Goal: Task Accomplishment & Management: Use online tool/utility

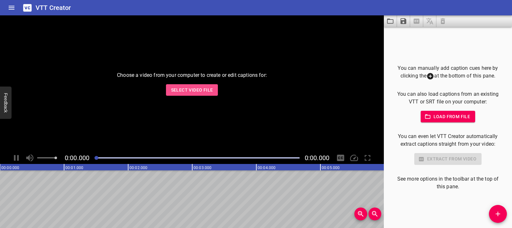
click at [177, 85] on button "Select Video File" at bounding box center [192, 90] width 52 height 12
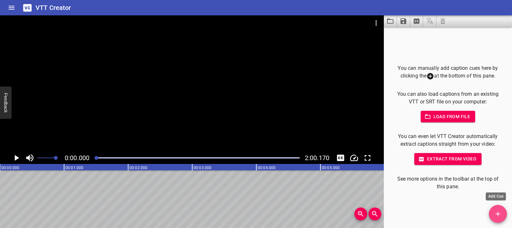
click at [502, 211] on span "Add Cue" at bounding box center [498, 214] width 18 height 8
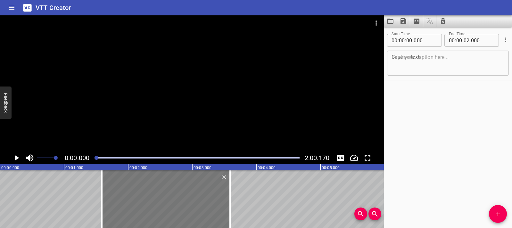
drag, startPoint x: 46, startPoint y: 209, endPoint x: 148, endPoint y: 214, distance: 102.0
click at [148, 214] on div at bounding box center [166, 199] width 128 height 58
type input "01"
type input "590"
type input "03"
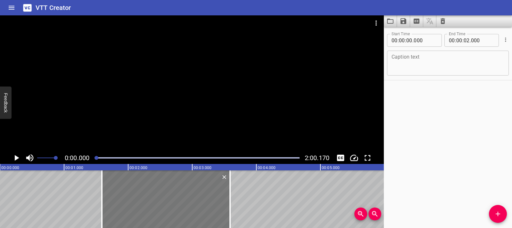
type input "590"
click at [17, 157] on icon "Play/Pause" at bounding box center [17, 158] width 4 height 6
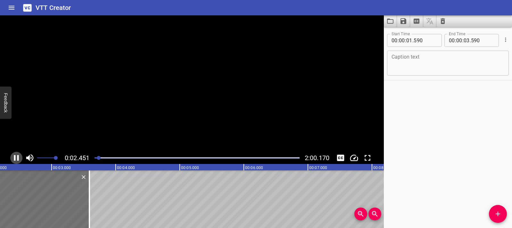
click at [17, 157] on icon "Play/Pause" at bounding box center [17, 158] width 10 height 10
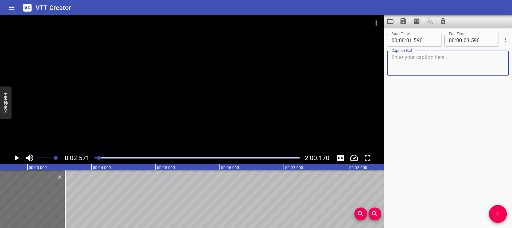
click at [406, 58] on textarea at bounding box center [448, 63] width 113 height 18
paste textarea "Words with Opposite Meanings"
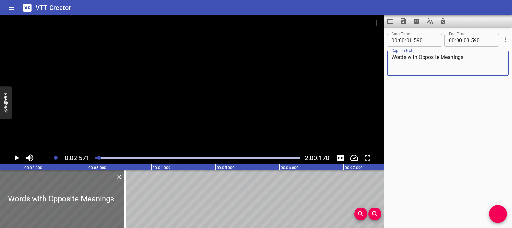
scroll to position [0, 0]
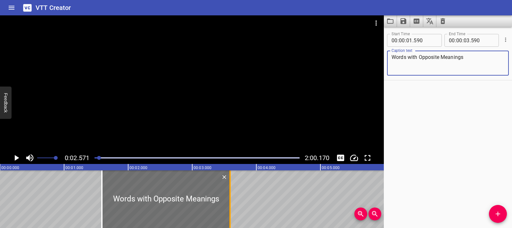
type textarea "Words with Opposite Meanings"
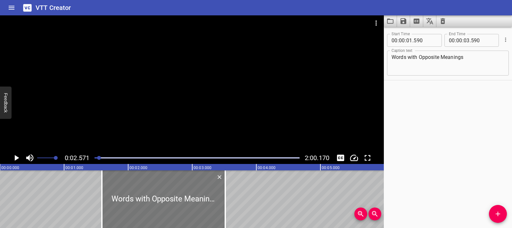
drag, startPoint x: 227, startPoint y: 209, endPoint x: 194, endPoint y: 205, distance: 33.9
click at [222, 209] on div at bounding box center [225, 199] width 6 height 58
type input "515"
drag, startPoint x: 103, startPoint y: 193, endPoint x: 112, endPoint y: 194, distance: 10.0
click at [112, 194] on div at bounding box center [112, 199] width 6 height 58
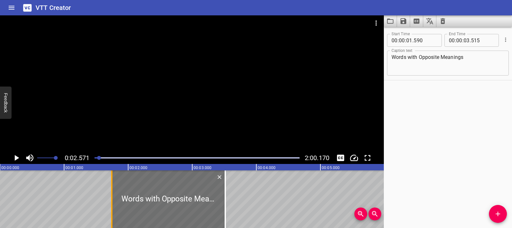
type input "745"
drag, startPoint x: 99, startPoint y: 155, endPoint x: 92, endPoint y: 156, distance: 7.7
click at [92, 156] on div at bounding box center [197, 157] width 213 height 9
click at [13, 160] on icon "Play/Pause" at bounding box center [17, 158] width 10 height 10
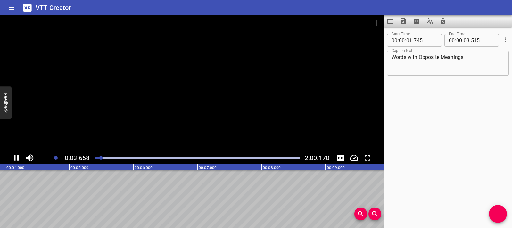
click at [13, 159] on icon "Play/Pause" at bounding box center [17, 158] width 10 height 10
click at [492, 216] on span "Add Cue" at bounding box center [498, 214] width 18 height 8
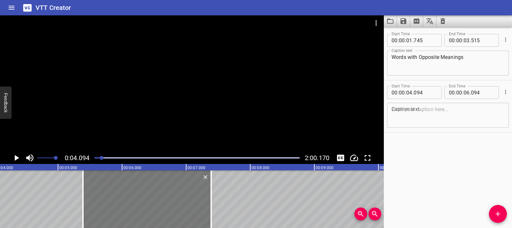
drag, startPoint x: 80, startPoint y: 197, endPoint x: 163, endPoint y: 201, distance: 83.1
click at [163, 201] on div at bounding box center [147, 199] width 128 height 58
type input "05"
type input "389"
type input "07"
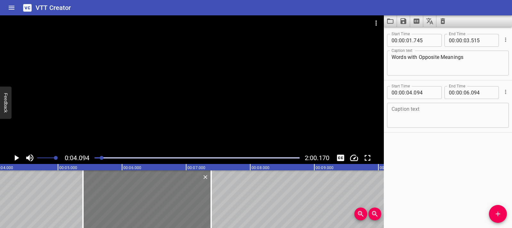
type input "389"
click at [20, 158] on icon "Play/Pause" at bounding box center [17, 158] width 10 height 10
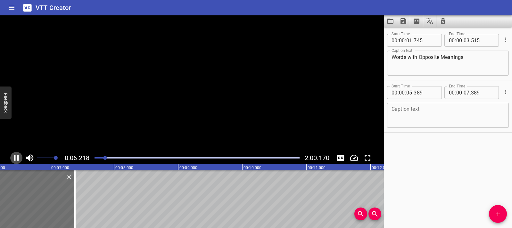
click at [20, 158] on icon "Play/Pause" at bounding box center [17, 158] width 10 height 10
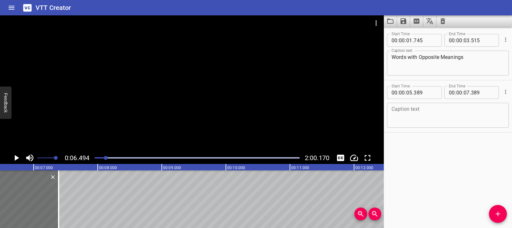
scroll to position [0, 416]
click at [395, 117] on textarea at bounding box center [448, 115] width 113 height 18
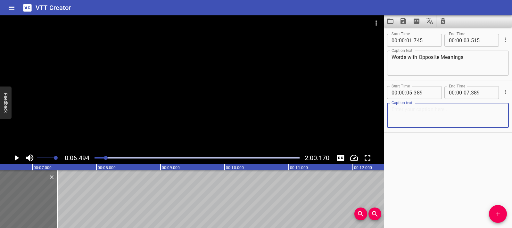
paste textarea "Opposites words are words that mean different things."
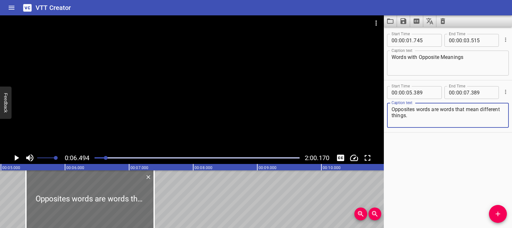
scroll to position [0, 300]
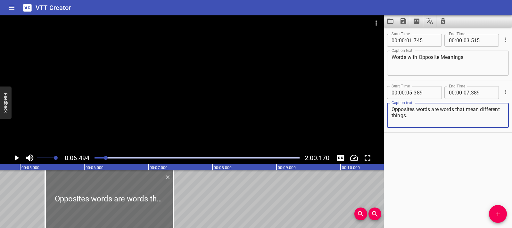
type textarea "Opposites words are words that mean different things."
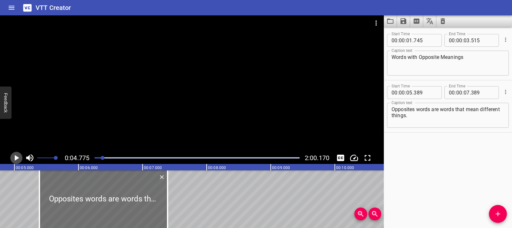
click at [13, 158] on icon "Play/Pause" at bounding box center [17, 158] width 10 height 10
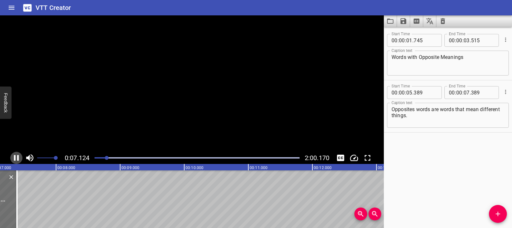
click at [13, 158] on icon "Play/Pause" at bounding box center [17, 158] width 10 height 10
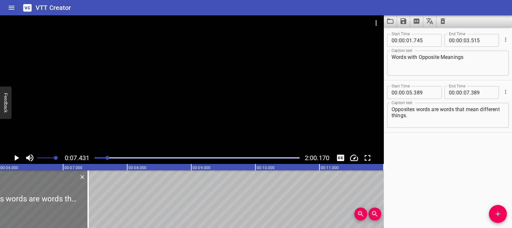
scroll to position [0, 395]
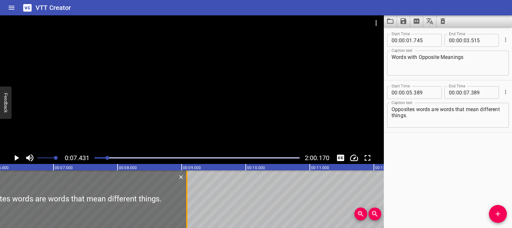
drag, startPoint x: 78, startPoint y: 206, endPoint x: 186, endPoint y: 206, distance: 107.7
click at [186, 206] on div at bounding box center [186, 199] width 1 height 58
type input "09"
type input "079"
click at [17, 160] on icon "Play/Pause" at bounding box center [17, 158] width 10 height 10
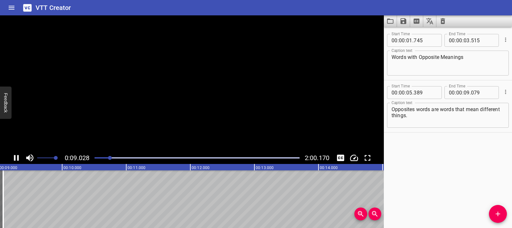
click at [17, 160] on icon "Play/Pause" at bounding box center [16, 158] width 5 height 6
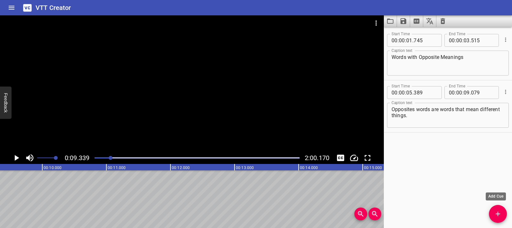
click at [493, 218] on button "Add Cue" at bounding box center [498, 214] width 18 height 18
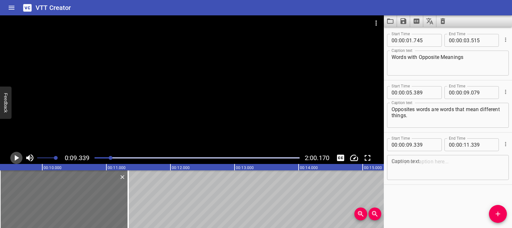
click at [17, 161] on icon "Play/Pause" at bounding box center [17, 158] width 10 height 10
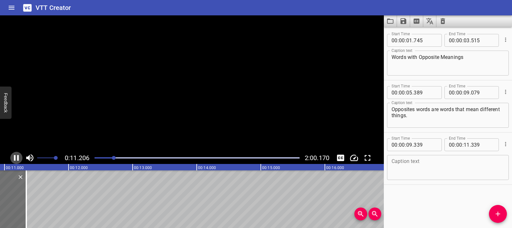
click at [17, 161] on icon "Play/Pause" at bounding box center [17, 158] width 10 height 10
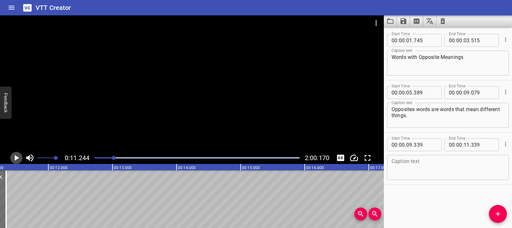
click at [18, 159] on icon "Play/Pause" at bounding box center [17, 158] width 10 height 10
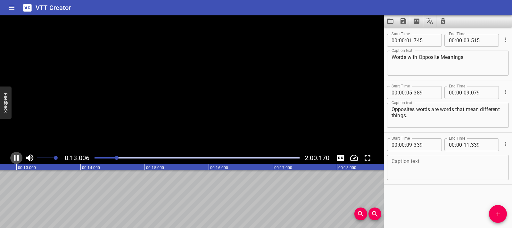
click at [18, 159] on icon "Play/Pause" at bounding box center [16, 158] width 5 height 6
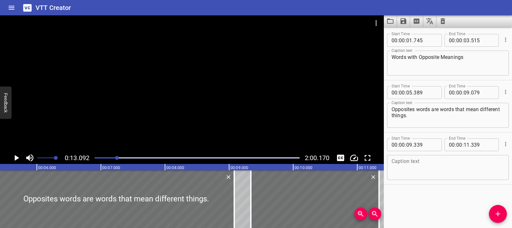
scroll to position [0, 319]
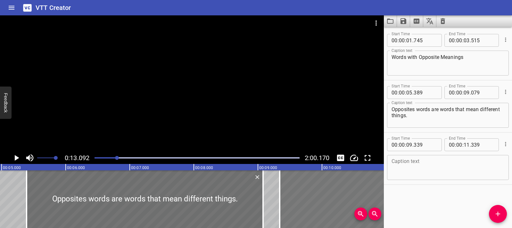
click at [366, 194] on div at bounding box center [344, 199] width 128 height 58
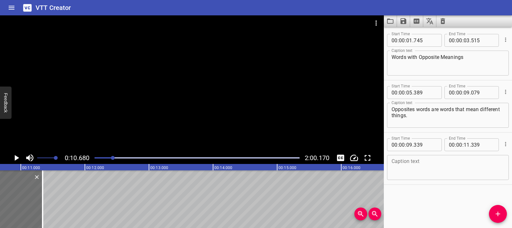
scroll to position [0, 684]
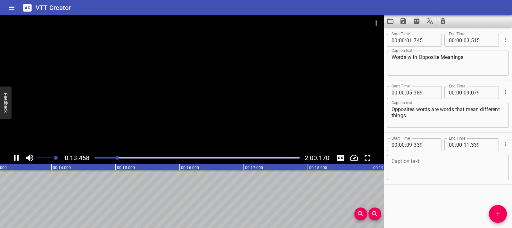
click at [160, 97] on div at bounding box center [192, 83] width 384 height 136
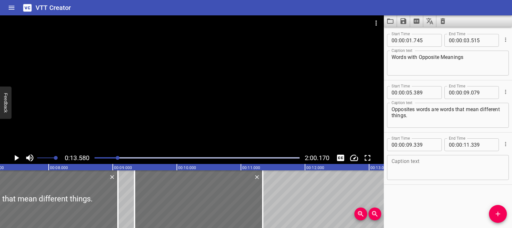
scroll to position [0, 0]
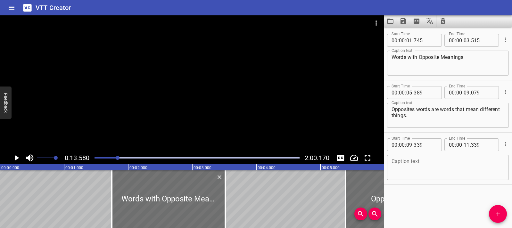
click at [95, 158] on div "Play progress" at bounding box center [15, 157] width 205 height 1
click at [14, 159] on icon "Play/Pause" at bounding box center [17, 158] width 10 height 10
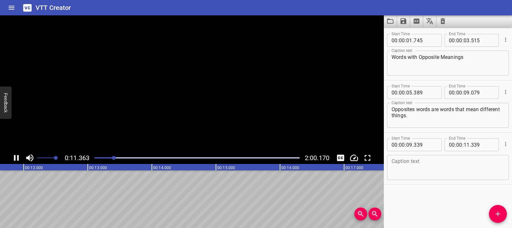
click at [14, 159] on icon "Play/Pause" at bounding box center [16, 158] width 5 height 6
click at [396, 165] on textarea at bounding box center [448, 168] width 113 height 18
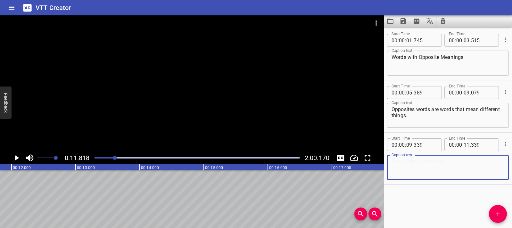
paste textarea "This word is tall."
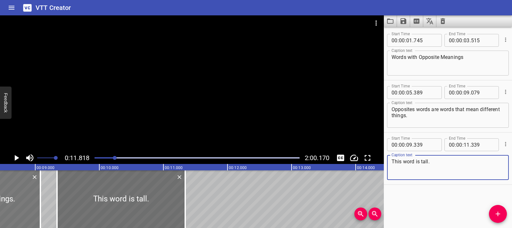
scroll to position [0, 522]
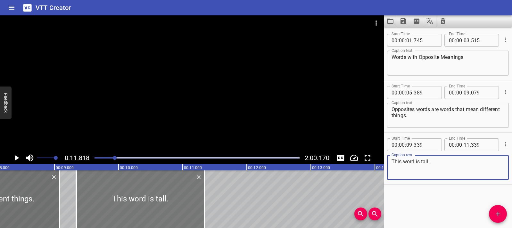
type textarea "This word is tall."
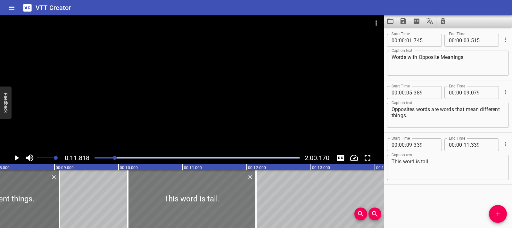
drag, startPoint x: 120, startPoint y: 207, endPoint x: 170, endPoint y: 205, distance: 50.0
click at [170, 205] on div at bounding box center [192, 199] width 128 height 58
type input "10"
type input "119"
type input "12"
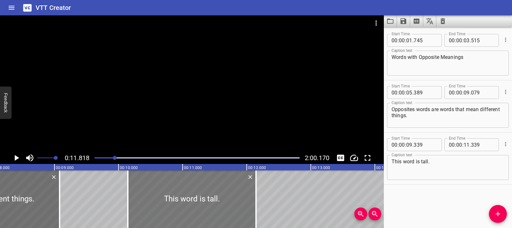
type input "119"
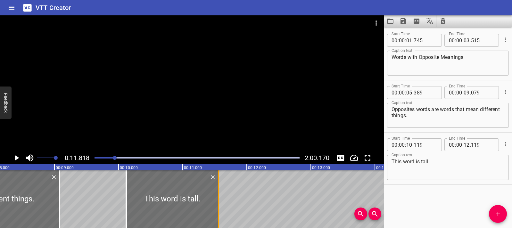
drag, startPoint x: 256, startPoint y: 206, endPoint x: 219, endPoint y: 202, distance: 36.4
click at [219, 202] on div at bounding box center [218, 199] width 6 height 58
type input "11"
type input "554"
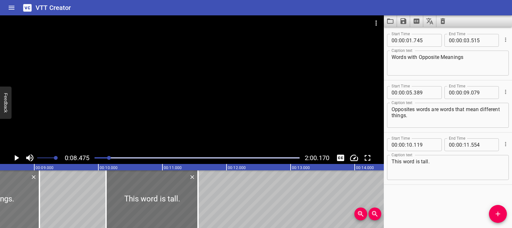
scroll to position [0, 543]
click at [19, 160] on icon "Play/Pause" at bounding box center [17, 158] width 10 height 10
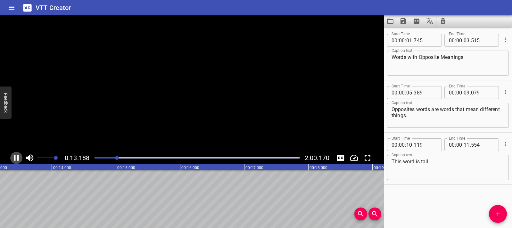
click at [18, 160] on icon "Play/Pause" at bounding box center [16, 158] width 5 height 6
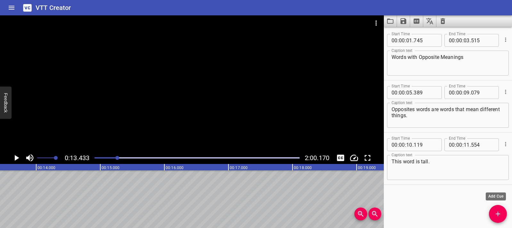
click at [501, 213] on icon "Add Cue" at bounding box center [498, 214] width 8 height 8
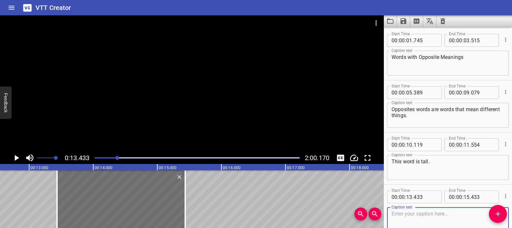
scroll to position [38, 0]
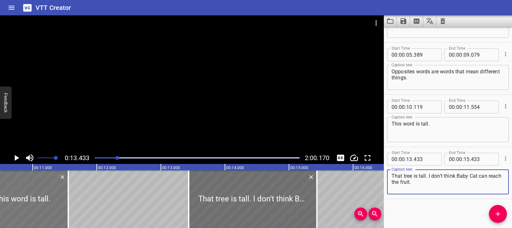
type textarea "That tree is tall. I don’t think Baby Cat can reach the fruit."
click at [20, 196] on div at bounding box center [22, 199] width 92 height 58
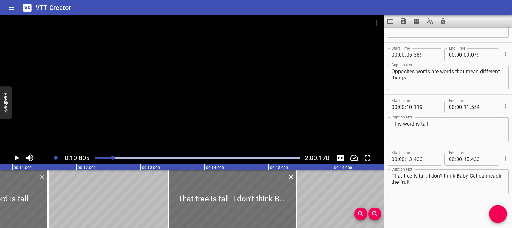
click at [15, 157] on icon "Play/Pause" at bounding box center [17, 158] width 4 height 6
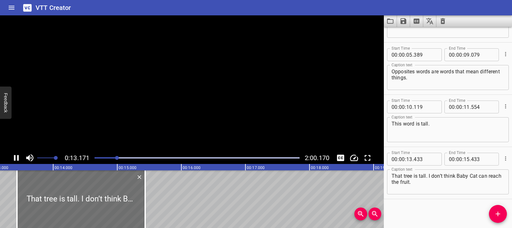
click at [15, 157] on icon "Play/Pause" at bounding box center [17, 158] width 10 height 10
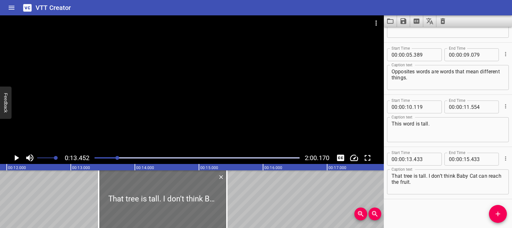
scroll to position [0, 753]
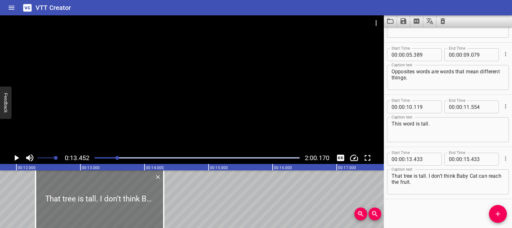
drag, startPoint x: 180, startPoint y: 210, endPoint x: 108, endPoint y: 205, distance: 72.9
click at [108, 205] on div at bounding box center [100, 199] width 128 height 58
type input "12"
type input "298"
type input "14"
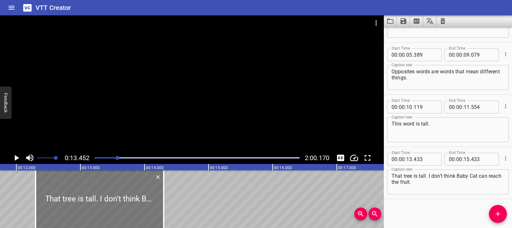
type input "298"
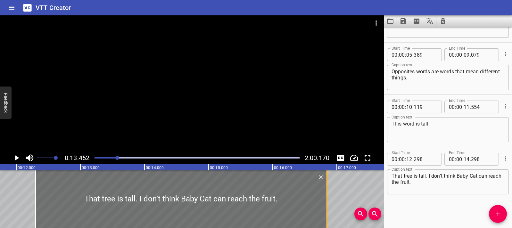
drag, startPoint x: 163, startPoint y: 202, endPoint x: 326, endPoint y: 202, distance: 162.8
click at [326, 202] on div at bounding box center [326, 199] width 1 height 58
type input "16"
type input "838"
click at [12, 159] on icon "Play/Pause" at bounding box center [17, 158] width 10 height 10
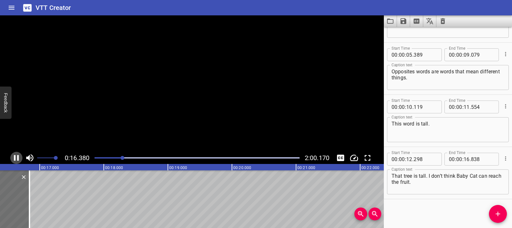
click at [12, 159] on icon "Play/Pause" at bounding box center [17, 158] width 10 height 10
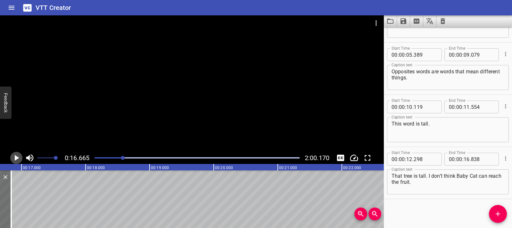
click at [12, 159] on icon "Play/Pause" at bounding box center [17, 158] width 10 height 10
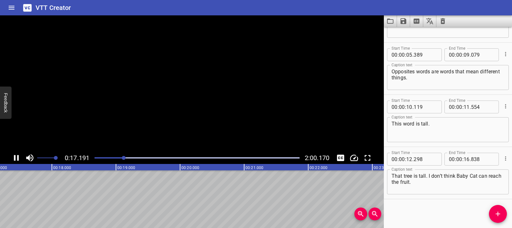
click at [12, 159] on icon "Play/Pause" at bounding box center [17, 158] width 10 height 10
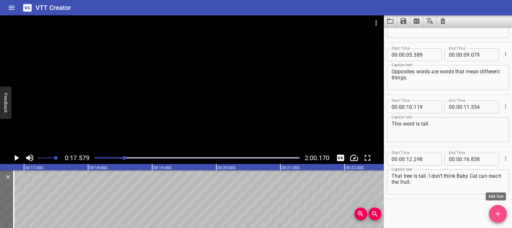
click at [503, 218] on span "Add Cue" at bounding box center [498, 214] width 18 height 8
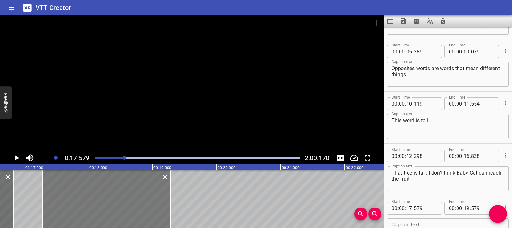
drag, startPoint x: 158, startPoint y: 192, endPoint x: 139, endPoint y: 194, distance: 18.6
click at [139, 194] on div at bounding box center [107, 199] width 128 height 58
type input "289"
drag, startPoint x: 172, startPoint y: 195, endPoint x: 167, endPoint y: 195, distance: 5.1
click at [167, 195] on div at bounding box center [165, 199] width 6 height 58
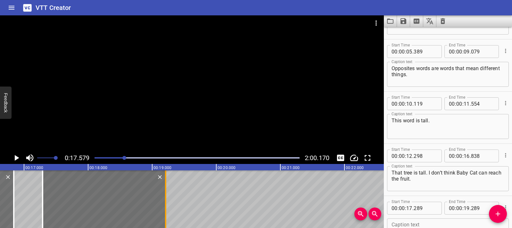
type input "209"
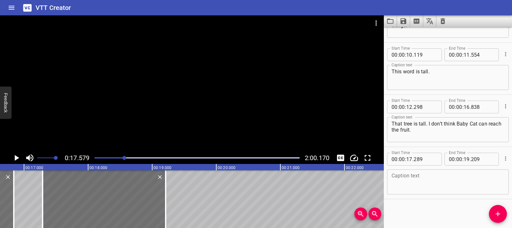
click at [393, 176] on textarea at bounding box center [448, 182] width 113 height 18
paste textarea "This word is short."
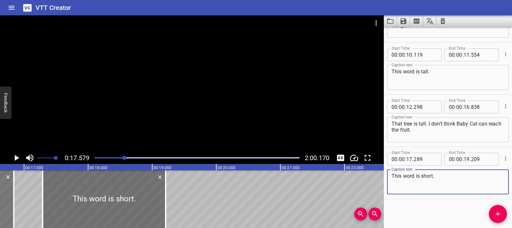
type textarea "This word is short."
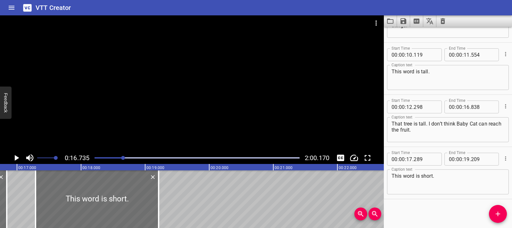
click at [17, 160] on icon "Play/Pause" at bounding box center [17, 158] width 10 height 10
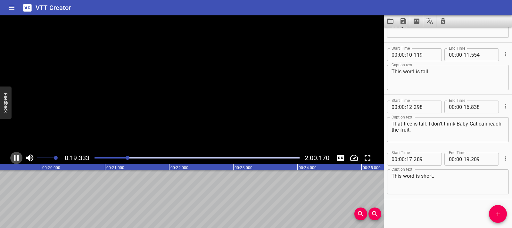
click at [17, 160] on icon "Play/Pause" at bounding box center [17, 158] width 10 height 10
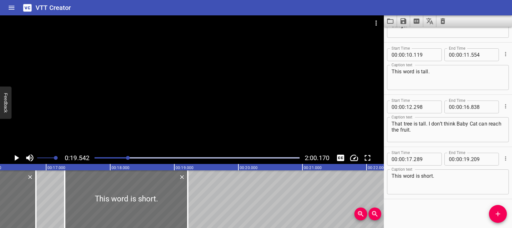
scroll to position [0, 1014]
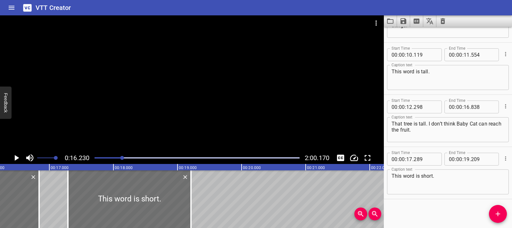
click at [19, 160] on icon "Play/Pause" at bounding box center [17, 158] width 10 height 10
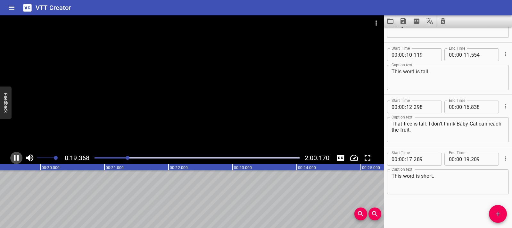
click at [19, 158] on icon "Play/Pause" at bounding box center [17, 158] width 10 height 10
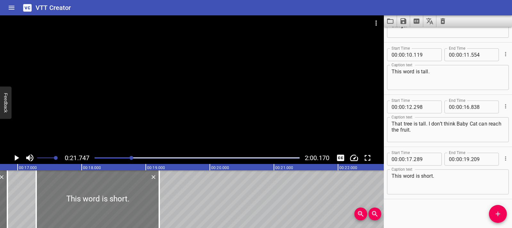
click at [84, 204] on div at bounding box center [97, 199] width 123 height 58
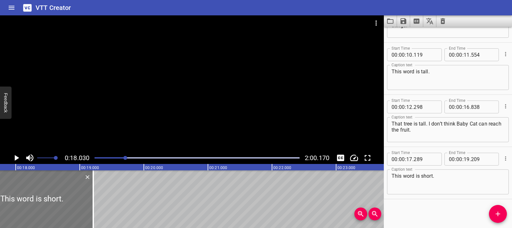
scroll to position [0, 1155]
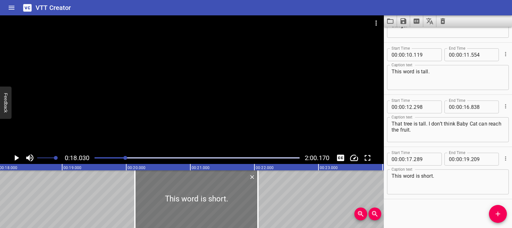
drag, startPoint x: 40, startPoint y: 193, endPoint x: 222, endPoint y: 197, distance: 182.4
click at [222, 197] on div at bounding box center [196, 199] width 123 height 58
type input "20"
type input "134"
type input "22"
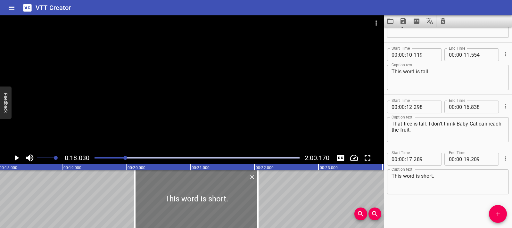
type input "054"
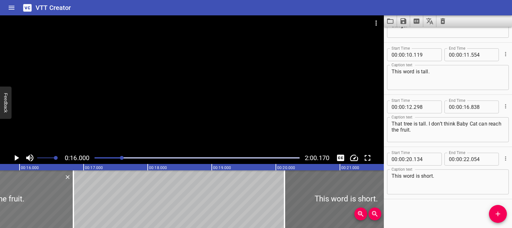
scroll to position [0, 1025]
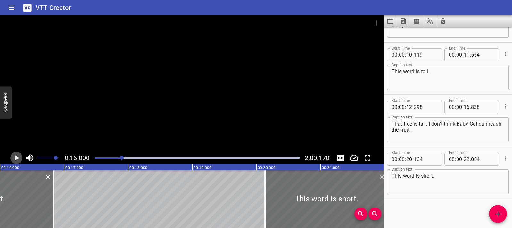
click at [19, 158] on icon "Play/Pause" at bounding box center [17, 158] width 10 height 10
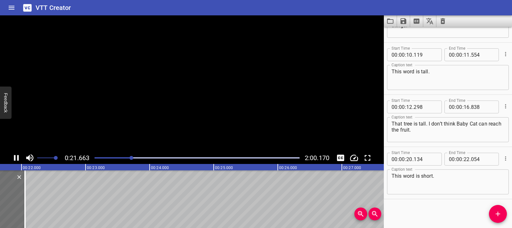
click at [19, 158] on icon "Play/Pause" at bounding box center [17, 158] width 10 height 10
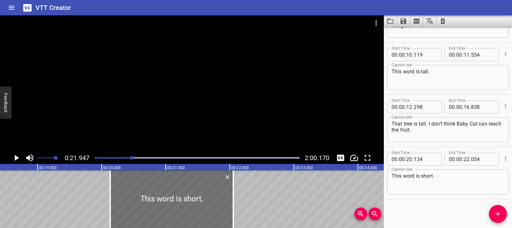
scroll to position [0, 1122]
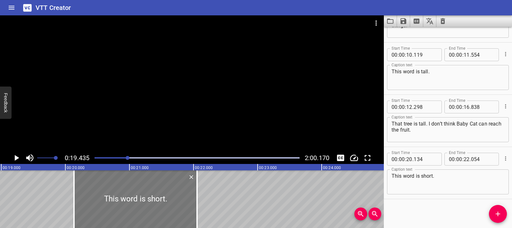
scroll to position [0, 1245]
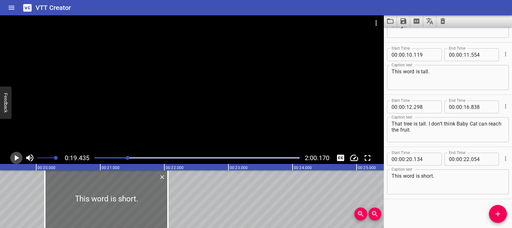
click at [20, 160] on icon "Play/Pause" at bounding box center [17, 158] width 10 height 10
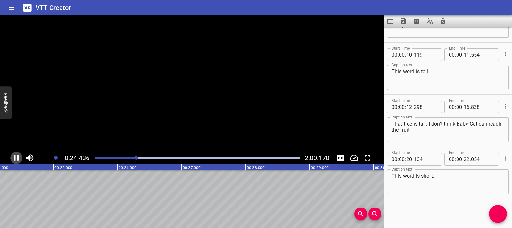
click at [20, 160] on icon "Play/Pause" at bounding box center [17, 158] width 10 height 10
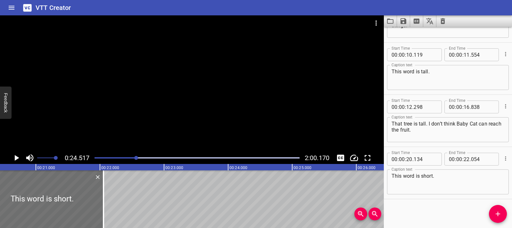
scroll to position [0, 1300]
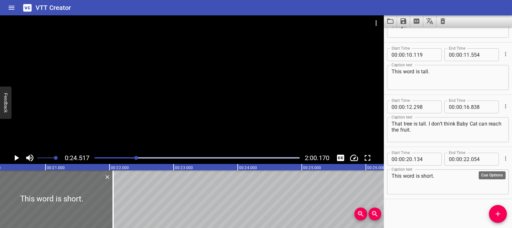
click at [502, 160] on icon "Cue Options" at bounding box center [505, 158] width 6 height 6
click at [474, 175] on li "Delete Cue" at bounding box center [479, 170] width 56 height 12
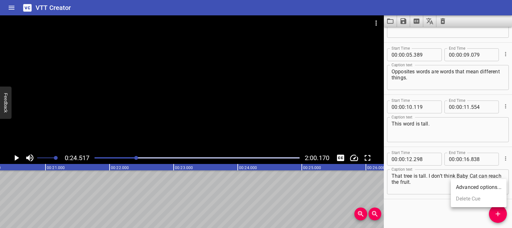
scroll to position [38, 0]
click at [19, 158] on icon "Play/Pause" at bounding box center [17, 158] width 10 height 10
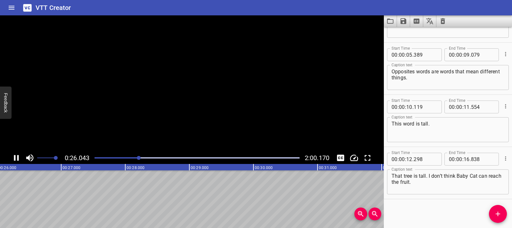
click at [19, 158] on icon "Play/Pause" at bounding box center [17, 158] width 10 height 10
click at [20, 156] on icon "Play/Pause" at bounding box center [17, 158] width 10 height 10
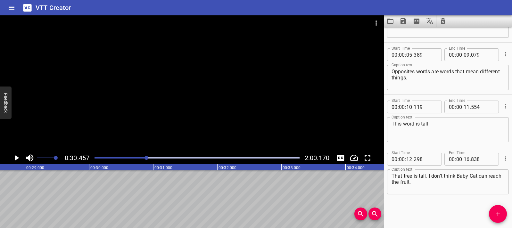
click at [14, 159] on icon "Play/Pause" at bounding box center [17, 158] width 10 height 10
click at [14, 159] on icon "Play/Pause" at bounding box center [16, 158] width 5 height 6
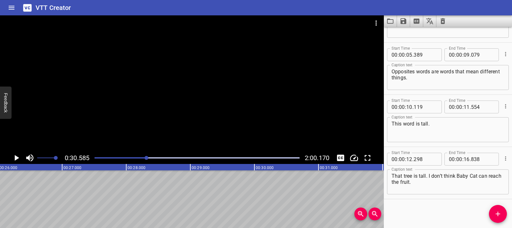
click at [20, 159] on icon "Play/Pause" at bounding box center [17, 158] width 10 height 10
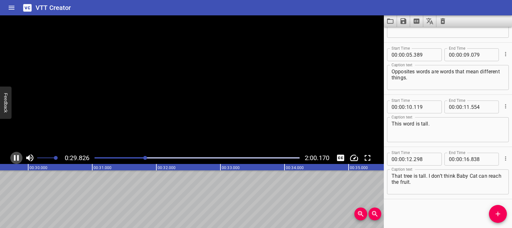
click at [20, 159] on icon "Play/Pause" at bounding box center [17, 158] width 10 height 10
click at [17, 155] on icon "Play/Pause" at bounding box center [17, 158] width 10 height 10
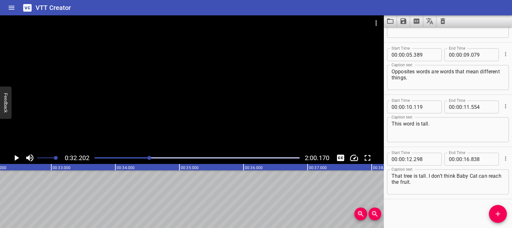
click at [18, 156] on icon "Play/Pause" at bounding box center [17, 158] width 10 height 10
click at [18, 156] on icon "Play/Pause" at bounding box center [16, 158] width 5 height 6
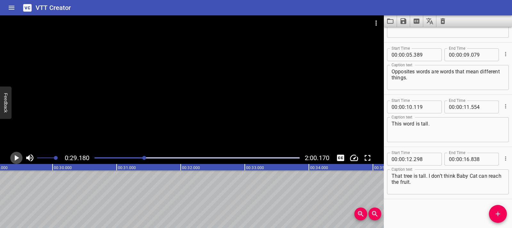
click at [14, 161] on icon "Play/Pause" at bounding box center [17, 158] width 10 height 10
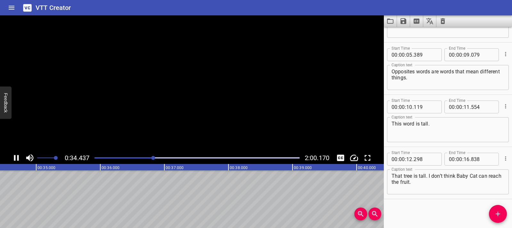
click at [14, 161] on icon "Play/Pause" at bounding box center [17, 158] width 10 height 10
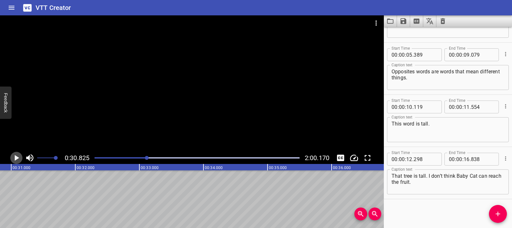
click at [18, 158] on icon "Play/Pause" at bounding box center [17, 158] width 4 height 6
click at [18, 158] on icon "Play/Pause" at bounding box center [16, 158] width 5 height 6
click at [19, 157] on icon "Play/Pause" at bounding box center [17, 158] width 10 height 10
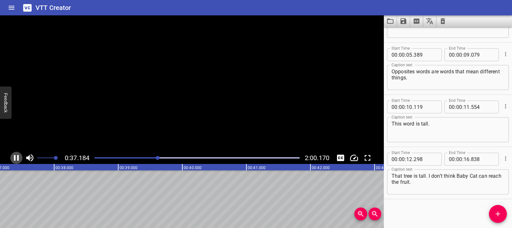
click at [19, 157] on icon "Play/Pause" at bounding box center [16, 158] width 5 height 6
click at [16, 157] on icon "Play/Pause" at bounding box center [17, 158] width 4 height 6
click at [21, 158] on icon "Play/Pause" at bounding box center [17, 158] width 10 height 10
click at [135, 128] on div at bounding box center [192, 83] width 384 height 136
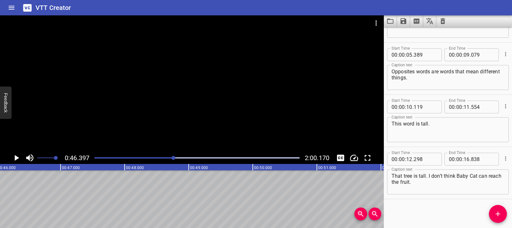
scroll to position [0, 2973]
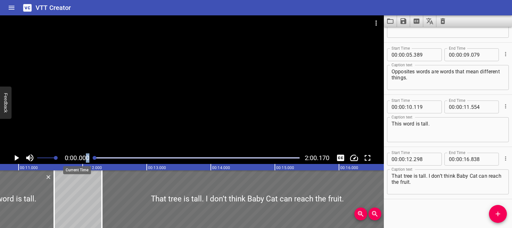
drag, startPoint x: 173, startPoint y: 158, endPoint x: 87, endPoint y: 161, distance: 86.6
click at [87, 161] on div "0:00.000 2:00.170" at bounding box center [192, 158] width 384 height 12
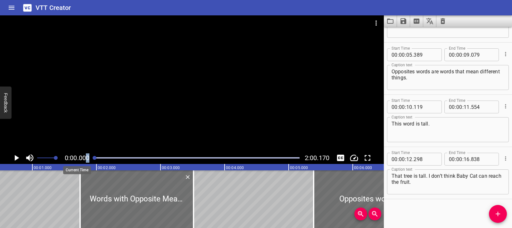
scroll to position [0, 0]
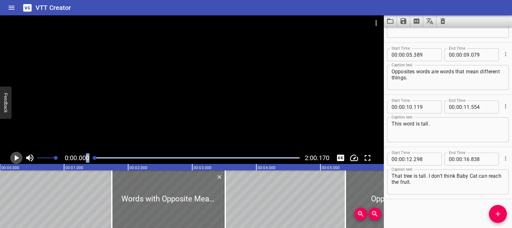
click at [10, 158] on button "Play/Pause" at bounding box center [16, 158] width 12 height 12
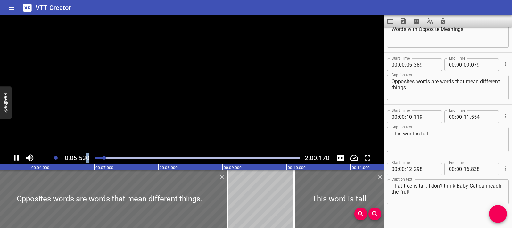
scroll to position [38, 0]
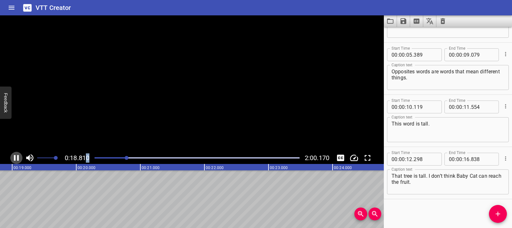
click at [11, 158] on button "Play/Pause" at bounding box center [16, 158] width 12 height 12
click at [17, 157] on icon "Play/Pause" at bounding box center [17, 158] width 4 height 6
click at [17, 157] on icon "Play/Pause" at bounding box center [16, 158] width 5 height 6
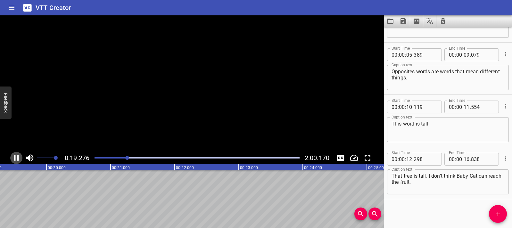
scroll to position [0, 1252]
click at [19, 162] on icon "Play/Pause" at bounding box center [17, 158] width 10 height 10
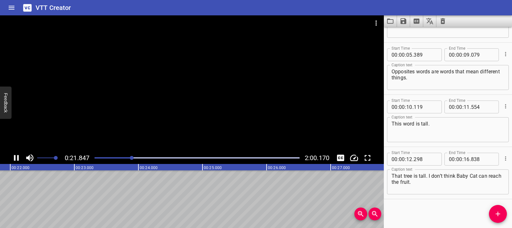
click at [19, 162] on icon "Play/Pause" at bounding box center [17, 158] width 10 height 10
click at [19, 156] on icon "Play/Pause" at bounding box center [17, 158] width 10 height 10
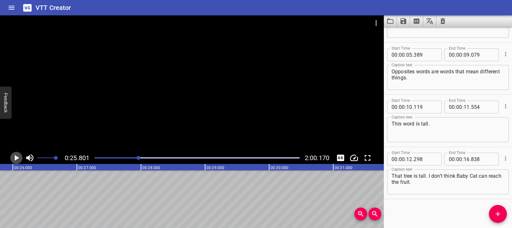
click at [16, 159] on icon "Play/Pause" at bounding box center [17, 158] width 4 height 6
click at [16, 158] on icon "Play/Pause" at bounding box center [17, 158] width 10 height 10
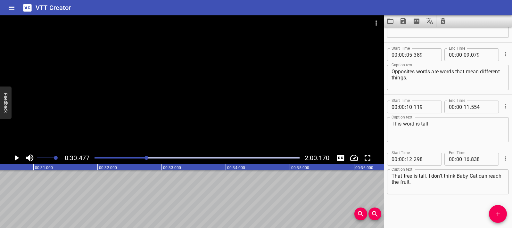
click at [8, 156] on div "0:30.477 2:00.170" at bounding box center [192, 158] width 384 height 12
click at [18, 159] on icon "Play/Pause" at bounding box center [17, 158] width 10 height 10
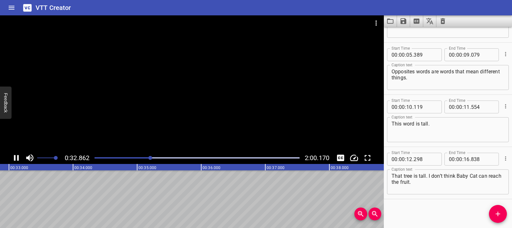
click at [18, 157] on icon "Play/Pause" at bounding box center [16, 158] width 5 height 6
click at [17, 164] on icon "00:25.000 00:26.000 00:27.000 00:28.000 00:29.000 00:30.000 00:31.000 00:32.000…" at bounding box center [278, 167] width 1602 height 6
click at [16, 153] on icon "Play/Pause" at bounding box center [17, 158] width 10 height 10
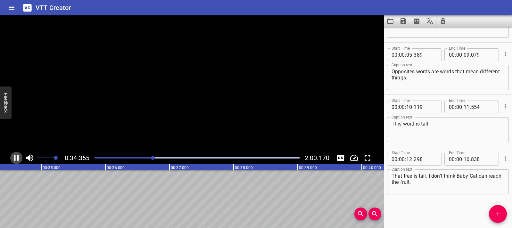
click at [16, 156] on icon "Play/Pause" at bounding box center [17, 158] width 10 height 10
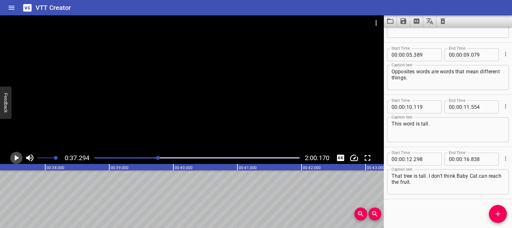
click at [20, 159] on icon "Play/Pause" at bounding box center [17, 158] width 10 height 10
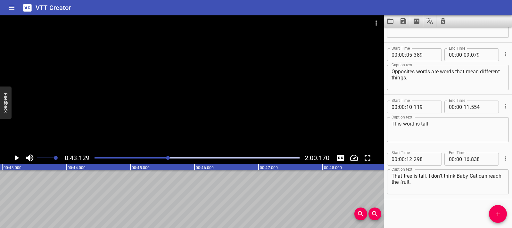
scroll to position [0, 2764]
click at [15, 156] on icon "Play/Pause" at bounding box center [17, 158] width 4 height 6
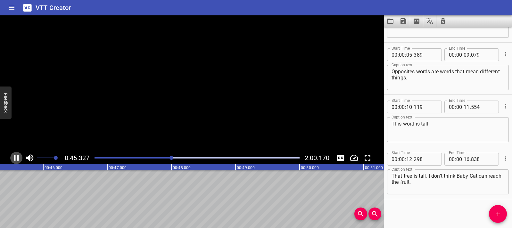
click at [15, 156] on icon "Play/Pause" at bounding box center [16, 158] width 5 height 6
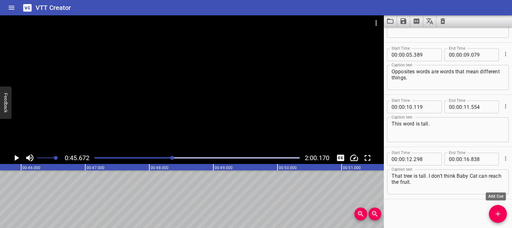
click at [505, 215] on span "Add Cue" at bounding box center [498, 214] width 18 height 8
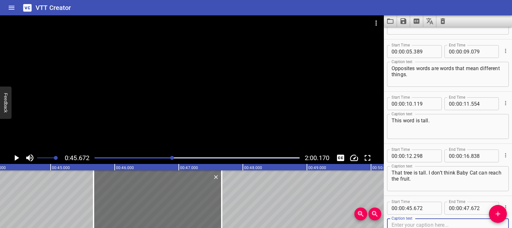
scroll to position [0, 2794]
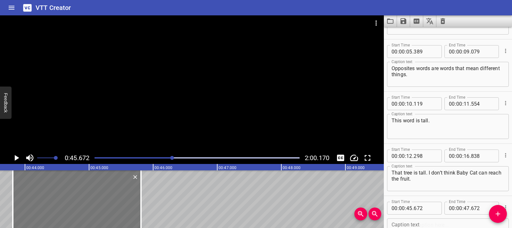
drag, startPoint x: 210, startPoint y: 213, endPoint x: 90, endPoint y: 203, distance: 120.2
click at [90, 203] on div at bounding box center [77, 199] width 128 height 58
type input "43"
type input "802"
type input "45"
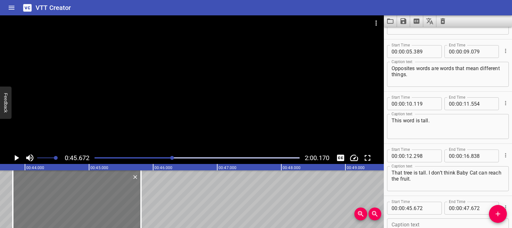
type input "802"
click at [29, 198] on div at bounding box center [74, 199] width 128 height 58
type input "772"
click at [13, 198] on div at bounding box center [74, 199] width 128 height 58
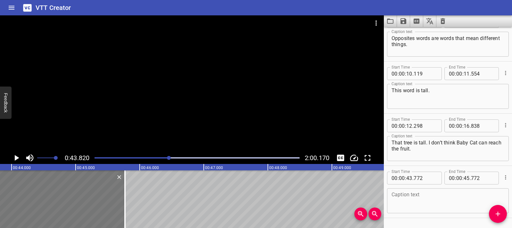
scroll to position [90, 0]
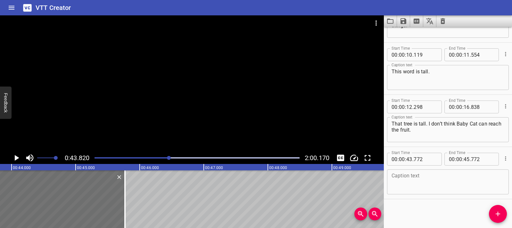
click at [18, 161] on icon "Play/Pause" at bounding box center [17, 158] width 10 height 10
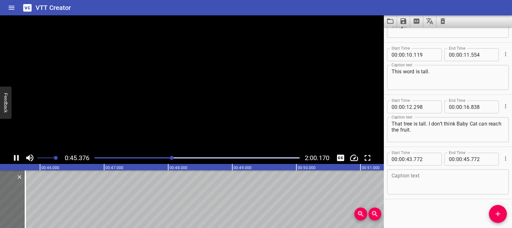
click at [18, 161] on icon "Play/Pause" at bounding box center [17, 158] width 10 height 10
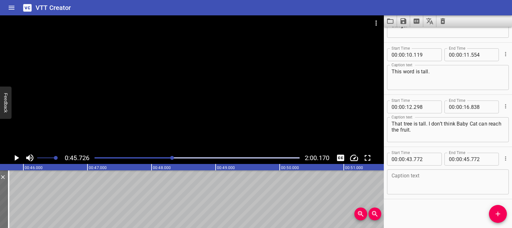
scroll to position [0, 2930]
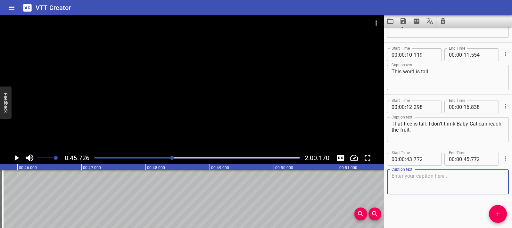
click at [396, 177] on textarea at bounding box center [448, 182] width 113 height 18
paste textarea "The snail is super slow."
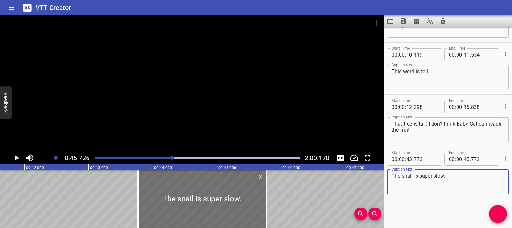
scroll to position [0, 2628]
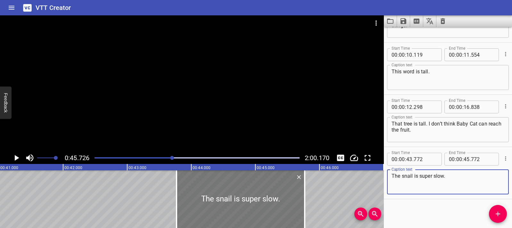
type textarea "The snail is super slow."
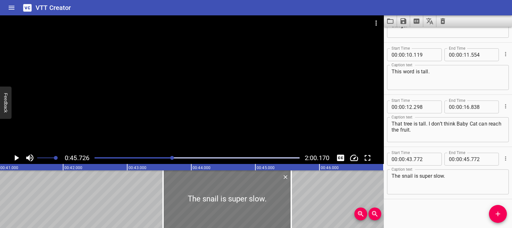
drag, startPoint x: 261, startPoint y: 202, endPoint x: 248, endPoint y: 203, distance: 13.5
click at [248, 203] on div at bounding box center [227, 199] width 128 height 58
type input "562"
drag, startPoint x: 292, startPoint y: 201, endPoint x: 282, endPoint y: 202, distance: 10.0
click at [282, 202] on div at bounding box center [281, 199] width 1 height 58
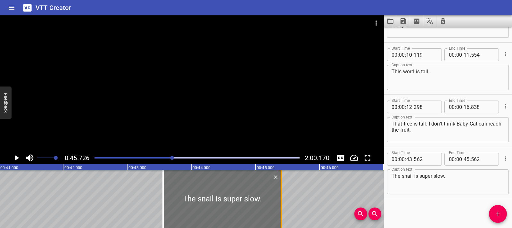
type input "407"
click at [169, 191] on div at bounding box center [222, 199] width 118 height 58
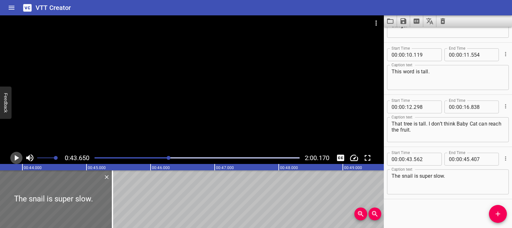
click at [12, 158] on icon "Play/Pause" at bounding box center [17, 158] width 10 height 10
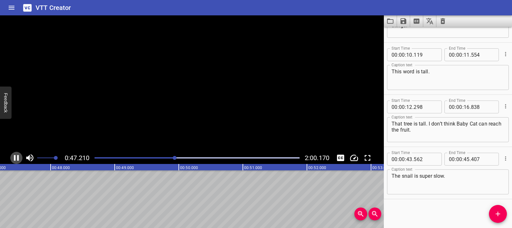
click at [12, 158] on icon "Play/Pause" at bounding box center [17, 158] width 10 height 10
click at [10, 158] on button "Play/Pause" at bounding box center [16, 158] width 12 height 12
click at [11, 158] on button "Play/Pause" at bounding box center [16, 158] width 12 height 12
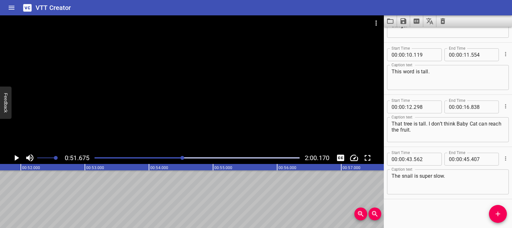
click at [15, 158] on icon "Play/Pause" at bounding box center [17, 158] width 4 height 6
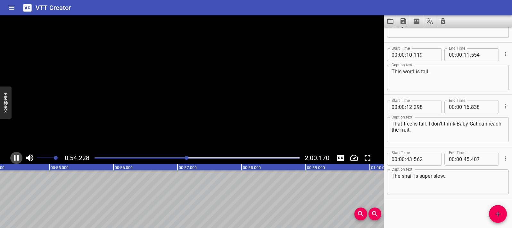
click at [15, 158] on icon "Play/Pause" at bounding box center [16, 158] width 5 height 6
click at [20, 160] on icon "Play/Pause" at bounding box center [17, 158] width 10 height 10
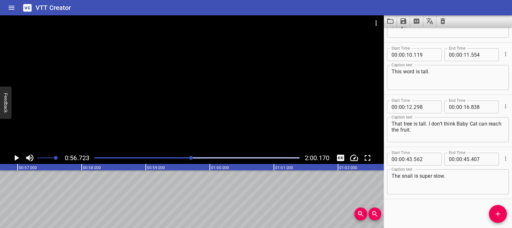
click at [20, 158] on icon "Play/Pause" at bounding box center [17, 158] width 10 height 10
click at [221, 158] on div "Play progress" at bounding box center [197, 157] width 205 height 1
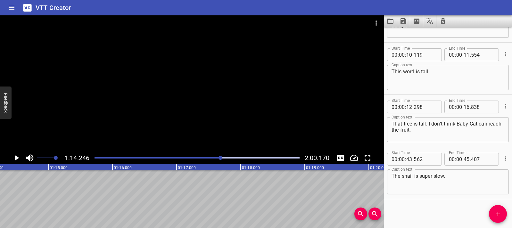
click at [244, 156] on div at bounding box center [197, 157] width 213 height 9
click at [270, 155] on div at bounding box center [197, 157] width 213 height 9
click at [282, 157] on div "Play progress" at bounding box center [197, 157] width 205 height 1
click at [288, 157] on div at bounding box center [197, 157] width 213 height 9
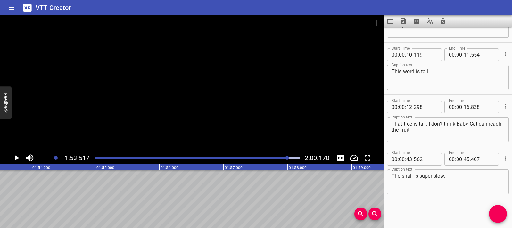
click at [245, 158] on div "Play progress" at bounding box center [185, 157] width 205 height 1
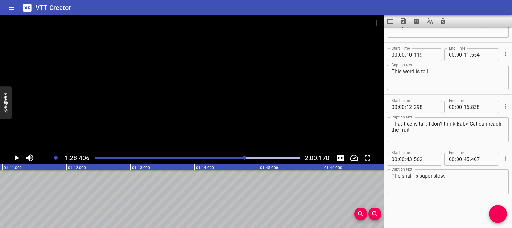
click at [216, 158] on div "Play progress" at bounding box center [142, 157] width 205 height 1
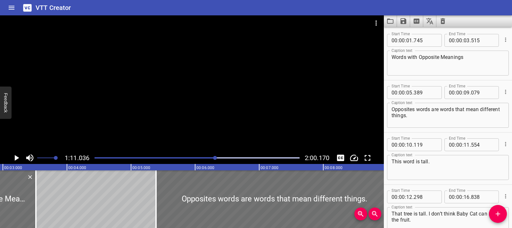
scroll to position [0, 0]
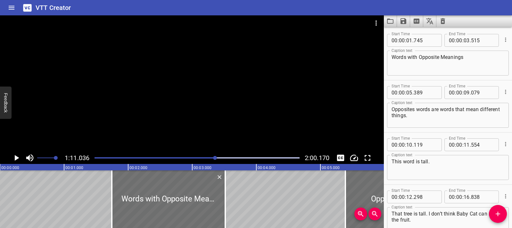
click at [95, 160] on div at bounding box center [197, 157] width 213 height 9
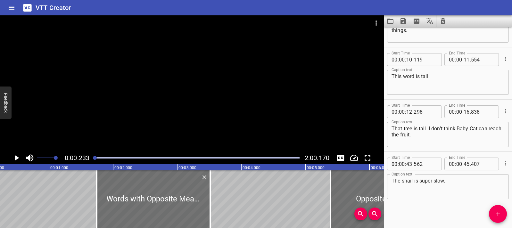
scroll to position [90, 0]
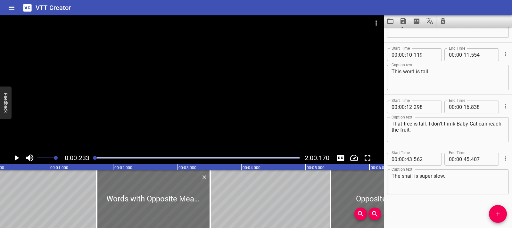
click at [124, 110] on div at bounding box center [192, 83] width 384 height 136
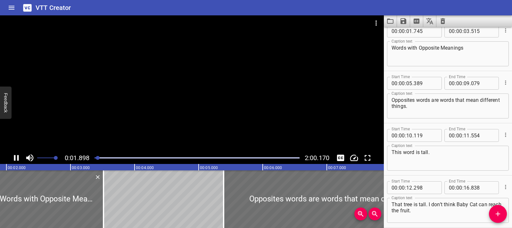
scroll to position [0, 0]
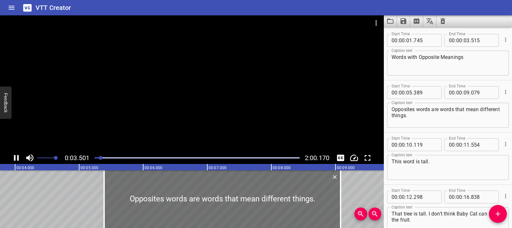
click at [264, 67] on div at bounding box center [192, 83] width 384 height 136
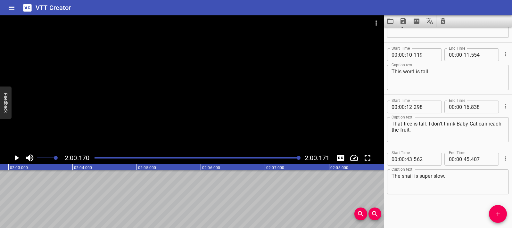
scroll to position [0, 7700]
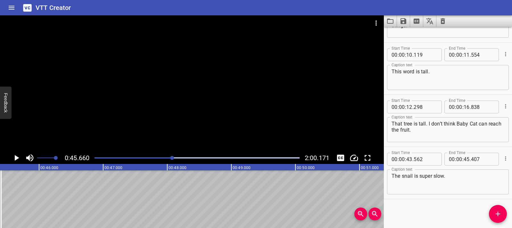
scroll to position [0, 2926]
click at [16, 157] on icon "Play/Pause" at bounding box center [17, 158] width 4 height 6
click at [16, 157] on icon "Play/Pause" at bounding box center [17, 158] width 10 height 10
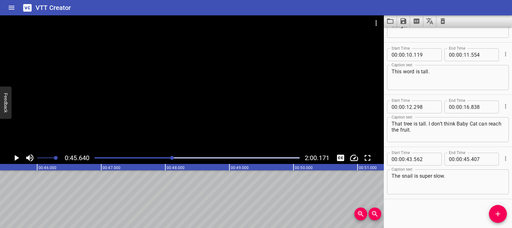
scroll to position [0, 2925]
click at [21, 160] on icon "Play/Pause" at bounding box center [17, 158] width 10 height 10
click at [503, 218] on button "Add Cue" at bounding box center [498, 214] width 18 height 18
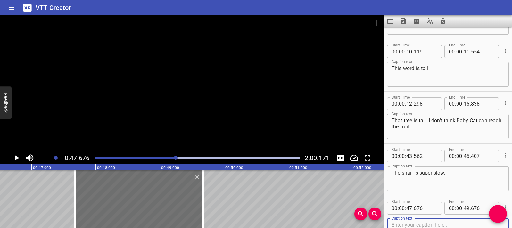
scroll to position [0, 2942]
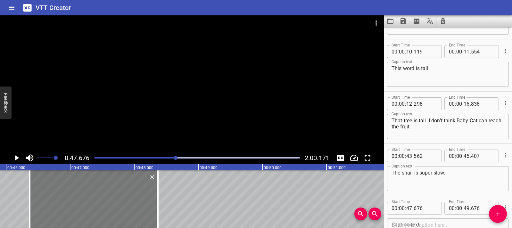
drag, startPoint x: 168, startPoint y: 212, endPoint x: 85, endPoint y: 210, distance: 83.6
click at [85, 210] on div at bounding box center [94, 199] width 128 height 58
type input "46"
type input "371"
type input "48"
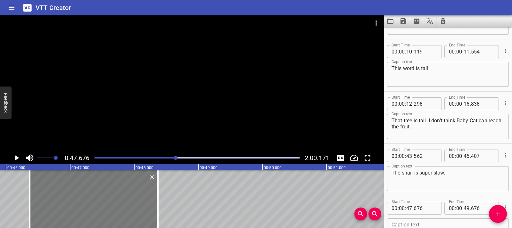
type input "371"
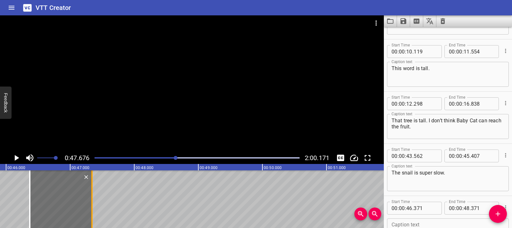
drag, startPoint x: 156, startPoint y: 202, endPoint x: 90, endPoint y: 202, distance: 66.0
click at [90, 202] on div at bounding box center [92, 199] width 6 height 58
type input "47"
type input "341"
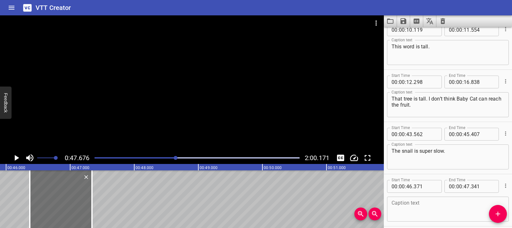
scroll to position [142, 0]
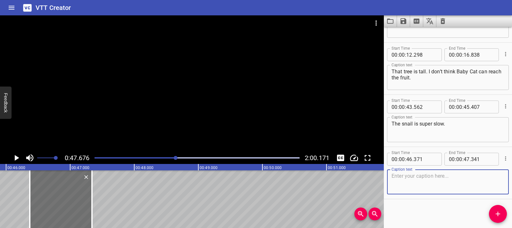
click at [413, 181] on textarea at bounding box center [448, 182] width 113 height 18
paste textarea "Are fast [pause]..."
click at [427, 177] on textarea "Are fast [pause]..." at bounding box center [448, 182] width 113 height 18
click at [428, 174] on textarea "Are fast [pause]..." at bounding box center [448, 182] width 113 height 18
type textarea "Are fast..."
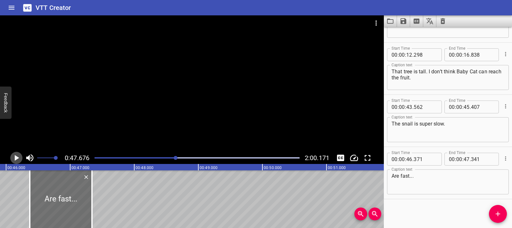
click at [16, 160] on icon "Play/Pause" at bounding box center [17, 158] width 10 height 10
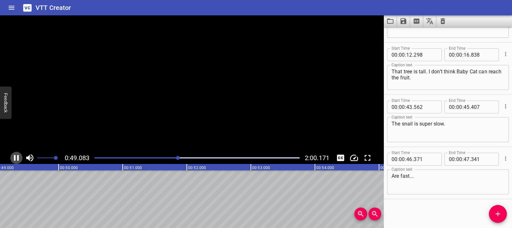
click at [16, 160] on icon "Play/Pause" at bounding box center [17, 158] width 10 height 10
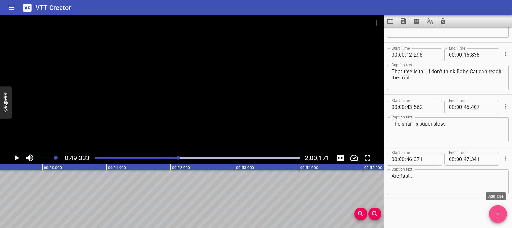
click at [498, 217] on icon "Add Cue" at bounding box center [498, 214] width 8 height 8
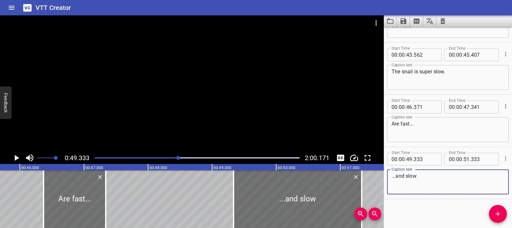
scroll to position [0, 2918]
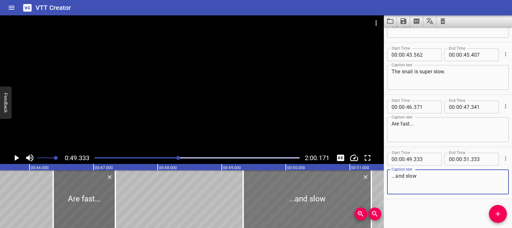
type textarea "...and slow"
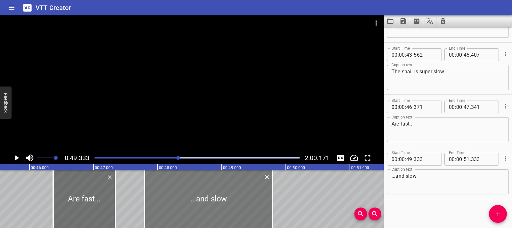
drag, startPoint x: 306, startPoint y: 209, endPoint x: 207, endPoint y: 208, distance: 98.7
click at [207, 208] on div at bounding box center [208, 199] width 128 height 58
type input "47"
type input "793"
type input "49"
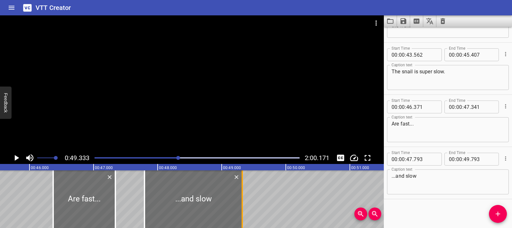
drag, startPoint x: 272, startPoint y: 203, endPoint x: 242, endPoint y: 205, distance: 30.5
click at [242, 205] on div at bounding box center [242, 199] width 1 height 58
type input "318"
click at [56, 193] on div at bounding box center [84, 199] width 62 height 58
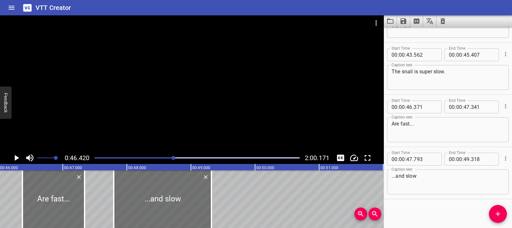
scroll to position [0, 2975]
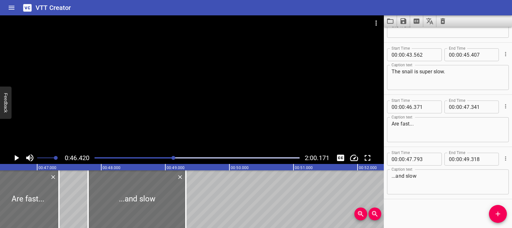
click at [19, 159] on icon "Play/Pause" at bounding box center [17, 158] width 10 height 10
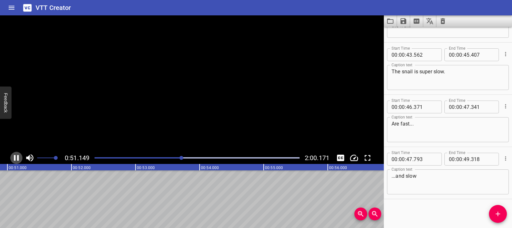
click at [19, 159] on icon "Play/Pause" at bounding box center [17, 158] width 10 height 10
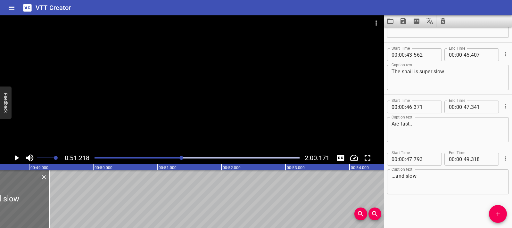
scroll to position [0, 3091]
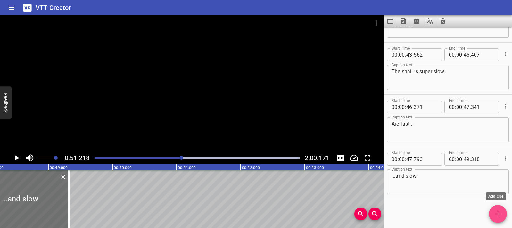
click at [500, 212] on icon "Add Cue" at bounding box center [498, 214] width 8 height 8
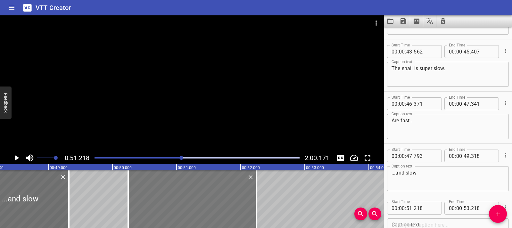
drag, startPoint x: 214, startPoint y: 209, endPoint x: 152, endPoint y: 205, distance: 62.6
click at [152, 205] on div at bounding box center [192, 199] width 128 height 58
type input "50"
type input "243"
type input "52"
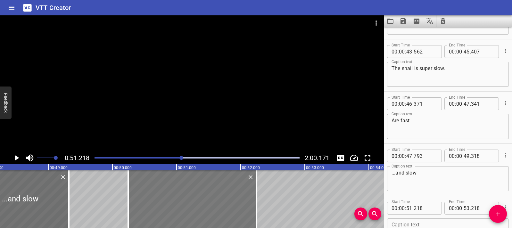
type input "243"
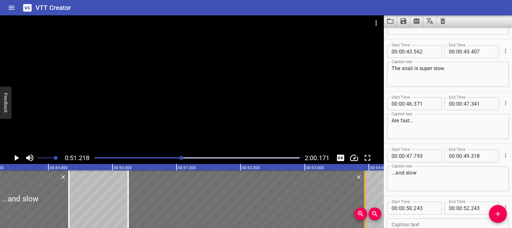
drag, startPoint x: 254, startPoint y: 201, endPoint x: 363, endPoint y: 199, distance: 109.3
click at [363, 199] on div at bounding box center [364, 199] width 6 height 58
type input "53"
type input "948"
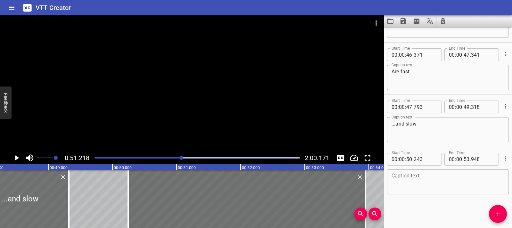
click at [426, 174] on textarea at bounding box center [448, 182] width 113 height 18
paste textarea "..the same [pause] or different?"
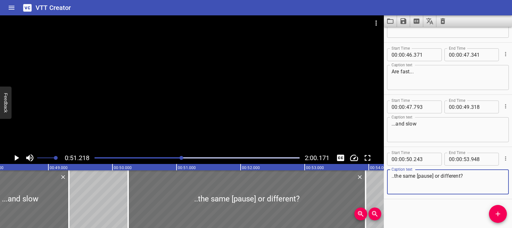
click at [434, 178] on textarea "..the same [pause] or different?" at bounding box center [448, 182] width 113 height 18
type textarea "..the same or different?"
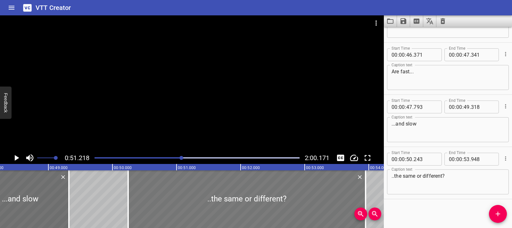
click at [133, 194] on div at bounding box center [246, 199] width 237 height 58
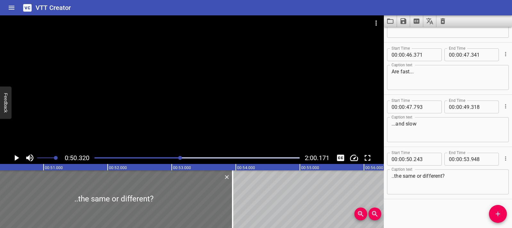
click at [16, 158] on icon "Play/Pause" at bounding box center [17, 158] width 4 height 6
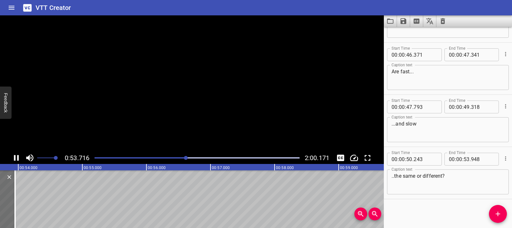
click at [16, 158] on icon "Play/Pause" at bounding box center [17, 158] width 10 height 10
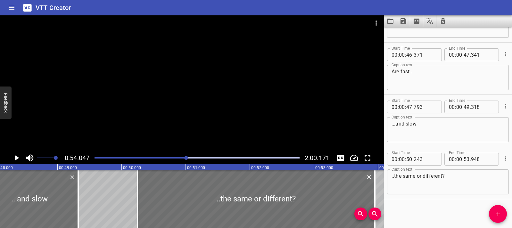
scroll to position [0, 3101]
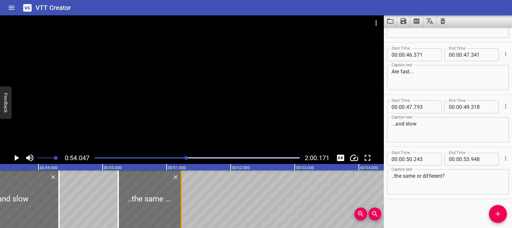
drag, startPoint x: 355, startPoint y: 196, endPoint x: 181, endPoint y: 196, distance: 174.0
click at [181, 196] on div at bounding box center [181, 199] width 1 height 58
type input "51"
type input "233"
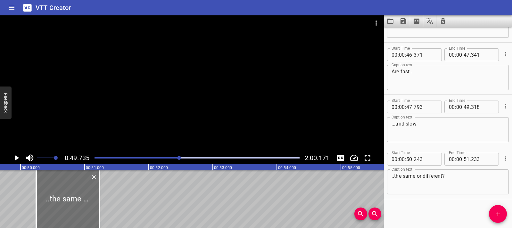
scroll to position [0, 3187]
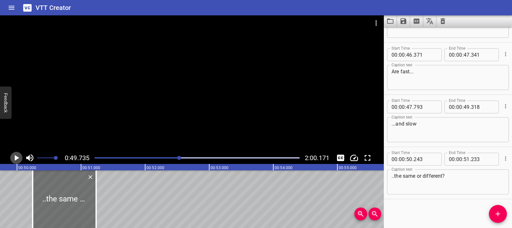
click at [16, 159] on icon "Play/Pause" at bounding box center [17, 158] width 4 height 6
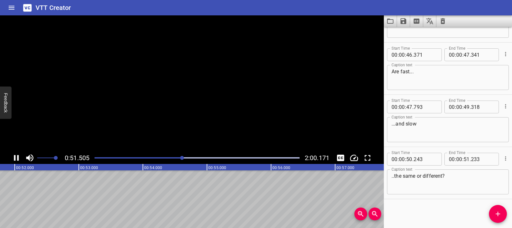
click at [16, 159] on icon "Play/Pause" at bounding box center [17, 158] width 10 height 10
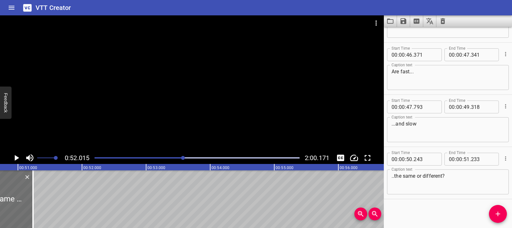
scroll to position [0, 3240]
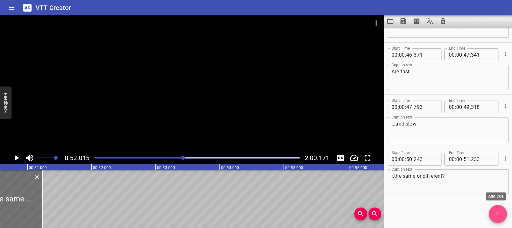
click at [501, 218] on icon "Add Cue" at bounding box center [498, 214] width 8 height 8
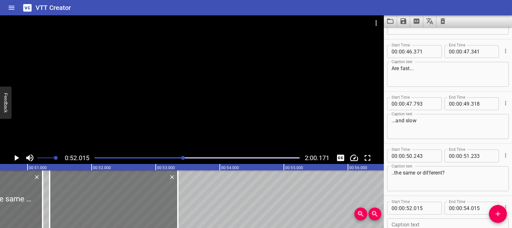
drag, startPoint x: 136, startPoint y: 192, endPoint x: 93, endPoint y: 189, distance: 43.0
click at [93, 189] on div at bounding box center [114, 199] width 128 height 58
type input "51"
type input "345"
type input "53"
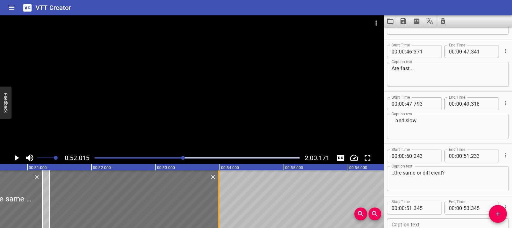
drag, startPoint x: 180, startPoint y: 199, endPoint x: 221, endPoint y: 202, distance: 41.1
click at [221, 202] on div at bounding box center [219, 199] width 6 height 58
type input "985"
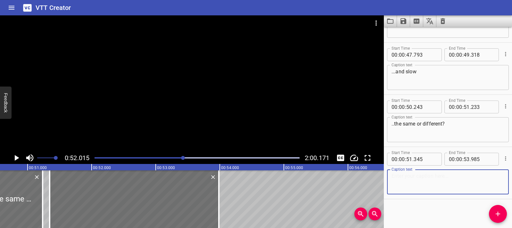
click at [405, 180] on textarea at bounding box center [448, 182] width 113 height 18
paste textarea "they’re different or opposites!"
type textarea "they’re different or opposites!"
click at [16, 160] on icon "Play/Pause" at bounding box center [17, 158] width 4 height 6
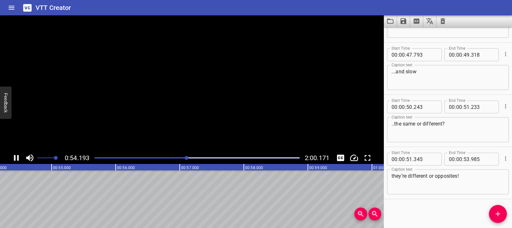
click at [16, 160] on icon "Play/Pause" at bounding box center [17, 158] width 10 height 10
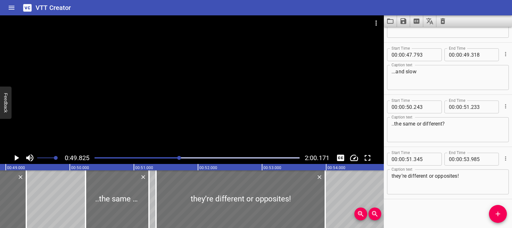
scroll to position [0, 3193]
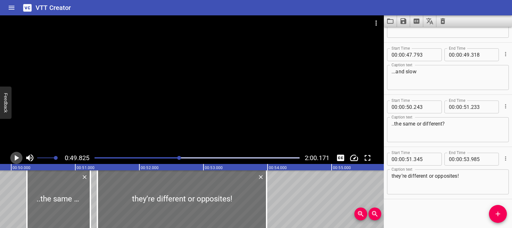
click at [16, 158] on icon "Play/Pause" at bounding box center [17, 158] width 4 height 6
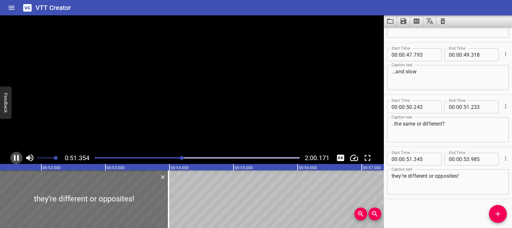
click at [16, 158] on icon "Play/Pause" at bounding box center [17, 158] width 10 height 10
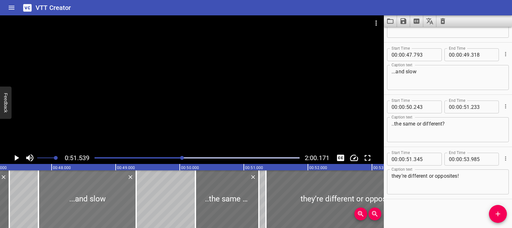
click at [97, 193] on div at bounding box center [87, 199] width 98 height 58
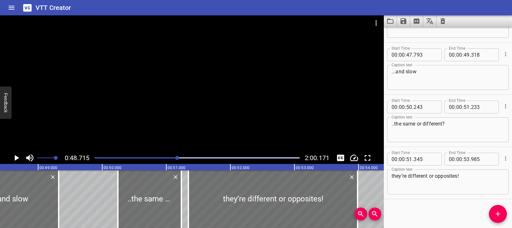
scroll to position [0, 3122]
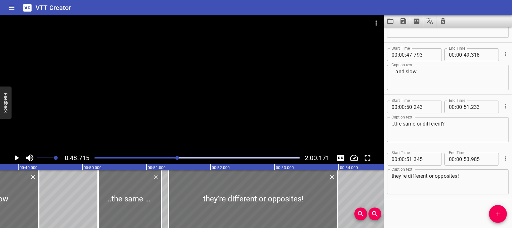
click at [13, 156] on icon "Play/Pause" at bounding box center [17, 158] width 10 height 10
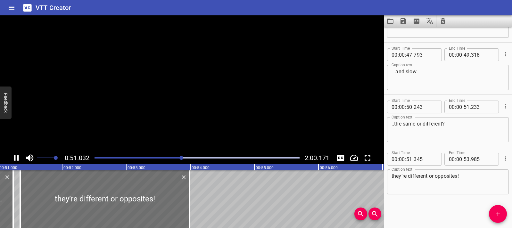
click at [13, 156] on icon "Play/Pause" at bounding box center [17, 158] width 10 height 10
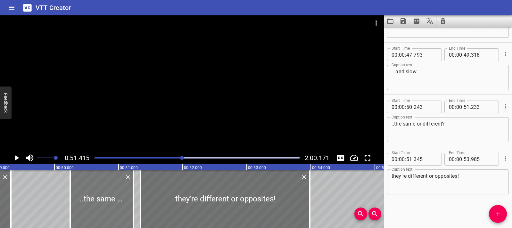
click at [115, 204] on div at bounding box center [101, 199] width 63 height 58
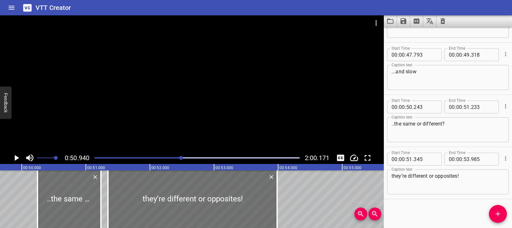
scroll to position [0, 3264]
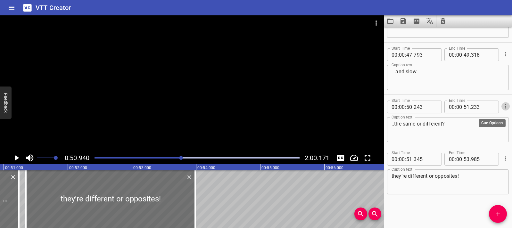
click at [502, 109] on icon "Cue Options" at bounding box center [505, 106] width 6 height 6
click at [490, 118] on li "Delete Cue" at bounding box center [479, 118] width 56 height 12
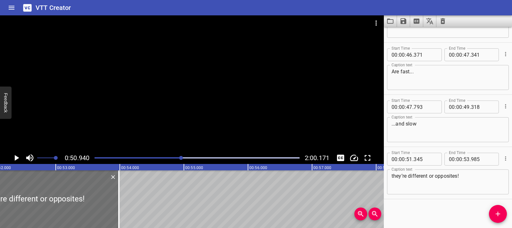
scroll to position [0, 3379]
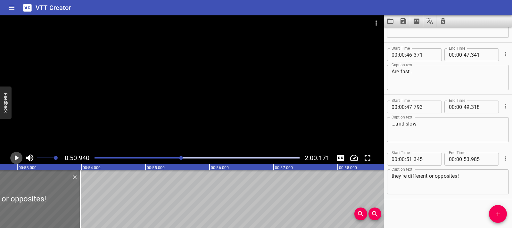
click at [19, 159] on icon "Play/Pause" at bounding box center [17, 158] width 10 height 10
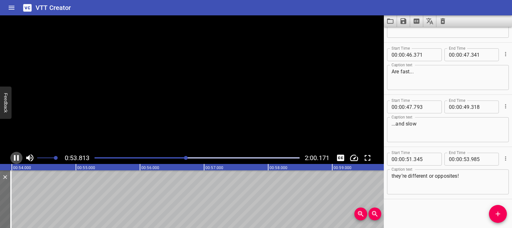
click at [19, 159] on icon "Play/Pause" at bounding box center [17, 158] width 10 height 10
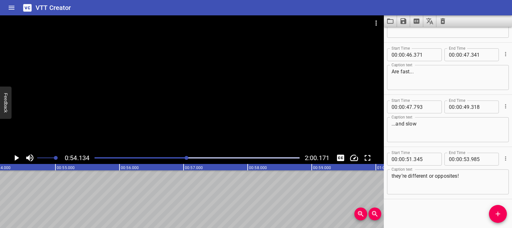
scroll to position [0, 3413]
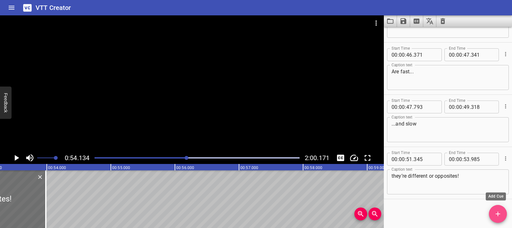
click at [501, 217] on icon "Add Cue" at bounding box center [498, 214] width 8 height 8
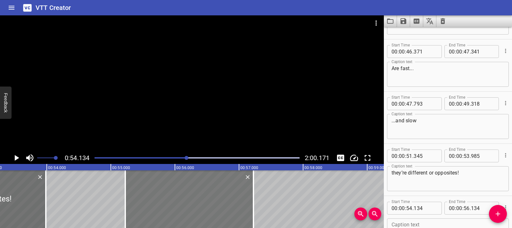
drag, startPoint x: 149, startPoint y: 197, endPoint x: 219, endPoint y: 202, distance: 70.0
click at [219, 202] on div at bounding box center [189, 199] width 128 height 58
type input "55"
type input "224"
type input "57"
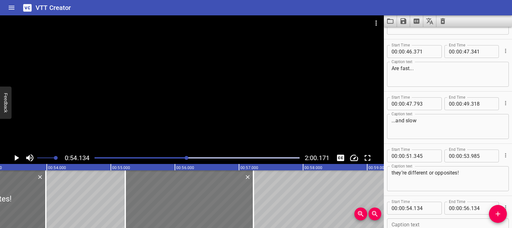
type input "224"
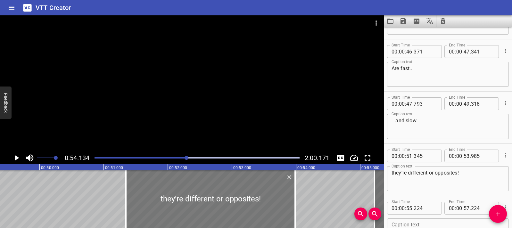
click at [140, 185] on div at bounding box center [210, 199] width 169 height 58
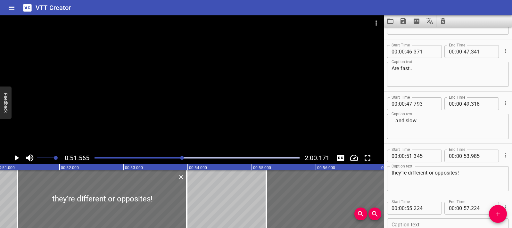
scroll to position [0, 3304]
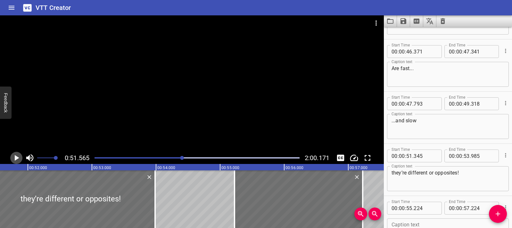
click at [19, 159] on icon "Play/Pause" at bounding box center [17, 158] width 10 height 10
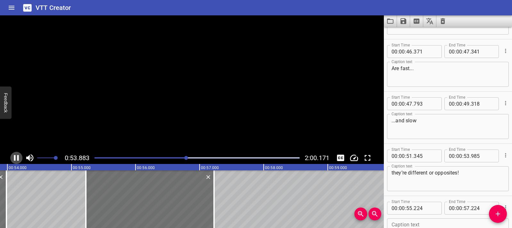
click at [19, 159] on icon "Play/Pause" at bounding box center [16, 158] width 5 height 6
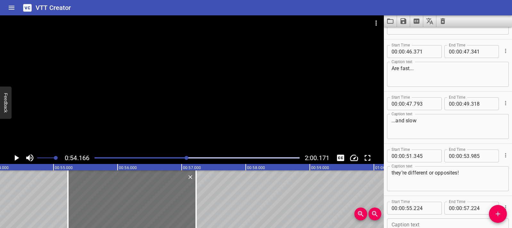
scroll to position [299, 0]
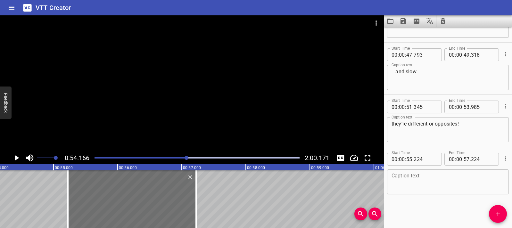
click at [425, 180] on textarea at bounding box center [448, 182] width 113 height 18
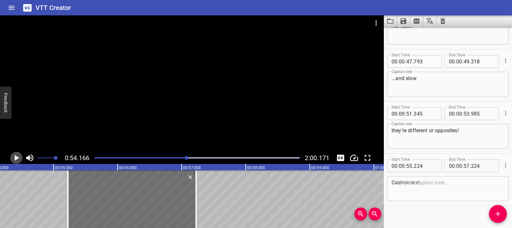
click at [13, 159] on icon "Play/Pause" at bounding box center [17, 158] width 10 height 10
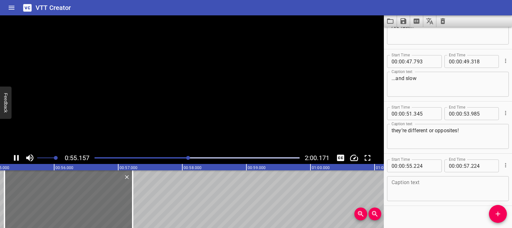
scroll to position [299, 0]
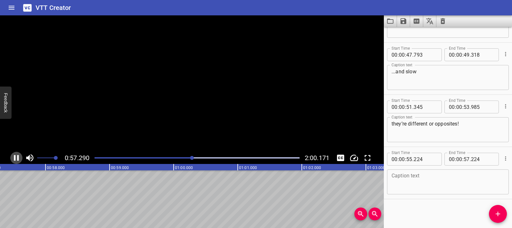
click at [13, 159] on icon "Play/Pause" at bounding box center [17, 158] width 10 height 10
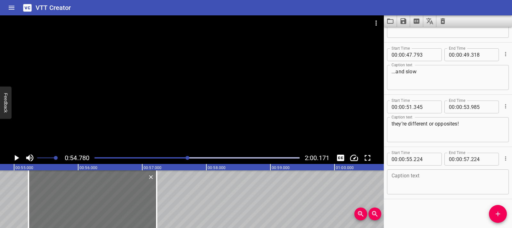
click at [13, 161] on icon "Play/Pause" at bounding box center [17, 158] width 10 height 10
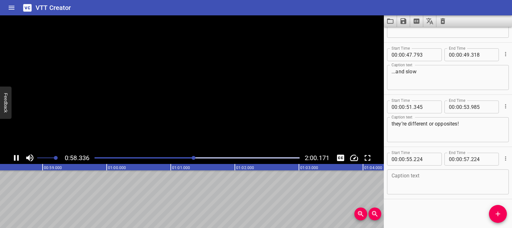
click at [13, 161] on icon "Play/Pause" at bounding box center [17, 158] width 10 height 10
click at [410, 173] on textarea at bounding box center [448, 182] width 113 height 18
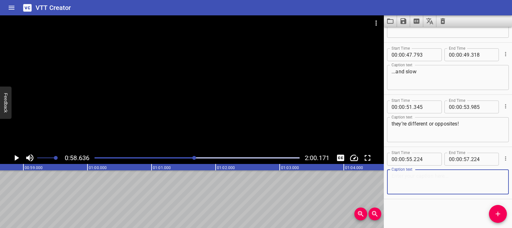
paste textarea "Careful, Baby Cat! That fire is really hot!"
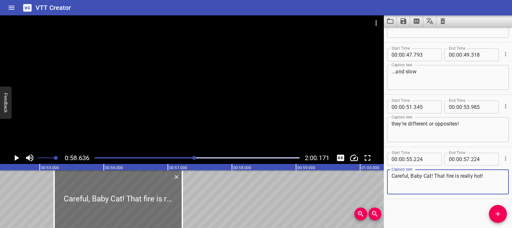
scroll to position [0, 3475]
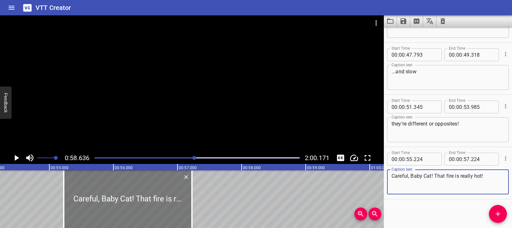
type textarea "Careful, Baby Cat! That fire is really hot!"
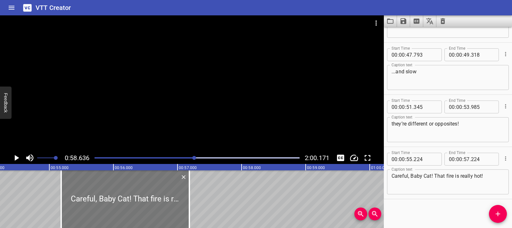
click at [138, 199] on div at bounding box center [125, 199] width 128 height 58
type input "189"
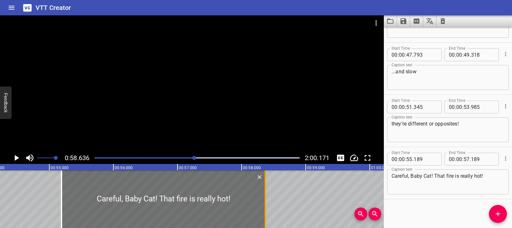
drag, startPoint x: 190, startPoint y: 196, endPoint x: 267, endPoint y: 194, distance: 76.3
click at [267, 194] on div at bounding box center [265, 199] width 6 height 58
type input "58"
type input "379"
click at [63, 197] on div at bounding box center [61, 199] width 6 height 58
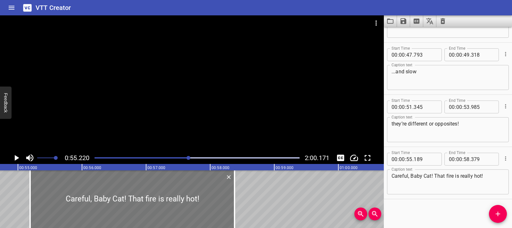
scroll to position [0, 3538]
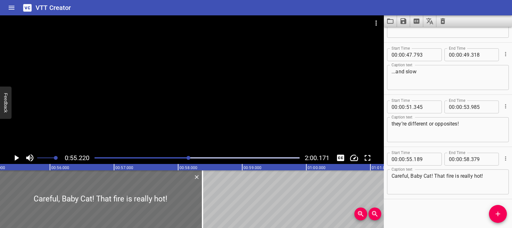
click at [16, 161] on icon "Play/Pause" at bounding box center [17, 158] width 10 height 10
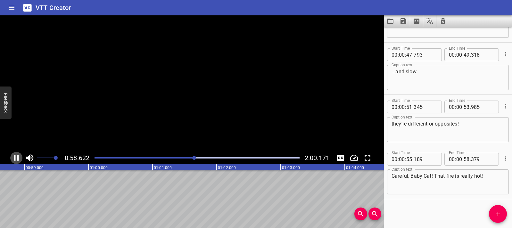
click at [16, 161] on icon "Play/Pause" at bounding box center [17, 158] width 10 height 10
click at [496, 216] on icon "Add Cue" at bounding box center [498, 214] width 8 height 8
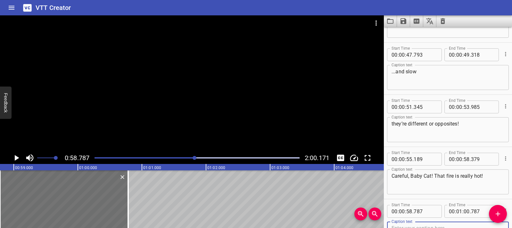
scroll to position [302, 0]
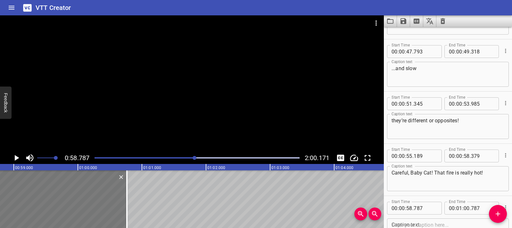
click at [75, 205] on div at bounding box center [63, 199] width 128 height 58
type input "767"
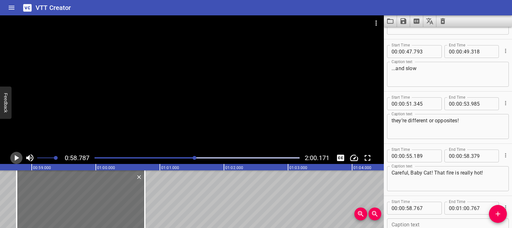
click at [14, 157] on icon "Play/Pause" at bounding box center [17, 158] width 10 height 10
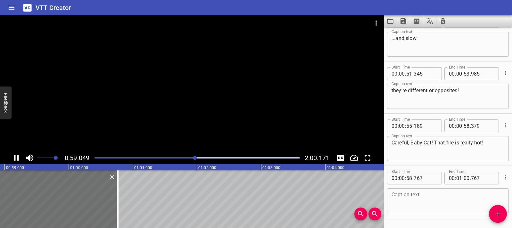
scroll to position [351, 0]
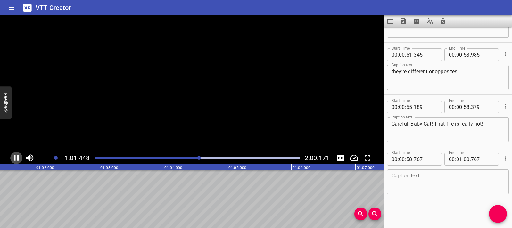
click at [14, 157] on icon "Play/Pause" at bounding box center [16, 158] width 5 height 6
click at [502, 162] on button "Cue Options" at bounding box center [505, 158] width 8 height 8
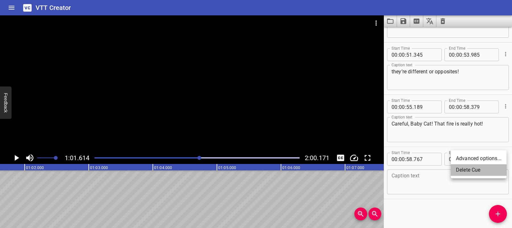
click at [481, 169] on li "Delete Cue" at bounding box center [479, 170] width 56 height 12
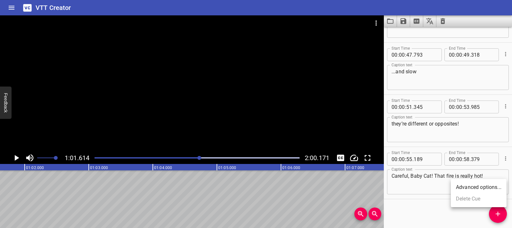
scroll to position [299, 0]
click at [20, 161] on icon "Play/Pause" at bounding box center [17, 158] width 10 height 10
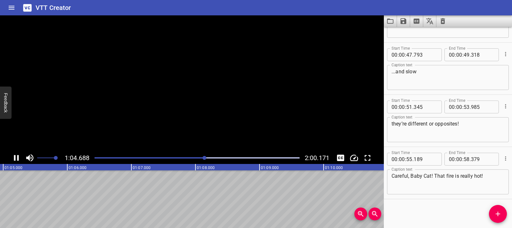
click at [20, 161] on icon "Play/Pause" at bounding box center [17, 158] width 10 height 10
click at [13, 158] on icon "Play/Pause" at bounding box center [17, 158] width 10 height 10
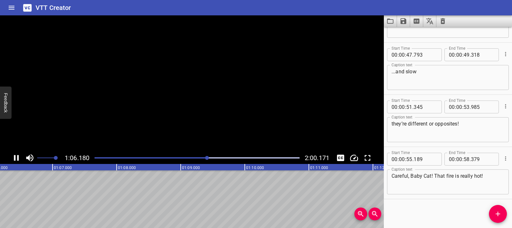
click at [13, 158] on icon "Play/Pause" at bounding box center [17, 158] width 10 height 10
click at [495, 214] on icon "Add Cue" at bounding box center [498, 214] width 8 height 8
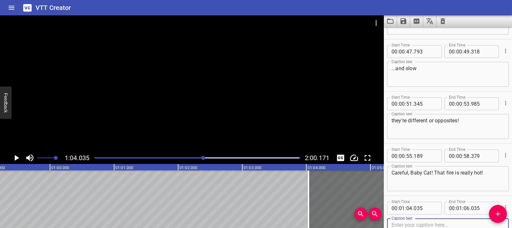
scroll to position [0, 3814]
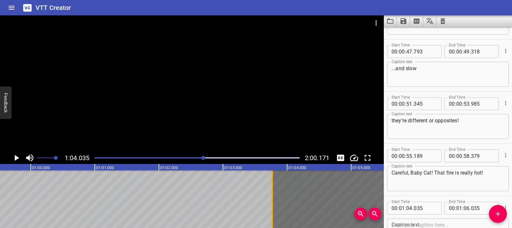
drag, startPoint x: 289, startPoint y: 190, endPoint x: 276, endPoint y: 192, distance: 13.5
click at [276, 192] on div at bounding box center [336, 199] width 128 height 58
type input "03"
type input "770"
type input "05"
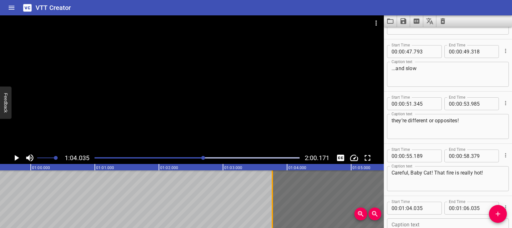
type input "770"
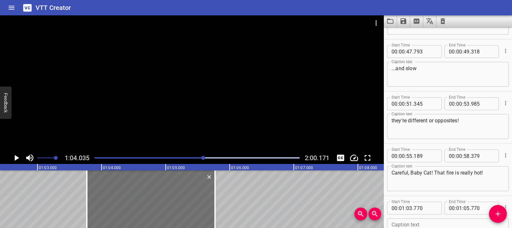
scroll to position [351, 0]
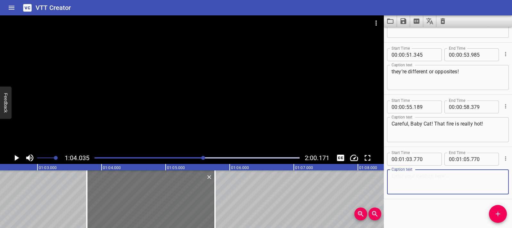
click at [428, 175] on textarea at bounding box center [448, 182] width 113 height 18
paste textarea "Brrrr! Cold ice cream on a snowy day."
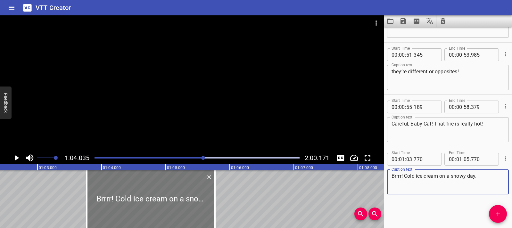
type textarea "Brrrr! Cold ice cream on a snowy day."
click at [97, 197] on div at bounding box center [151, 199] width 128 height 58
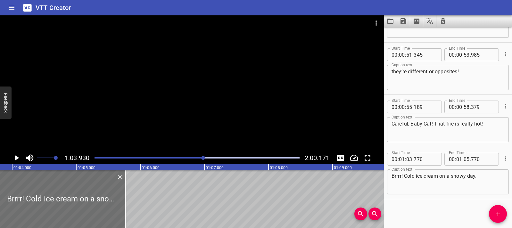
scroll to position [0, 4097]
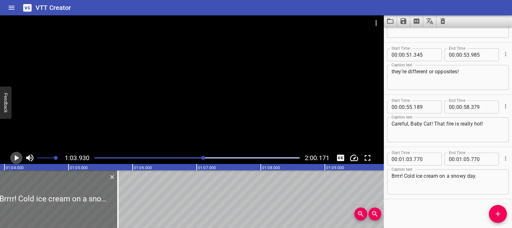
click at [12, 158] on icon "Play/Pause" at bounding box center [17, 158] width 10 height 10
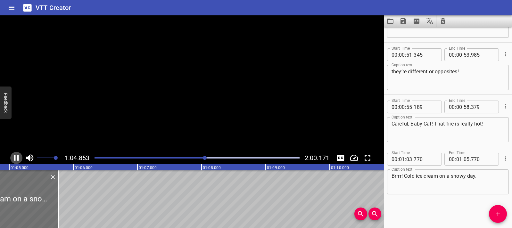
click at [12, 158] on icon "Play/Pause" at bounding box center [17, 158] width 10 height 10
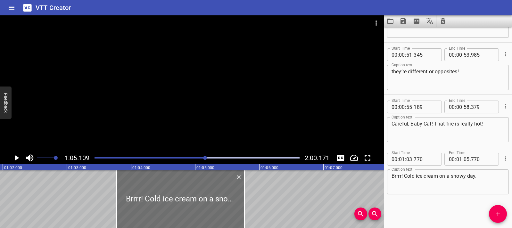
scroll to position [0, 3951]
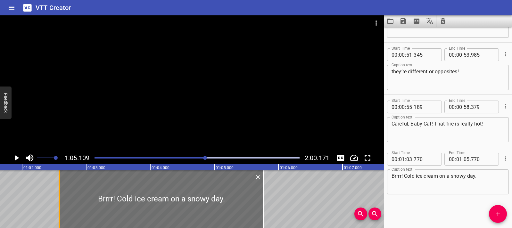
drag, startPoint x: 136, startPoint y: 206, endPoint x: 59, endPoint y: 207, distance: 76.6
click at [59, 207] on div at bounding box center [59, 199] width 1 height 58
type input "02"
type input "575"
click at [62, 197] on div at bounding box center [59, 199] width 6 height 58
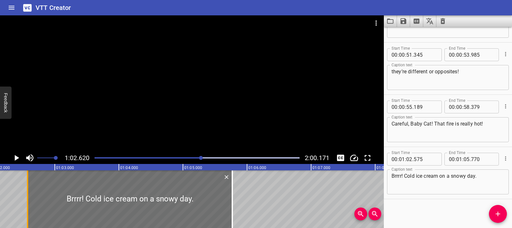
scroll to position [0, 4013]
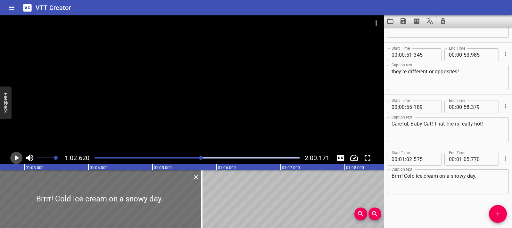
click at [15, 160] on icon "Play/Pause" at bounding box center [17, 158] width 4 height 6
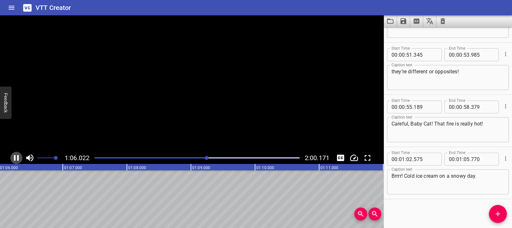
click at [15, 160] on icon "Play/Pause" at bounding box center [16, 158] width 5 height 6
click at [115, 108] on div at bounding box center [192, 83] width 384 height 136
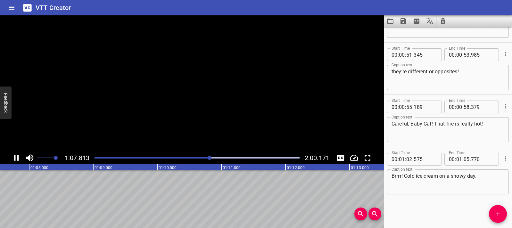
click at [115, 108] on video at bounding box center [192, 83] width 384 height 136
click at [20, 158] on icon "Play/Pause" at bounding box center [17, 158] width 10 height 10
drag, startPoint x: 103, startPoint y: 197, endPoint x: 103, endPoint y: 193, distance: 3.9
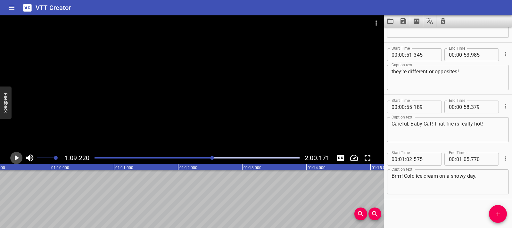
click at [18, 160] on icon "Play/Pause" at bounding box center [17, 158] width 10 height 10
click at [18, 160] on icon "Play/Pause" at bounding box center [16, 158] width 5 height 6
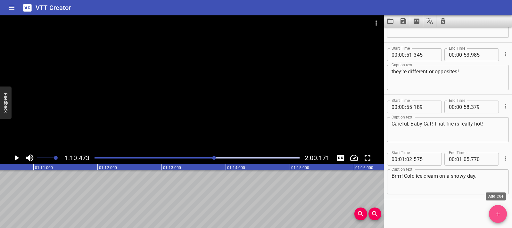
click at [498, 211] on icon "Add Cue" at bounding box center [498, 214] width 8 height 8
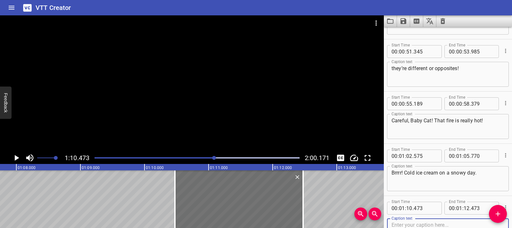
scroll to position [0, 4331]
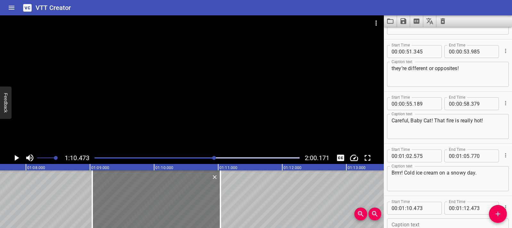
drag, startPoint x: 217, startPoint y: 212, endPoint x: 124, endPoint y: 210, distance: 92.3
click at [124, 210] on div at bounding box center [156, 199] width 128 height 58
type input "09"
type input "033"
type input "11"
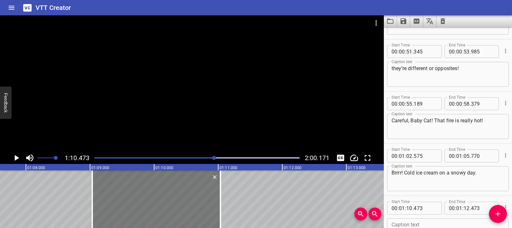
type input "033"
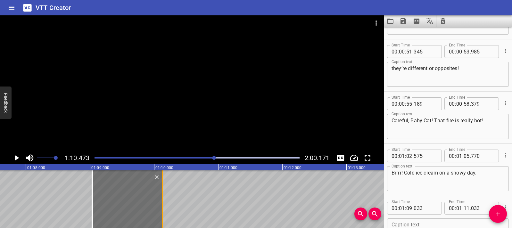
drag, startPoint x: 220, startPoint y: 198, endPoint x: 161, endPoint y: 197, distance: 58.6
click at [162, 197] on div at bounding box center [162, 199] width 1 height 58
type input "10"
type input "118"
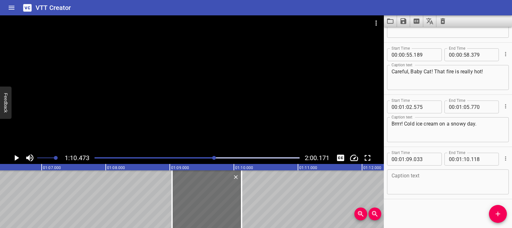
scroll to position [0, 4213]
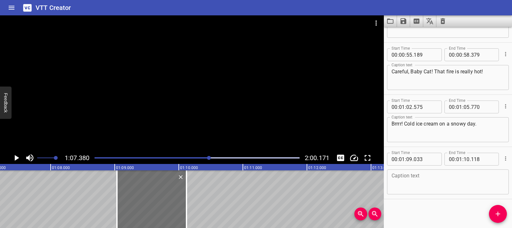
scroll to position [0, 4318]
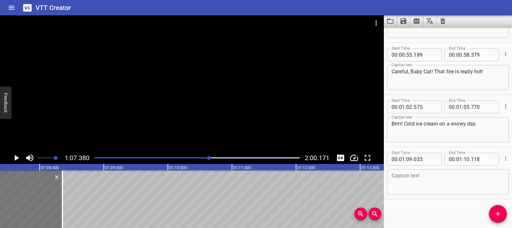
drag, startPoint x: 124, startPoint y: 189, endPoint x: 11, endPoint y: 192, distance: 113.1
click at [11, 192] on div at bounding box center [28, 199] width 70 height 58
type input "07"
type input "268"
type input "08"
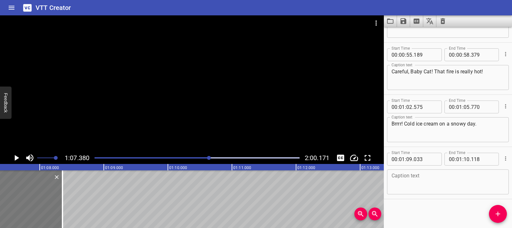
type input "353"
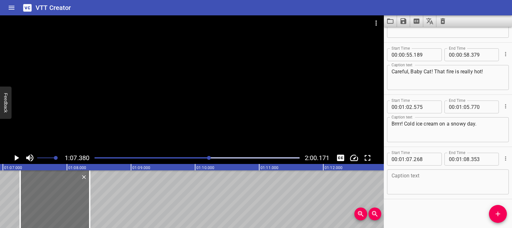
scroll to position [0, 4252]
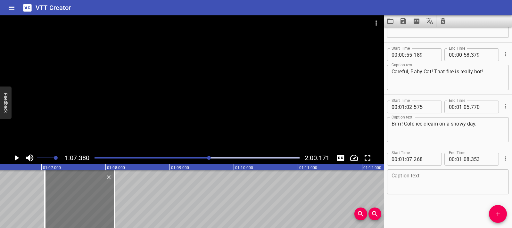
drag, startPoint x: 75, startPoint y: 201, endPoint x: 67, endPoint y: 199, distance: 8.5
click at [61, 200] on div at bounding box center [80, 199] width 70 height 58
type input "043"
type input "128"
click at [502, 213] on span "Add Cue" at bounding box center [498, 214] width 18 height 8
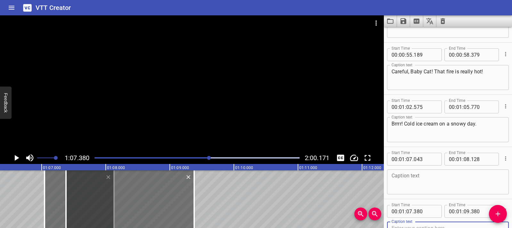
scroll to position [407, 0]
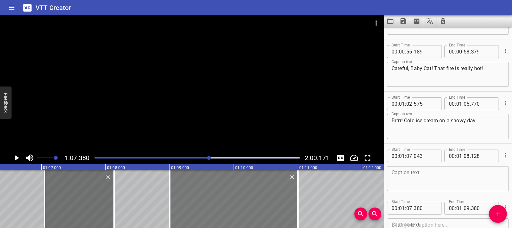
drag, startPoint x: 173, startPoint y: 202, endPoint x: 277, endPoint y: 203, distance: 104.1
click at [277, 203] on div at bounding box center [234, 199] width 128 height 58
type input "09"
type input "005"
type input "11"
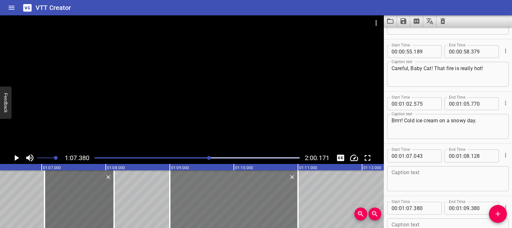
type input "005"
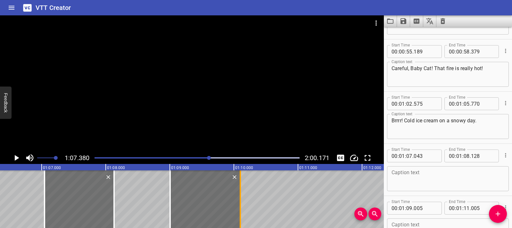
drag, startPoint x: 297, startPoint y: 202, endPoint x: 239, endPoint y: 203, distance: 58.3
click at [240, 203] on div at bounding box center [240, 199] width 1 height 58
type input "10"
type input "095"
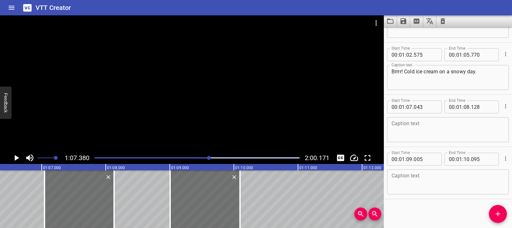
click at [429, 179] on textarea at bounding box center [448, 182] width 113 height 18
paste textarea "and cold …"
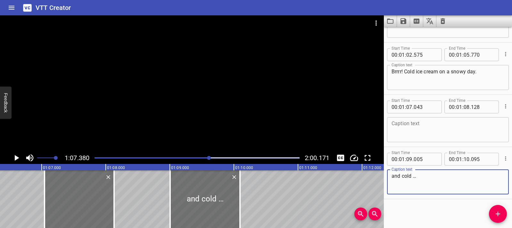
type textarea "and cold …"
click at [400, 125] on textarea at bounding box center [448, 130] width 113 height 18
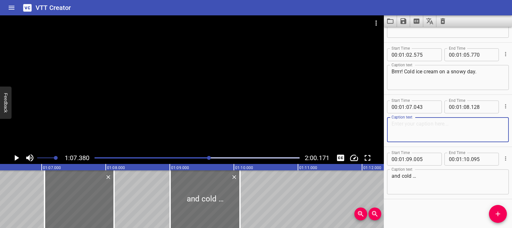
paste textarea "Are hot [pause] …"
click at [429, 124] on textarea "Are hot [pause] …" at bounding box center [448, 130] width 113 height 18
type textarea "Are hot …"
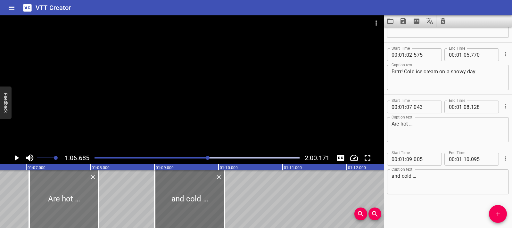
scroll to position [0, 4273]
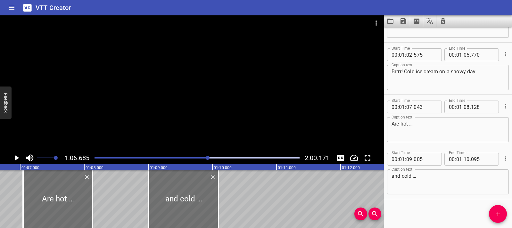
click at [16, 158] on icon "Play/Pause" at bounding box center [17, 158] width 4 height 6
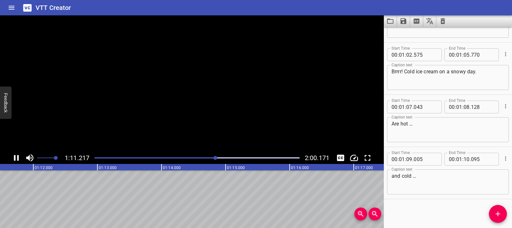
click at [16, 158] on icon "Play/Pause" at bounding box center [17, 158] width 10 height 10
click at [17, 156] on icon "Play/Pause" at bounding box center [17, 158] width 10 height 10
click at [17, 156] on icon "Play/Pause" at bounding box center [16, 158] width 5 height 6
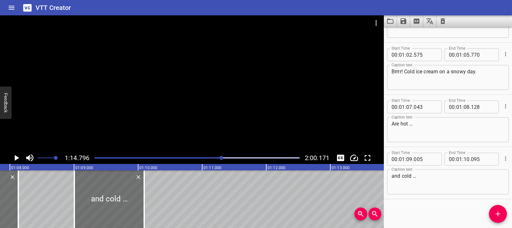
scroll to position [0, 4405]
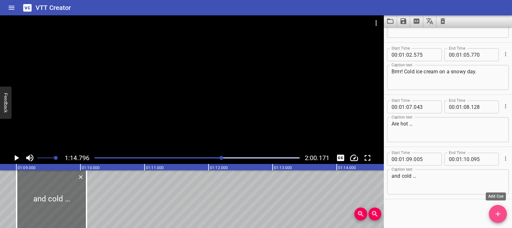
click at [503, 214] on span "Add Cue" at bounding box center [498, 214] width 18 height 8
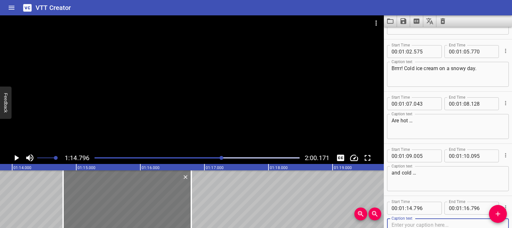
scroll to position [0, 4739]
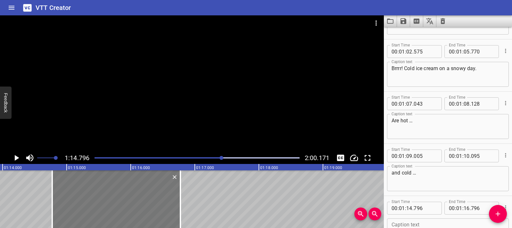
click at [139, 198] on div at bounding box center [116, 199] width 128 height 58
type input "776"
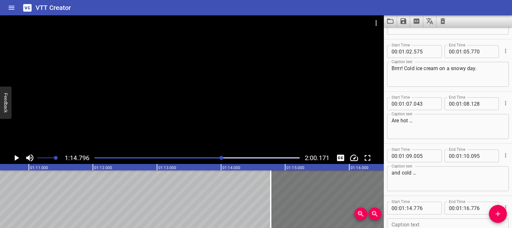
scroll to position [0, 4511]
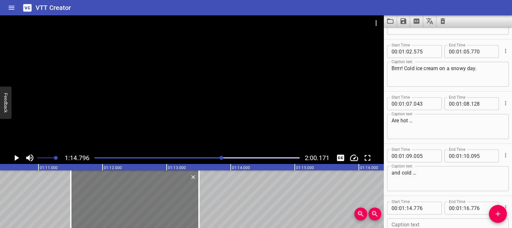
drag, startPoint x: 273, startPoint y: 205, endPoint x: 122, endPoint y: 206, distance: 151.2
click at [119, 207] on div at bounding box center [135, 199] width 128 height 58
type input "11"
type input "501"
type input "13"
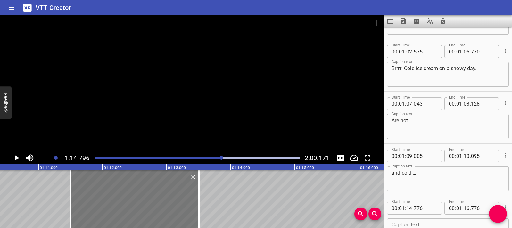
type input "501"
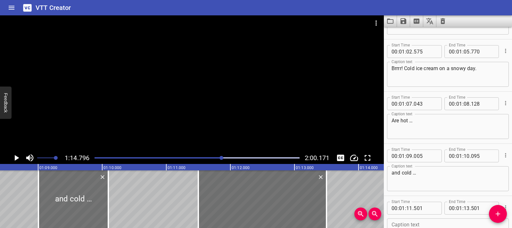
scroll to position [0, 4374]
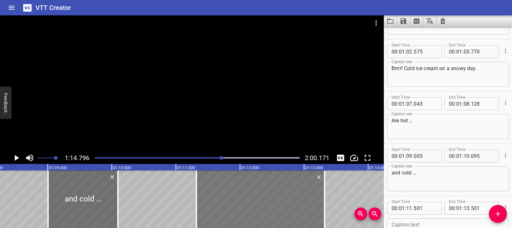
drag, startPoint x: 300, startPoint y: 211, endPoint x: 288, endPoint y: 210, distance: 11.6
click at [288, 210] on div at bounding box center [260, 199] width 128 height 58
type input "321"
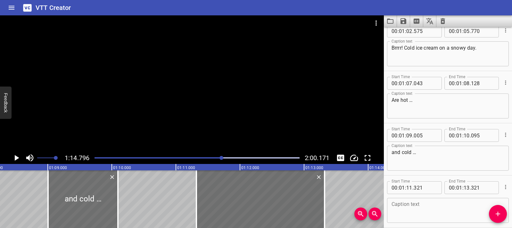
scroll to position [508, 0]
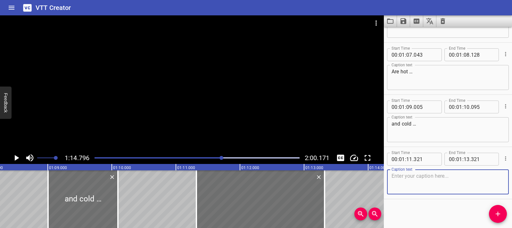
click at [401, 184] on textarea at bounding box center [448, 182] width 113 height 18
paste textarea "he same [pause] or different? [pause]"
click at [430, 177] on textarea "he same [pause] or different?" at bounding box center [448, 182] width 113 height 18
type textarea "he same or different?"
click at [19, 156] on icon "Play/Pause" at bounding box center [17, 158] width 10 height 10
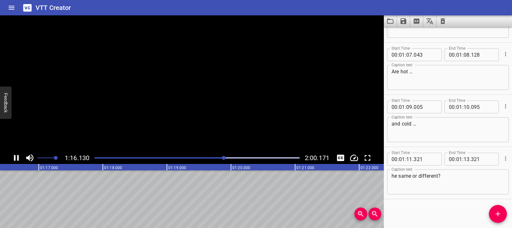
click at [19, 156] on icon "Play/Pause" at bounding box center [16, 158] width 5 height 6
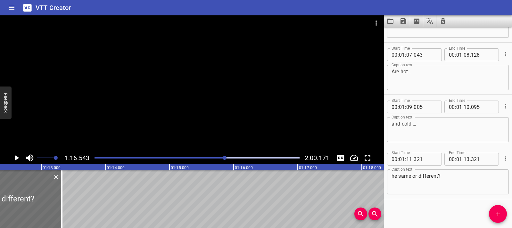
scroll to position [0, 4588]
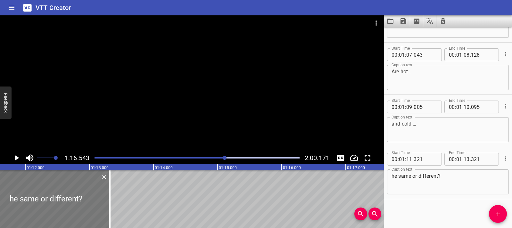
click at [27, 201] on div at bounding box center [46, 199] width 128 height 58
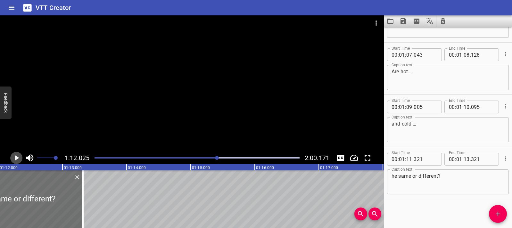
click at [18, 157] on icon "Play/Pause" at bounding box center [17, 158] width 10 height 10
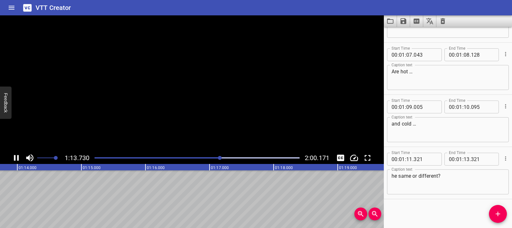
click at [18, 157] on icon "Play/Pause" at bounding box center [16, 158] width 5 height 6
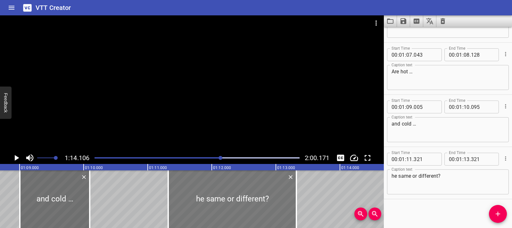
scroll to position [0, 4411]
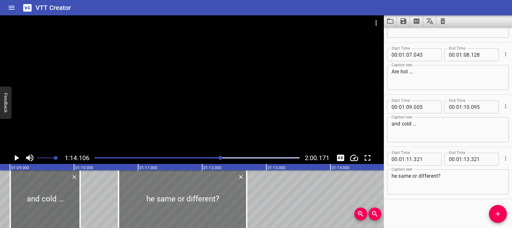
drag, startPoint x: 207, startPoint y: 212, endPoint x: 167, endPoint y: 209, distance: 39.9
click at [166, 213] on div at bounding box center [183, 199] width 128 height 58
type input "10"
type input "681"
type input "12"
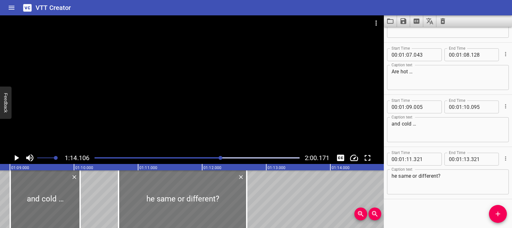
type input "681"
click at [144, 188] on div at bounding box center [182, 199] width 128 height 58
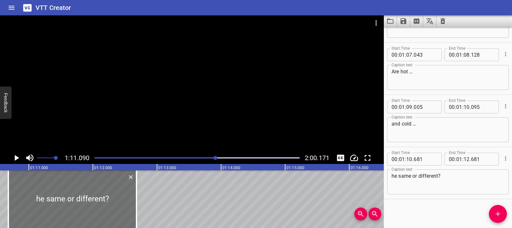
scroll to position [0, 4555]
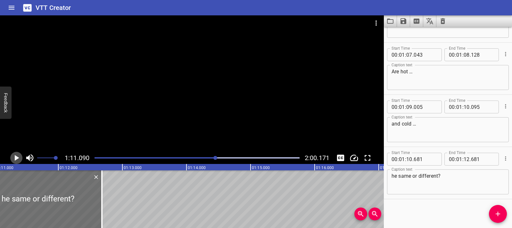
click at [12, 161] on icon "Play/Pause" at bounding box center [17, 158] width 10 height 10
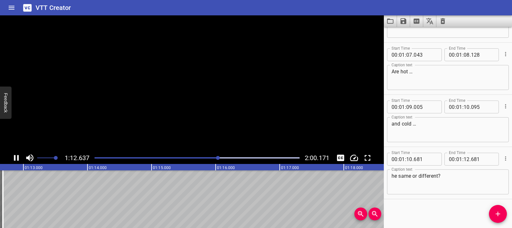
click at [12, 161] on icon "Play/Pause" at bounding box center [17, 158] width 10 height 10
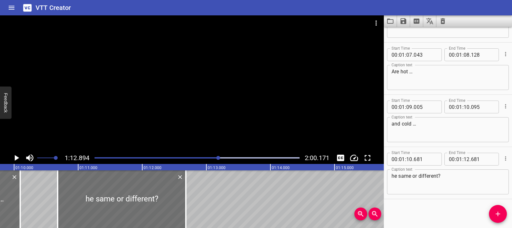
scroll to position [0, 4443]
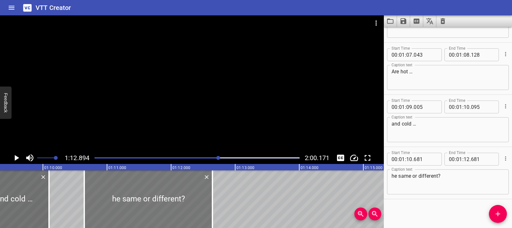
click at [158, 199] on div at bounding box center [148, 199] width 128 height 58
type input "646"
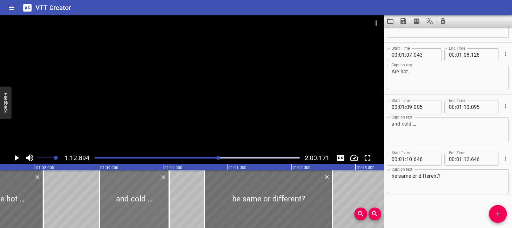
click at [123, 197] on div at bounding box center [134, 199] width 70 height 58
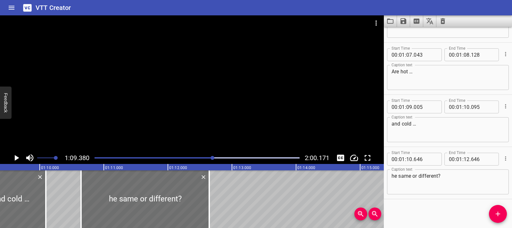
click at [14, 158] on icon "Play/Pause" at bounding box center [17, 158] width 10 height 10
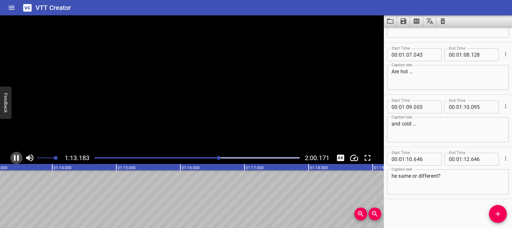
click at [14, 158] on icon "Play/Pause" at bounding box center [16, 158] width 5 height 6
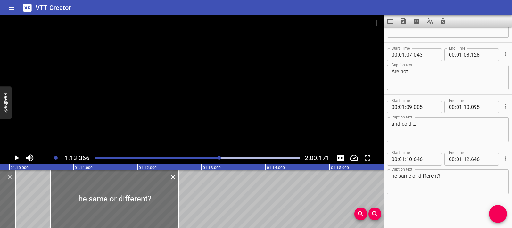
scroll to position [0, 4467]
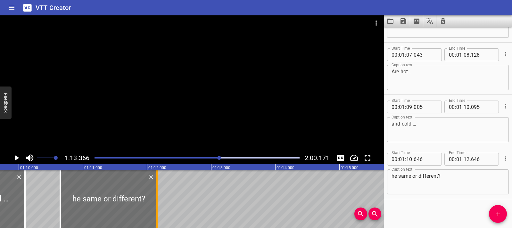
drag, startPoint x: 187, startPoint y: 206, endPoint x: 156, endPoint y: 205, distance: 31.1
click at [156, 205] on div at bounding box center [157, 199] width 6 height 58
type input "161"
click at [100, 207] on div at bounding box center [108, 199] width 97 height 58
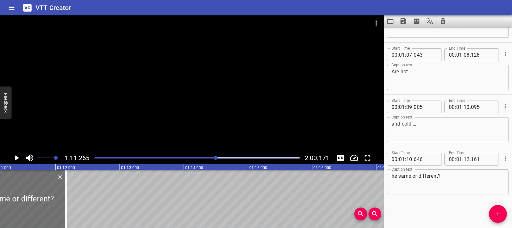
scroll to position [0, 4567]
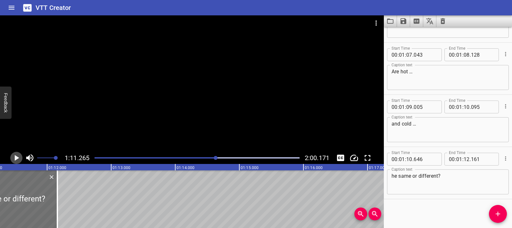
click at [17, 161] on icon "Play/Pause" at bounding box center [17, 158] width 10 height 10
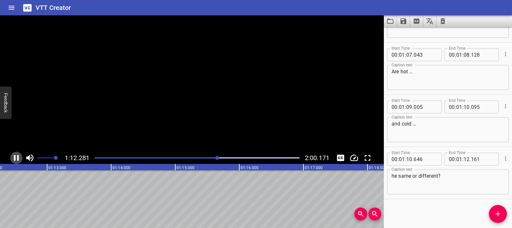
click at [17, 161] on icon "Play/Pause" at bounding box center [17, 158] width 10 height 10
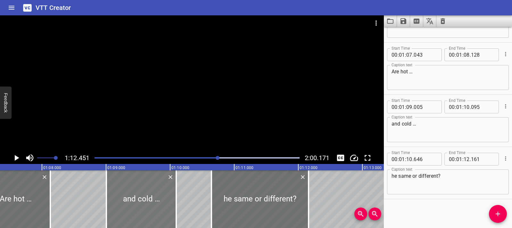
click at [135, 204] on div at bounding box center [141, 199] width 70 height 58
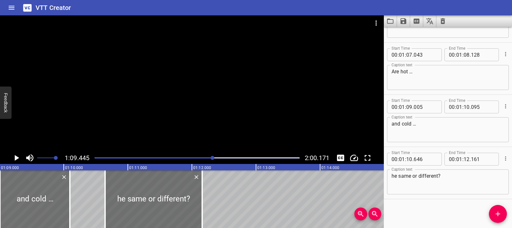
scroll to position [0, 4450]
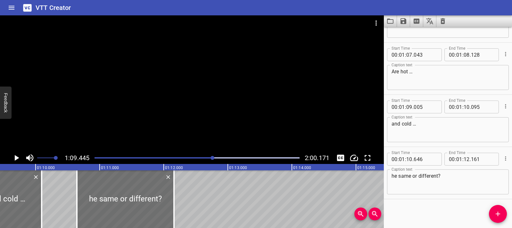
click at [17, 161] on icon "Play/Pause" at bounding box center [17, 158] width 10 height 10
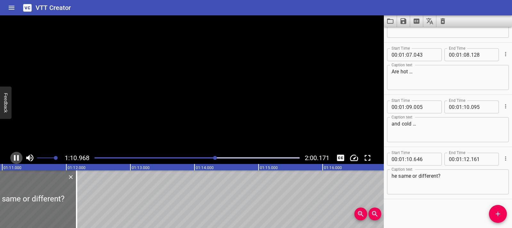
click at [17, 161] on icon "Play/Pause" at bounding box center [17, 158] width 10 height 10
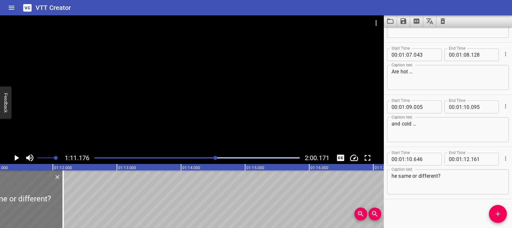
click at [24, 188] on div at bounding box center [14, 199] width 97 height 58
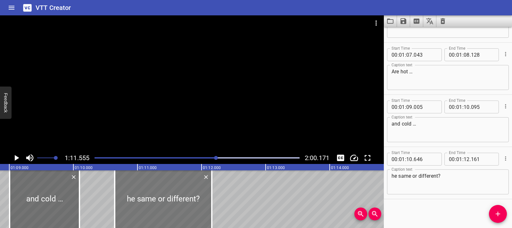
click at [168, 203] on div at bounding box center [163, 199] width 97 height 58
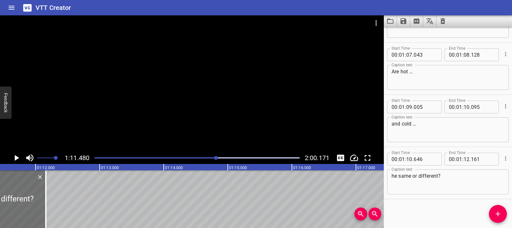
scroll to position [0, 4580]
click at [451, 175] on textarea "he same or different?" at bounding box center [448, 182] width 113 height 18
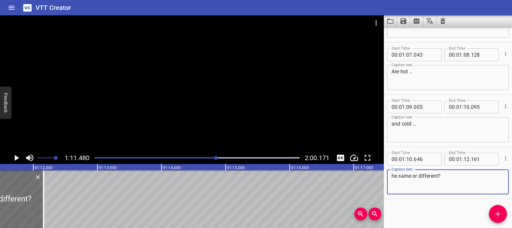
click at [451, 175] on textarea "he same or different?" at bounding box center [448, 182] width 113 height 18
paste textarea "They’re different or opposites!"
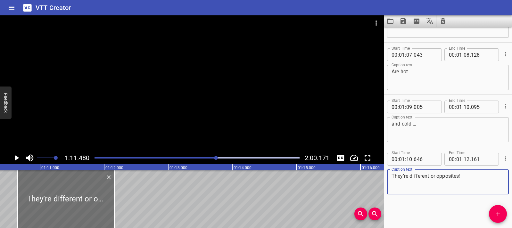
scroll to position [0, 4452]
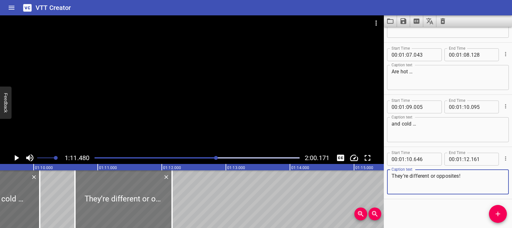
type textarea "They’re different or opposites!"
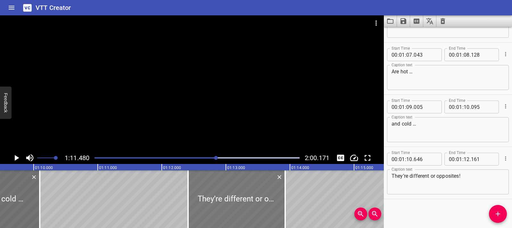
drag, startPoint x: 153, startPoint y: 205, endPoint x: 265, endPoint y: 205, distance: 111.5
click at [265, 205] on div at bounding box center [236, 199] width 97 height 58
type input "12"
type input "411"
type input "13"
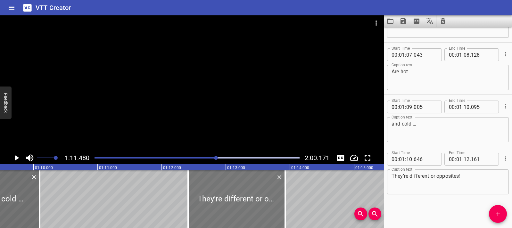
type input "926"
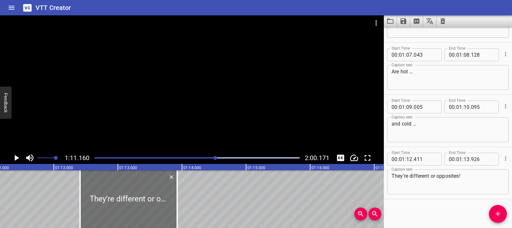
click at [19, 157] on icon "Play/Pause" at bounding box center [17, 158] width 10 height 10
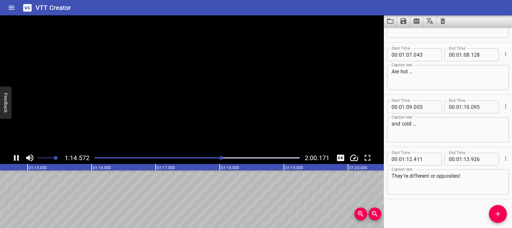
click at [19, 157] on icon "Play/Pause" at bounding box center [17, 158] width 10 height 10
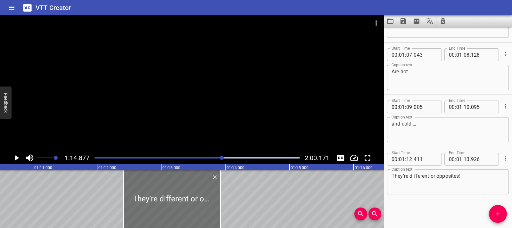
scroll to position [0, 4469]
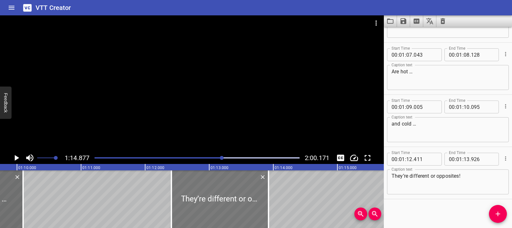
click at [191, 194] on div at bounding box center [219, 199] width 97 height 58
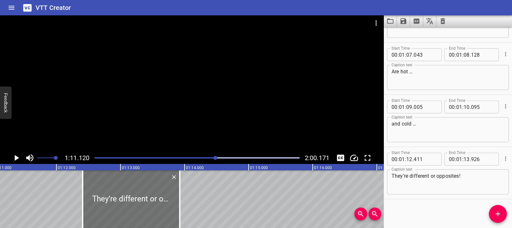
click at [17, 159] on icon "Play/Pause" at bounding box center [17, 158] width 4 height 6
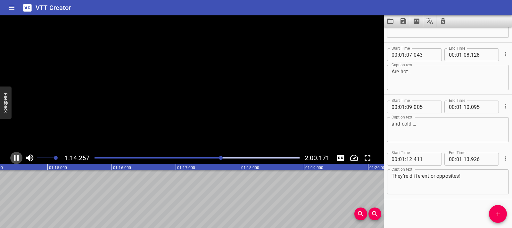
click at [17, 159] on icon "Play/Pause" at bounding box center [17, 158] width 10 height 10
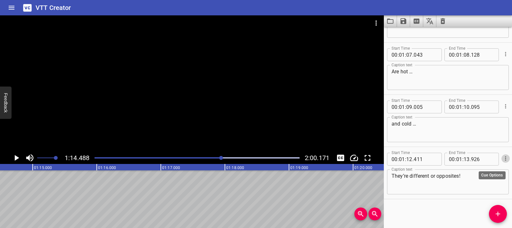
click at [504, 158] on icon "Cue Options" at bounding box center [505, 158] width 6 height 6
click at [471, 171] on li "Delete Cue" at bounding box center [479, 170] width 56 height 12
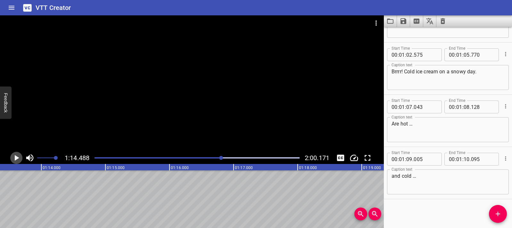
click at [18, 156] on icon "Play/Pause" at bounding box center [17, 158] width 10 height 10
click at [18, 156] on icon "Play/Pause" at bounding box center [16, 158] width 5 height 6
click at [233, 77] on div at bounding box center [192, 83] width 384 height 136
click at [233, 77] on video at bounding box center [192, 83] width 384 height 136
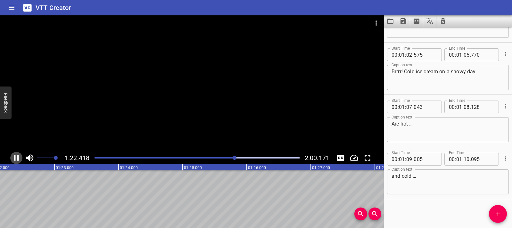
click at [15, 157] on icon "Play/Pause" at bounding box center [16, 158] width 5 height 6
click at [22, 156] on button "Play/Pause" at bounding box center [16, 158] width 12 height 12
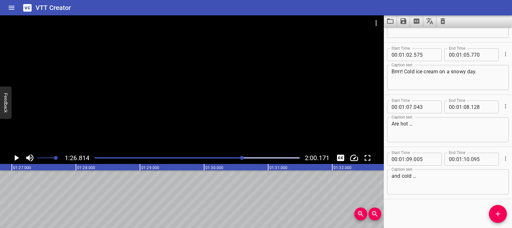
click at [20, 156] on icon "Play/Pause" at bounding box center [17, 158] width 10 height 10
click at [503, 215] on span "Add Cue" at bounding box center [498, 214] width 18 height 8
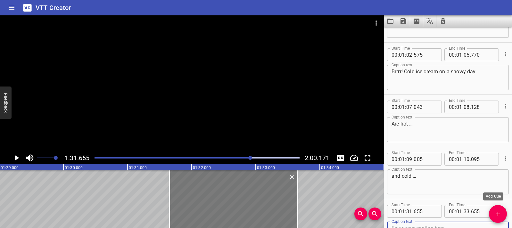
scroll to position [459, 0]
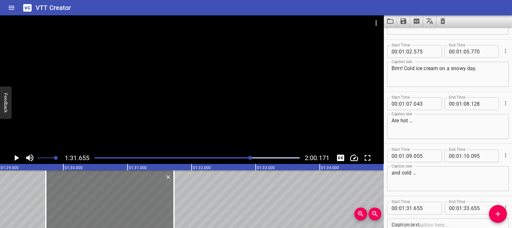
drag, startPoint x: 203, startPoint y: 196, endPoint x: 78, endPoint y: 196, distance: 125.6
click at [78, 196] on div at bounding box center [110, 199] width 128 height 58
type input "29"
type input "695"
type input "31"
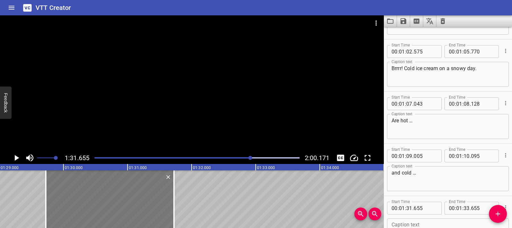
type input "695"
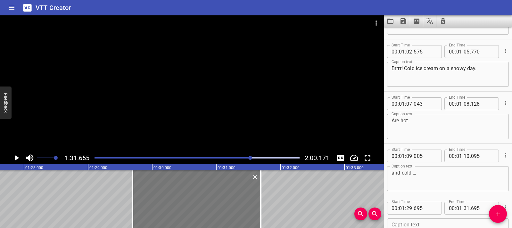
click at [204, 210] on div at bounding box center [197, 199] width 128 height 58
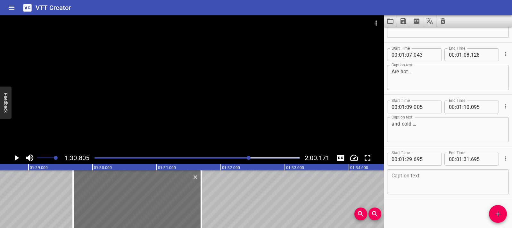
scroll to position [0, 5636]
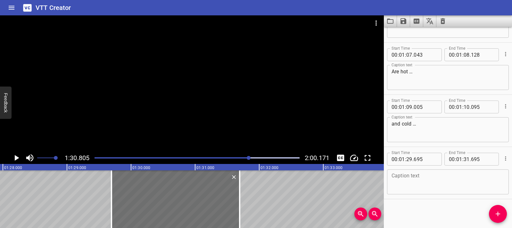
click at [398, 180] on textarea at bounding box center [448, 182] width 113 height 18
paste textarea "Tall — short"
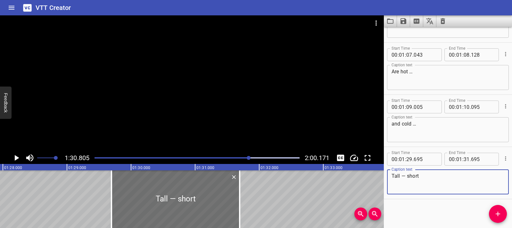
type textarea "Tall — short"
click at [54, 194] on div "Words with Opposite Meanings Opposites words are words that mean different thin…" at bounding box center [131, 199] width 11534 height 58
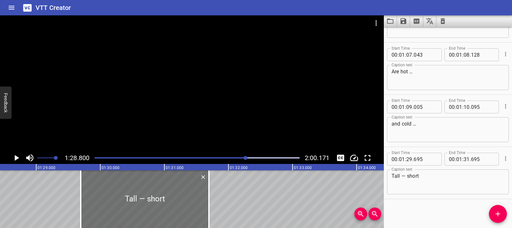
scroll to position [0, 5690]
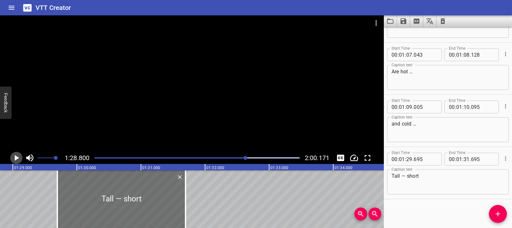
click at [17, 158] on icon "Play/Pause" at bounding box center [17, 158] width 4 height 6
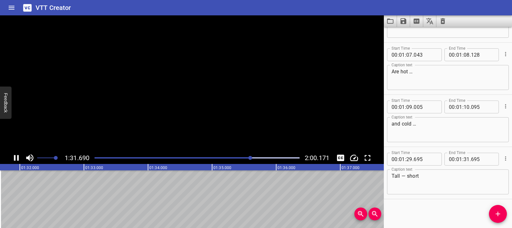
click at [17, 158] on icon "Play/Pause" at bounding box center [17, 158] width 10 height 10
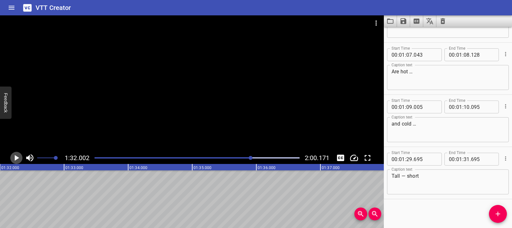
click at [17, 158] on icon "Play/Pause" at bounding box center [17, 158] width 4 height 6
click at [17, 158] on icon "Play/Pause" at bounding box center [17, 158] width 10 height 10
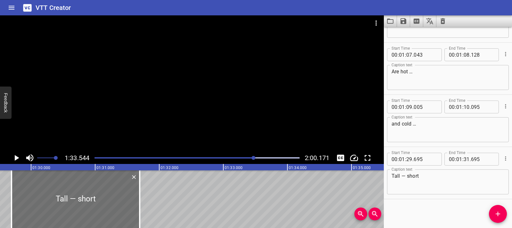
scroll to position [0, 5726]
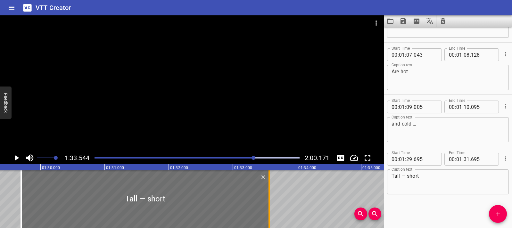
drag, startPoint x: 148, startPoint y: 196, endPoint x: 268, endPoint y: 196, distance: 119.8
click at [268, 196] on div at bounding box center [269, 199] width 6 height 58
type input "33"
type input "565"
click at [16, 158] on icon "Play/Pause" at bounding box center [17, 158] width 4 height 6
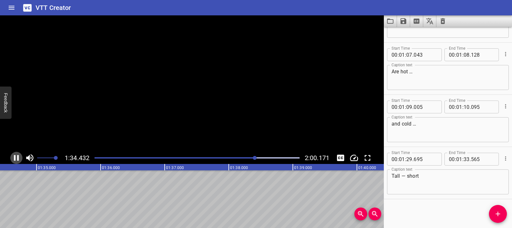
click at [16, 158] on icon "Play/Pause" at bounding box center [17, 158] width 10 height 10
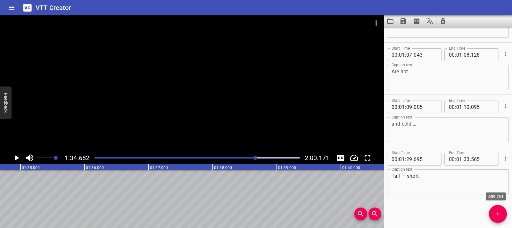
click at [495, 214] on icon "Add Cue" at bounding box center [498, 214] width 8 height 8
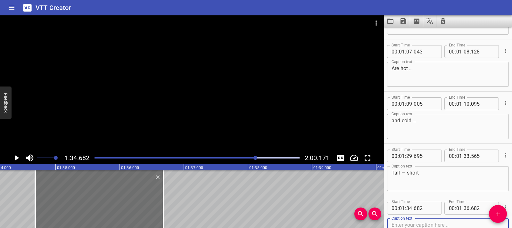
scroll to position [0, 5983]
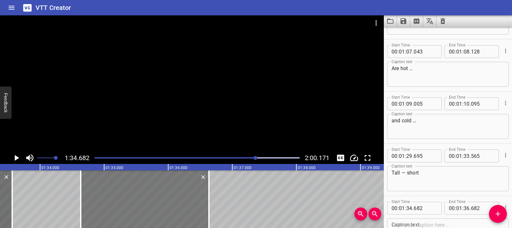
click at [196, 210] on div at bounding box center [145, 199] width 128 height 58
type input "637"
drag, startPoint x: 210, startPoint y: 204, endPoint x: 200, endPoint y: 203, distance: 9.3
click at [200, 203] on div at bounding box center [199, 199] width 6 height 58
type input "492"
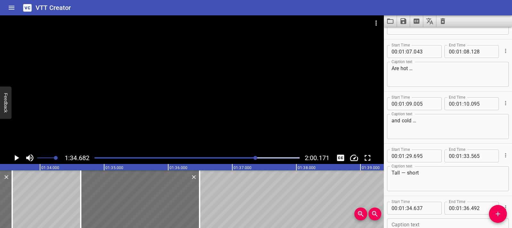
scroll to position [560, 0]
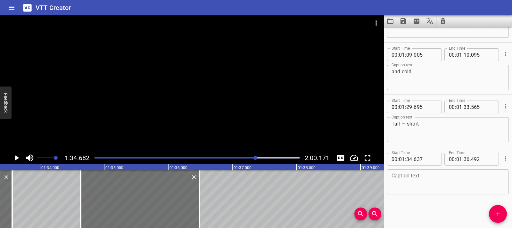
click at [414, 182] on textarea at bounding box center [448, 182] width 113 height 18
paste textarea "Fast — slow"
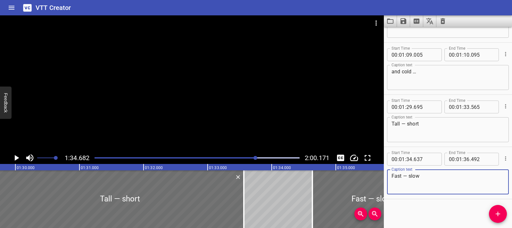
scroll to position [0, 5742]
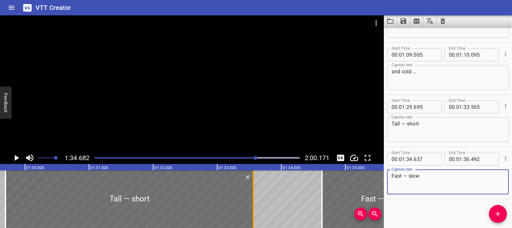
type textarea "Fast — slow"
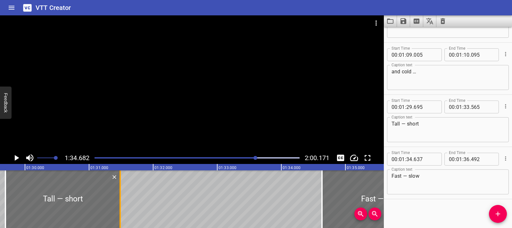
drag, startPoint x: 251, startPoint y: 210, endPoint x: 117, endPoint y: 211, distance: 133.3
click at [117, 211] on div at bounding box center [120, 199] width 6 height 58
type input "31"
type input "485"
click at [10, 183] on div at bounding box center [62, 199] width 115 height 58
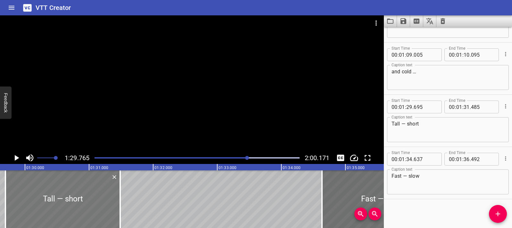
scroll to position [0, 5752]
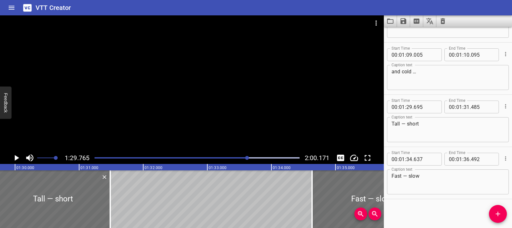
click at [15, 157] on icon "Play/Pause" at bounding box center [17, 158] width 4 height 6
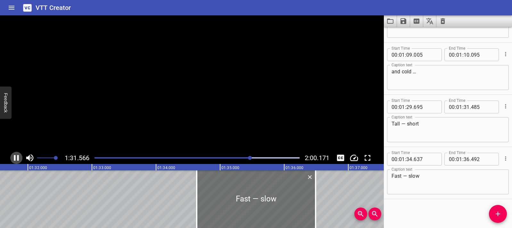
click at [15, 157] on icon "Play/Pause" at bounding box center [16, 158] width 5 height 6
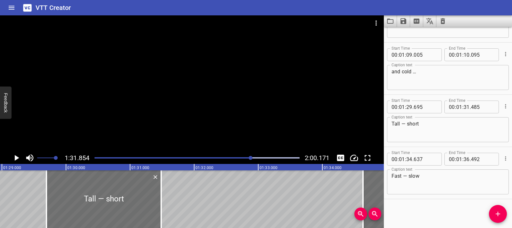
scroll to position [0, 5643]
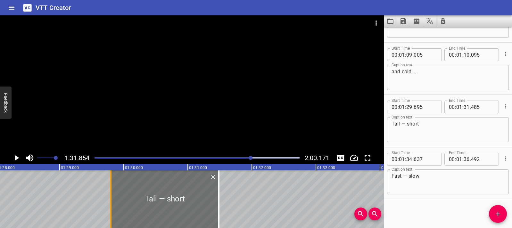
drag, startPoint x: 104, startPoint y: 199, endPoint x: 110, endPoint y: 201, distance: 5.7
click at [110, 201] on div at bounding box center [110, 199] width 1 height 58
type input "780"
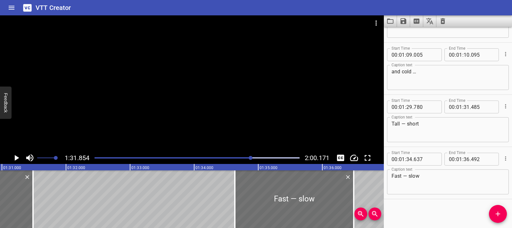
scroll to position [0, 5849]
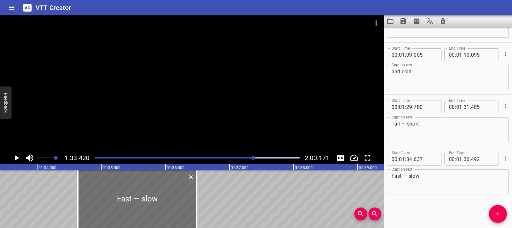
click at [15, 160] on icon "Play/Pause" at bounding box center [17, 158] width 4 height 6
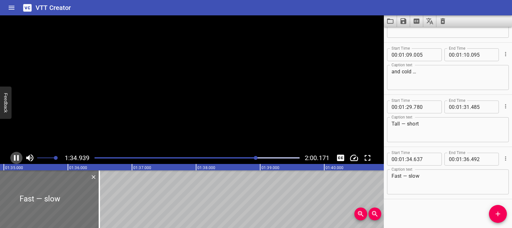
click at [14, 160] on icon "Play/Pause" at bounding box center [16, 158] width 5 height 6
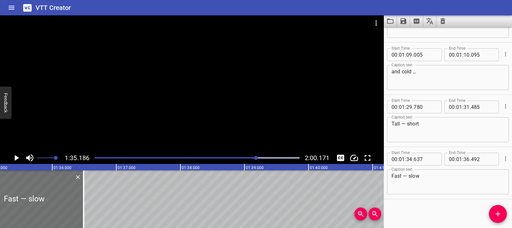
click at [14, 160] on icon "Play/Pause" at bounding box center [17, 158] width 10 height 10
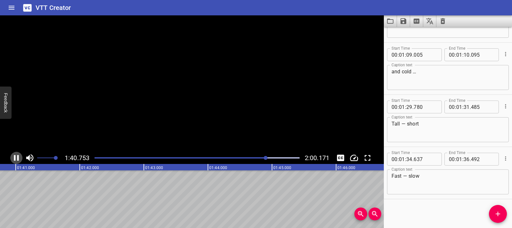
click at [14, 160] on icon "Play/Pause" at bounding box center [16, 158] width 5 height 6
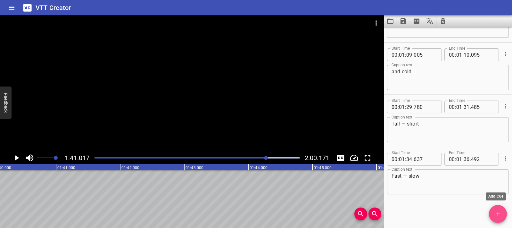
click at [503, 210] on span "Add Cue" at bounding box center [498, 214] width 18 height 8
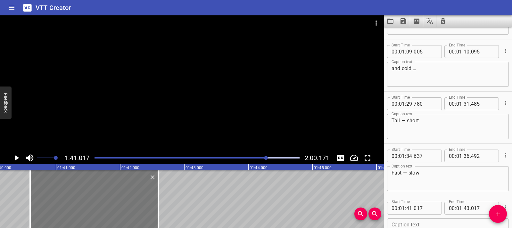
drag, startPoint x: 116, startPoint y: 210, endPoint x: 89, endPoint y: 206, distance: 27.2
click at [89, 206] on div at bounding box center [94, 199] width 128 height 58
type input "40"
type input "597"
type input "42"
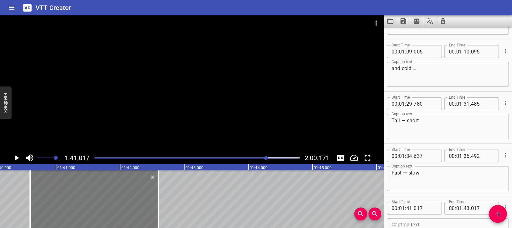
type input "597"
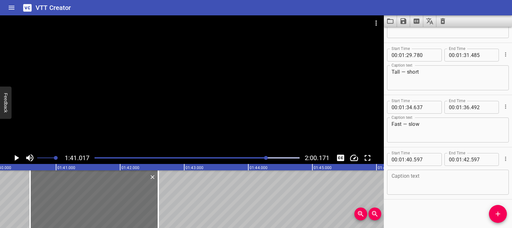
scroll to position [612, 0]
click at [431, 187] on textarea at bounding box center [448, 182] width 113 height 18
paste textarea "Hot — cold"
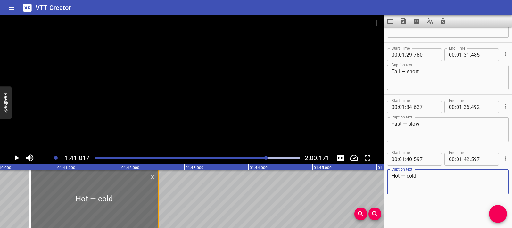
type textarea "Hot — cold"
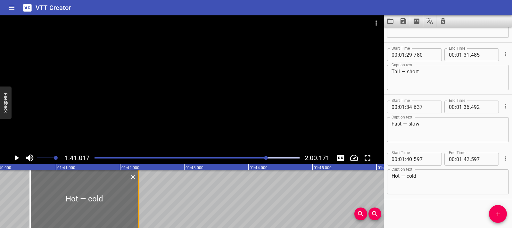
drag, startPoint x: 158, startPoint y: 198, endPoint x: 138, endPoint y: 197, distance: 19.6
click at [138, 197] on div at bounding box center [138, 199] width 1 height 58
type input "292"
click at [32, 174] on div at bounding box center [30, 199] width 6 height 58
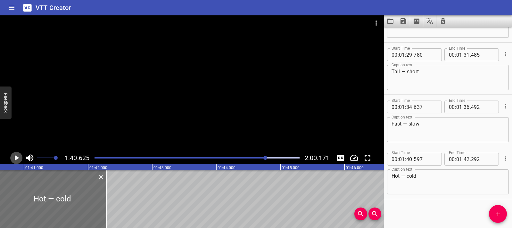
click at [21, 157] on icon "Play/Pause" at bounding box center [17, 158] width 10 height 10
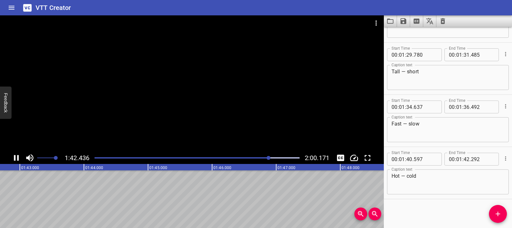
click at [20, 157] on icon "Play/Pause" at bounding box center [17, 158] width 10 height 10
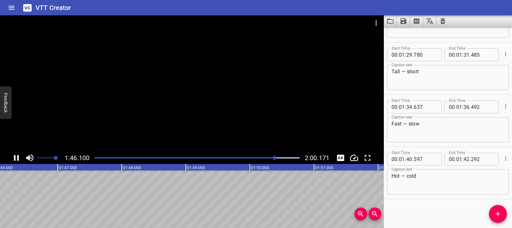
click at [20, 157] on icon "Play/Pause" at bounding box center [17, 158] width 10 height 10
click at [173, 73] on div at bounding box center [192, 83] width 384 height 136
click at [173, 73] on video at bounding box center [192, 83] width 384 height 136
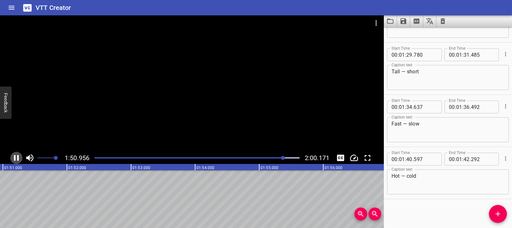
click at [19, 158] on icon "Play/Pause" at bounding box center [17, 158] width 10 height 10
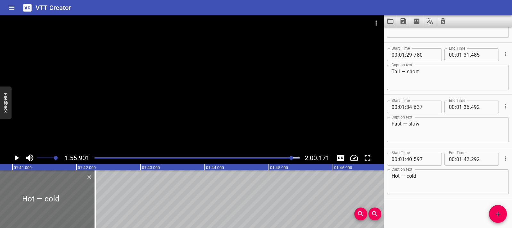
scroll to position [0, 6450]
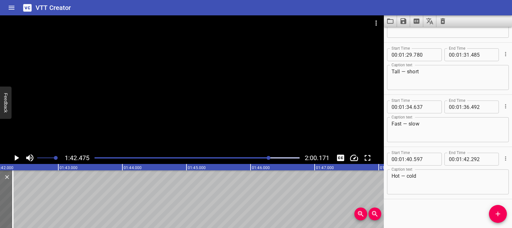
scroll to position [0, 6566]
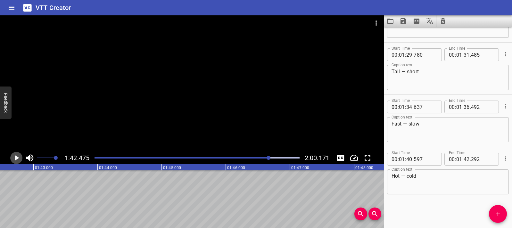
click at [14, 156] on icon "Play/Pause" at bounding box center [17, 158] width 10 height 10
click at [14, 156] on icon "Play/Pause" at bounding box center [16, 158] width 5 height 6
click at [119, 102] on div at bounding box center [192, 83] width 384 height 136
click at [18, 158] on icon "Play/Pause" at bounding box center [16, 158] width 5 height 6
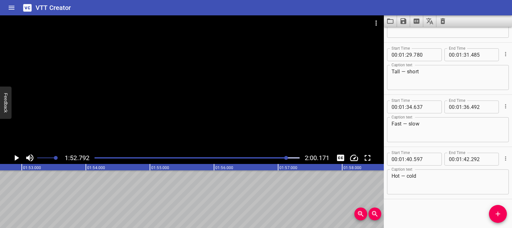
scroll to position [0, 7227]
drag, startPoint x: 498, startPoint y: 217, endPoint x: 479, endPoint y: 218, distance: 18.6
click at [496, 217] on icon "Add Cue" at bounding box center [498, 214] width 8 height 8
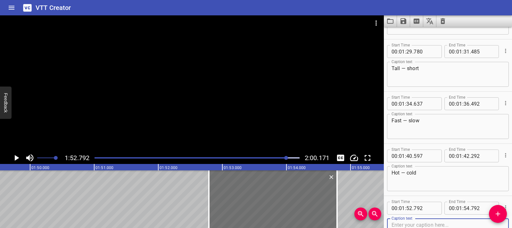
scroll to position [0, 7009]
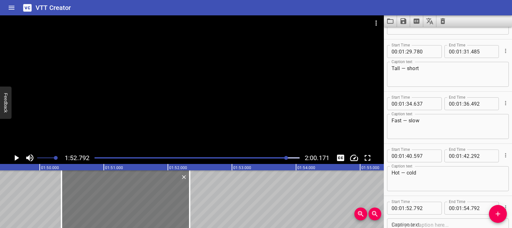
drag, startPoint x: 289, startPoint y: 201, endPoint x: 131, endPoint y: 202, distance: 157.3
click at [131, 202] on div at bounding box center [126, 199] width 128 height 58
type input "50"
type input "337"
type input "52"
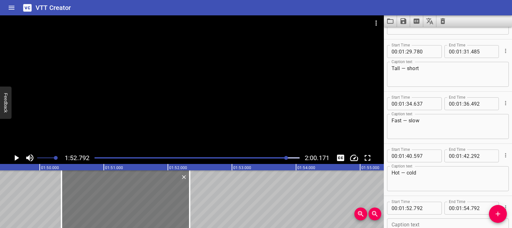
type input "337"
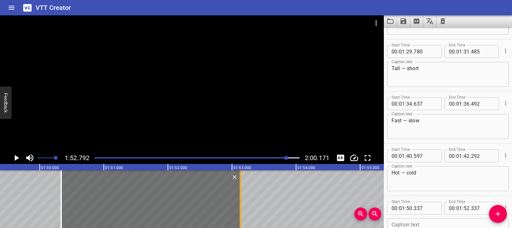
drag, startPoint x: 190, startPoint y: 194, endPoint x: 241, endPoint y: 195, distance: 51.0
click at [241, 195] on div at bounding box center [240, 199] width 6 height 58
type input "53"
type input "132"
click at [62, 187] on div at bounding box center [61, 199] width 6 height 58
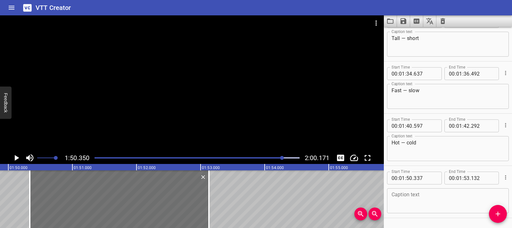
scroll to position [664, 0]
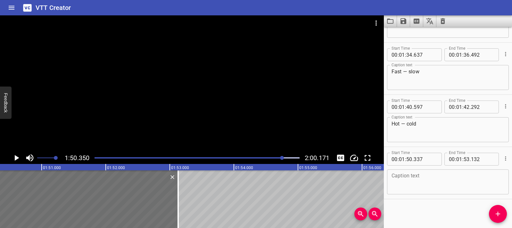
click at [19, 158] on icon "Play/Pause" at bounding box center [17, 158] width 10 height 10
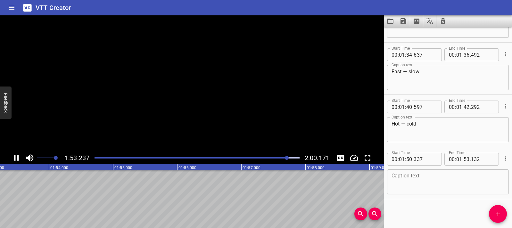
click at [19, 158] on icon "Play/Pause" at bounding box center [17, 158] width 10 height 10
click at [417, 176] on textarea at bounding box center [448, 182] width 113 height 18
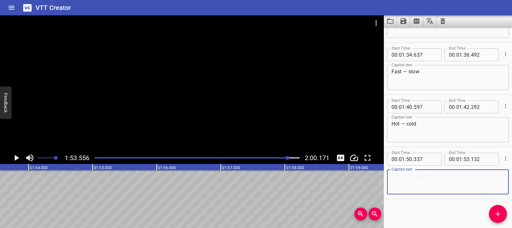
paste textarea "Opposites are two words that mean the opposite thing."
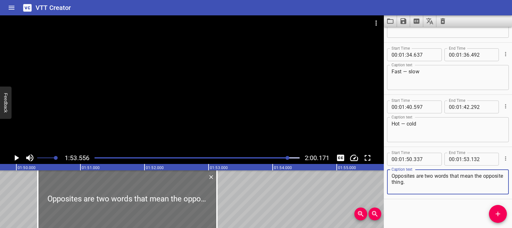
scroll to position [0, 7003]
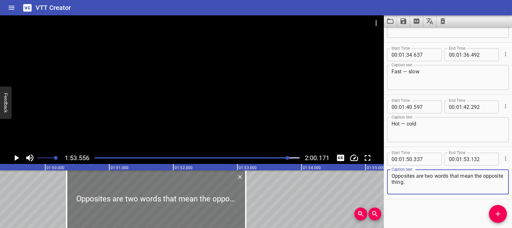
type textarea "Opposites are two words that mean the opposite thing."
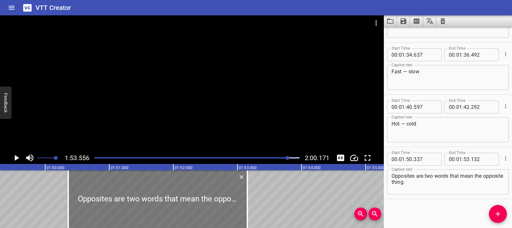
click at [214, 207] on div at bounding box center [157, 199] width 179 height 58
type input "362"
drag, startPoint x: 247, startPoint y: 200, endPoint x: 241, endPoint y: 200, distance: 5.4
click at [241, 200] on div at bounding box center [241, 199] width 1 height 58
type input "072"
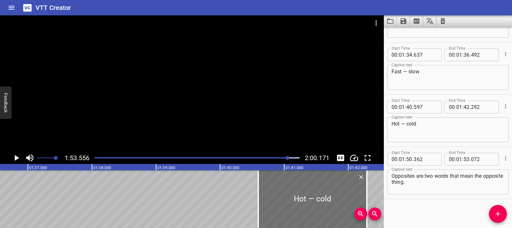
scroll to position [0, 6477]
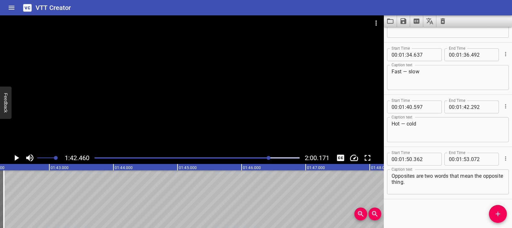
scroll to position [0, 6566]
click at [18, 161] on icon "Play/Pause" at bounding box center [17, 158] width 10 height 10
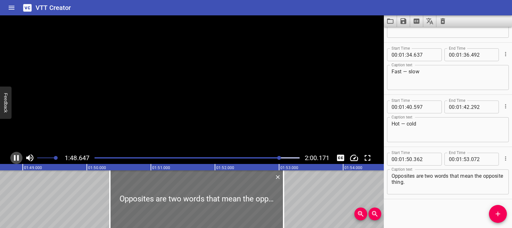
click at [18, 161] on icon "Play/Pause" at bounding box center [17, 158] width 10 height 10
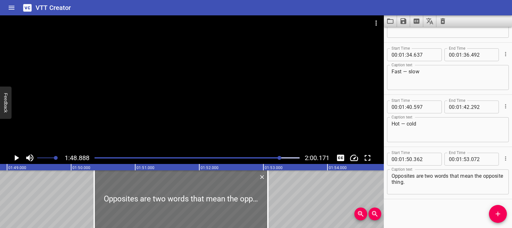
click at [133, 110] on div at bounding box center [192, 83] width 384 height 136
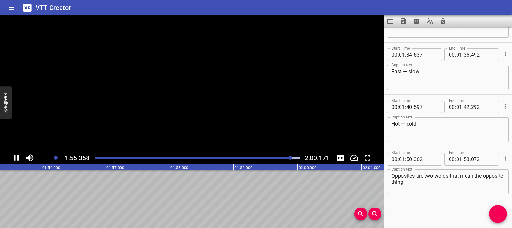
click at [133, 110] on video at bounding box center [192, 83] width 384 height 136
click at [17, 155] on icon "Play/Pause" at bounding box center [16, 158] width 5 height 6
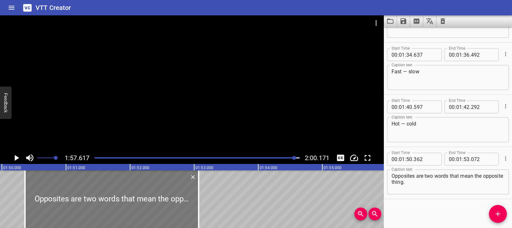
click at [140, 206] on div at bounding box center [112, 199] width 174 height 58
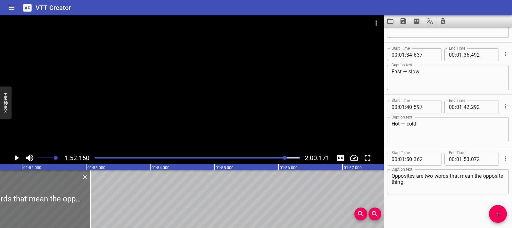
scroll to position [0, 7186]
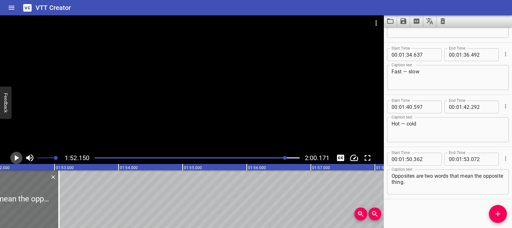
click at [17, 160] on icon "Play/Pause" at bounding box center [17, 158] width 10 height 10
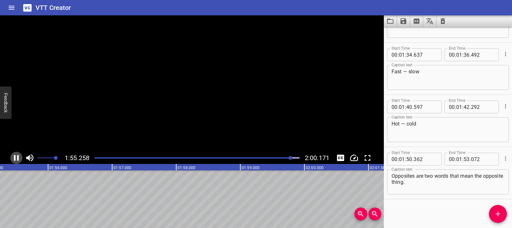
click at [17, 160] on icon "Play/Pause" at bounding box center [16, 158] width 5 height 6
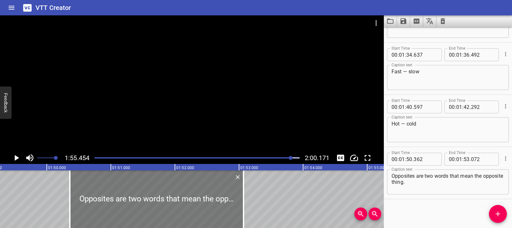
click at [164, 196] on div at bounding box center [157, 199] width 174 height 58
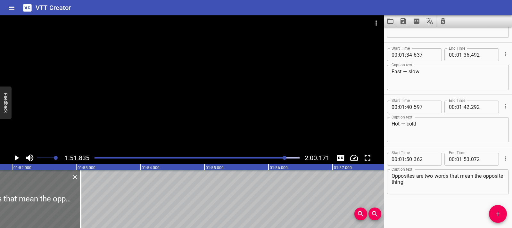
scroll to position [0, 7166]
click at [18, 161] on icon "Play/Pause" at bounding box center [17, 158] width 10 height 10
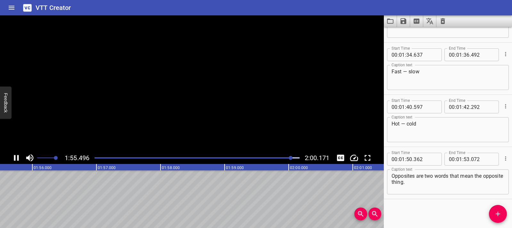
click at [18, 161] on icon "Play/Pause" at bounding box center [17, 158] width 10 height 10
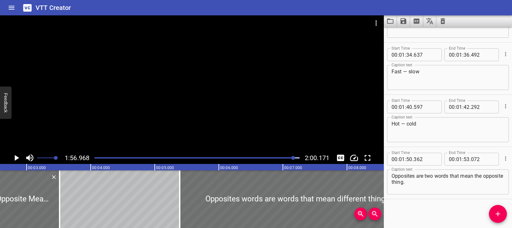
scroll to position [0, 0]
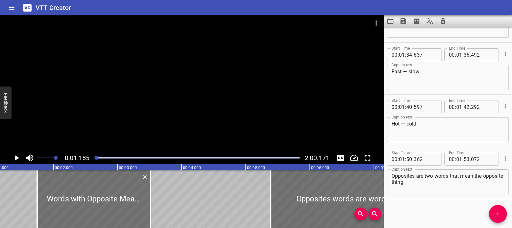
scroll to position [0, 76]
click at [13, 160] on icon "Play/Pause" at bounding box center [17, 158] width 10 height 10
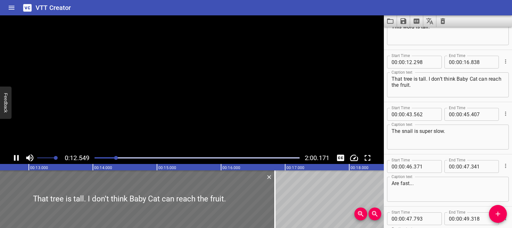
scroll to position [157, 0]
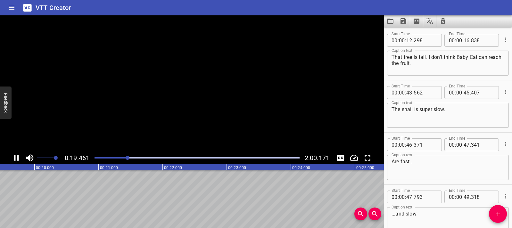
click at [13, 160] on icon "Play/Pause" at bounding box center [17, 158] width 10 height 10
click at [273, 100] on div at bounding box center [192, 83] width 384 height 136
click at [193, 104] on div at bounding box center [192, 83] width 384 height 136
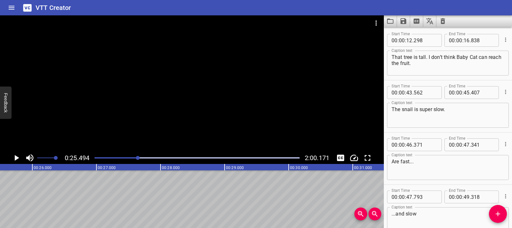
click at [218, 82] on div at bounding box center [192, 83] width 384 height 136
click at [218, 82] on video at bounding box center [192, 83] width 384 height 136
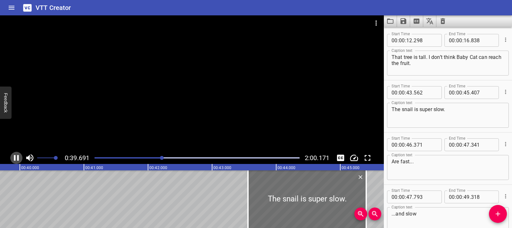
click at [18, 156] on icon "Play/Pause" at bounding box center [16, 158] width 5 height 6
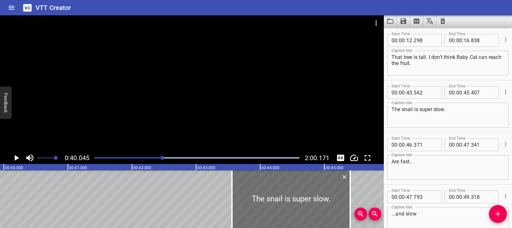
scroll to position [0, 2566]
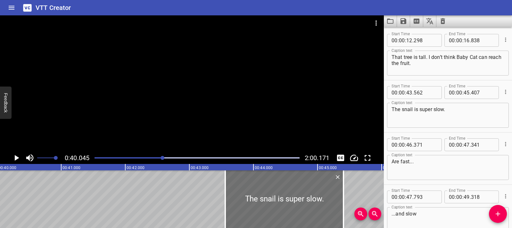
click at [256, 53] on div at bounding box center [192, 83] width 384 height 136
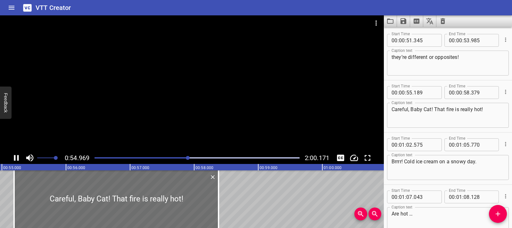
scroll to position [418, 0]
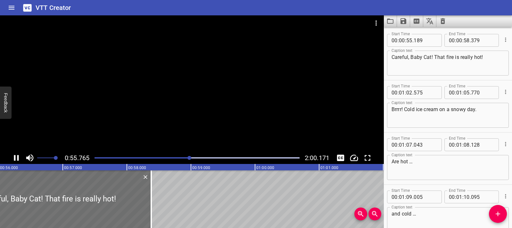
click at [191, 111] on div at bounding box center [192, 83] width 384 height 136
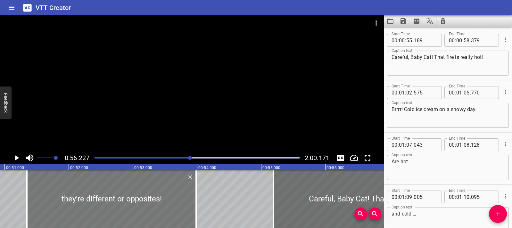
click at [130, 199] on div at bounding box center [111, 199] width 169 height 58
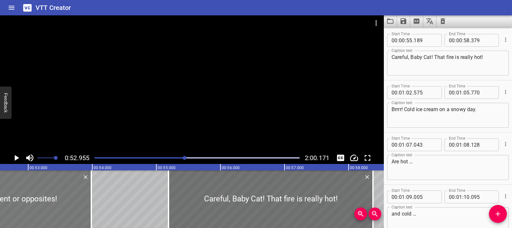
scroll to position [0, 3393]
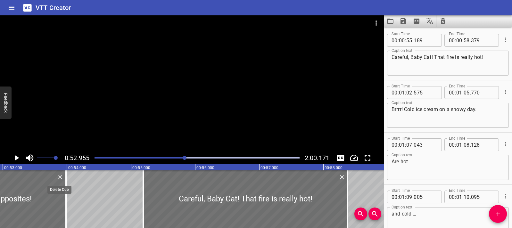
click at [61, 177] on icon "Delete" at bounding box center [60, 177] width 6 height 6
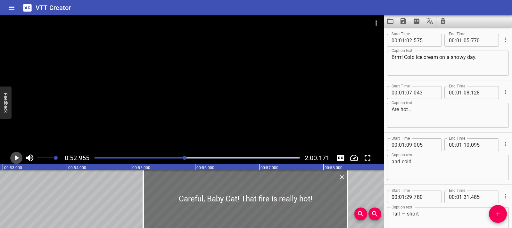
click at [16, 162] on icon "Play/Pause" at bounding box center [17, 158] width 10 height 10
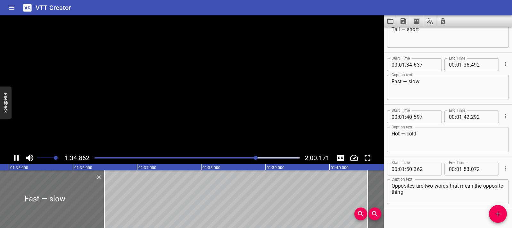
scroll to position [612, 0]
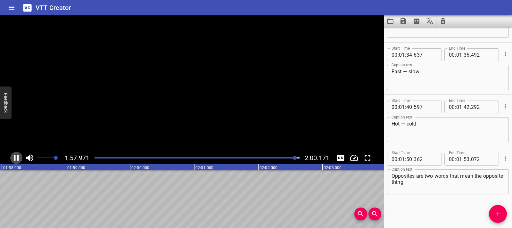
click at [16, 162] on icon "Play/Pause" at bounding box center [17, 158] width 10 height 10
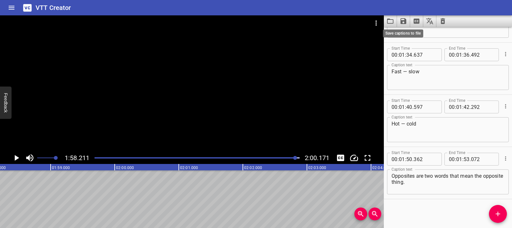
click at [405, 22] on icon "Save captions to file" at bounding box center [403, 21] width 6 height 6
click at [408, 31] on li "Save to VTT file" at bounding box center [420, 35] width 47 height 12
click at [445, 23] on icon "Clear captions" at bounding box center [443, 21] width 8 height 8
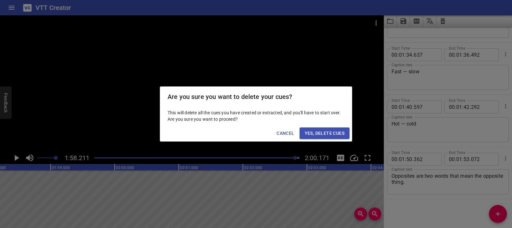
click at [344, 135] on span "Yes, Delete Cues" at bounding box center [325, 133] width 40 height 8
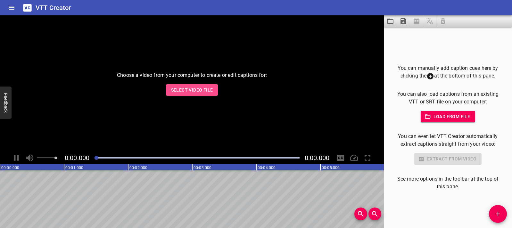
click at [172, 95] on button "Select Video File" at bounding box center [192, 90] width 52 height 12
click at [203, 93] on span "Select Video File" at bounding box center [192, 90] width 42 height 8
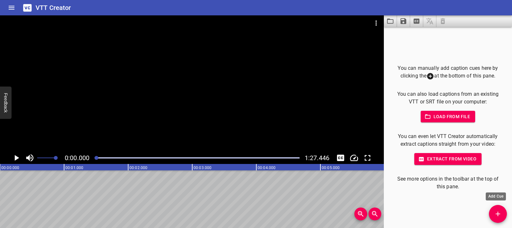
click at [501, 214] on icon "Add Cue" at bounding box center [498, 214] width 8 height 8
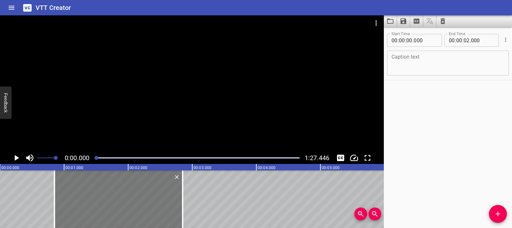
drag, startPoint x: 89, startPoint y: 186, endPoint x: 143, endPoint y: 192, distance: 54.2
click at [144, 192] on div at bounding box center [118, 199] width 128 height 58
type input "845"
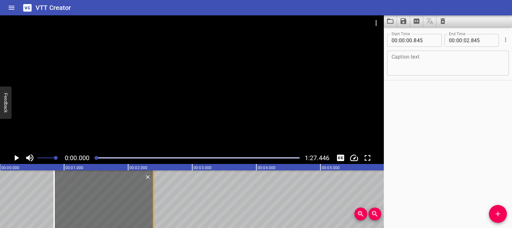
drag, startPoint x: 181, startPoint y: 197, endPoint x: 152, endPoint y: 197, distance: 28.8
click at [152, 197] on div at bounding box center [153, 199] width 6 height 58
type input "395"
click at [65, 210] on div at bounding box center [103, 199] width 99 height 58
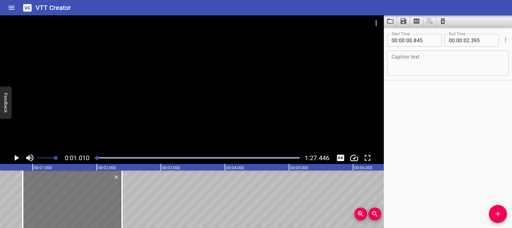
scroll to position [0, 65]
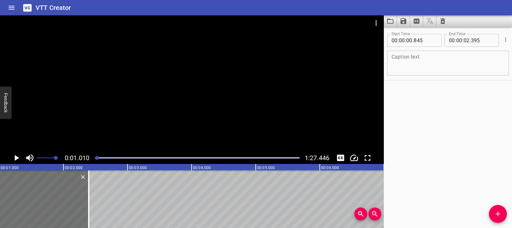
click at [410, 66] on textarea at bounding box center [448, 63] width 113 height 18
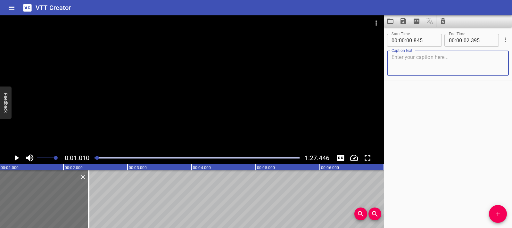
paste textarea "Words with Opposite Meanings"
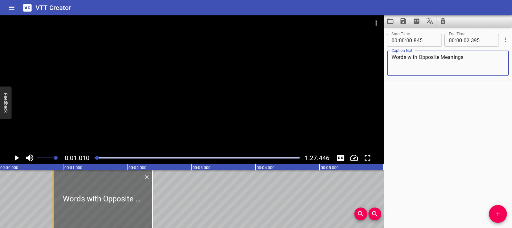
type textarea "Words with Opposite Meanings"
click at [56, 208] on div at bounding box center [53, 199] width 6 height 58
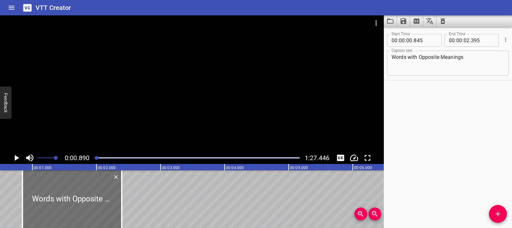
scroll to position [0, 57]
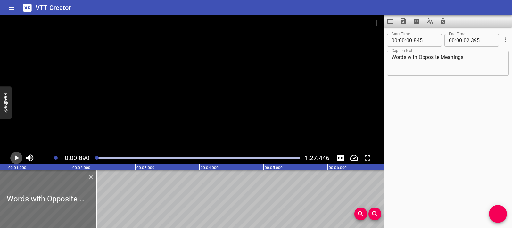
click at [13, 156] on icon "Play/Pause" at bounding box center [17, 158] width 10 height 10
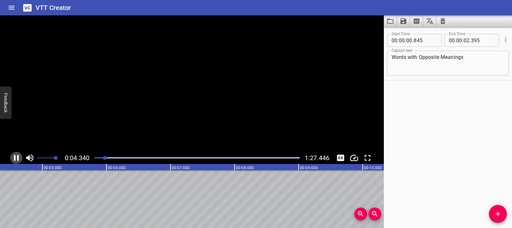
click at [13, 156] on icon "Play/Pause" at bounding box center [17, 158] width 10 height 10
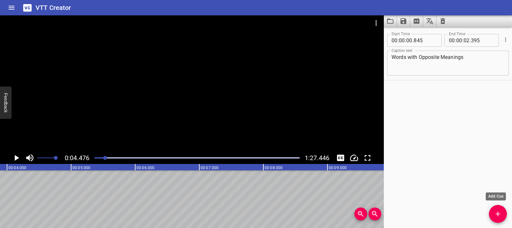
click at [501, 215] on icon "Add Cue" at bounding box center [498, 214] width 8 height 8
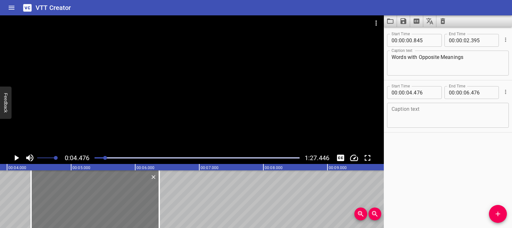
drag, startPoint x: 89, startPoint y: 194, endPoint x: 82, endPoint y: 194, distance: 6.8
click at [82, 194] on div at bounding box center [95, 199] width 128 height 58
type input "371"
click at [20, 160] on icon "Play/Pause" at bounding box center [17, 158] width 10 height 10
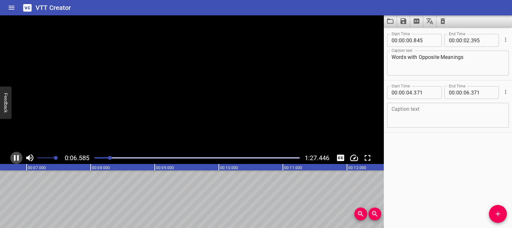
click at [20, 160] on icon "Play/Pause" at bounding box center [17, 158] width 10 height 10
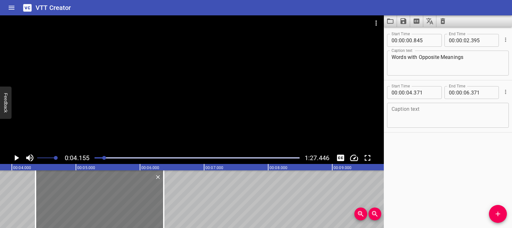
scroll to position [0, 266]
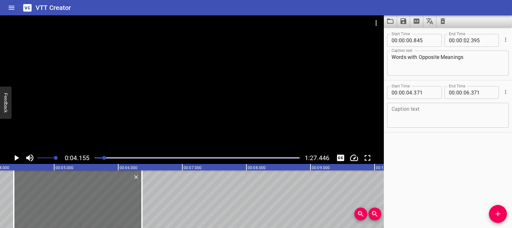
click at [15, 159] on icon "Play/Pause" at bounding box center [17, 158] width 4 height 6
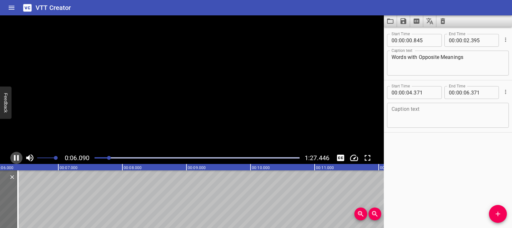
click at [15, 159] on icon "Play/Pause" at bounding box center [16, 158] width 5 height 6
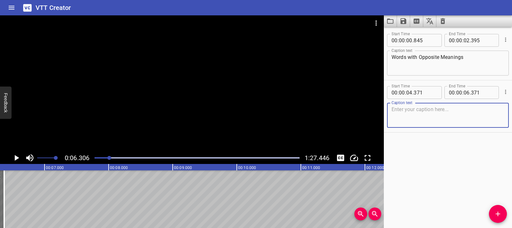
click at [399, 114] on textarea at bounding box center [448, 115] width 113 height 18
paste textarea "Oh no! The box is open."
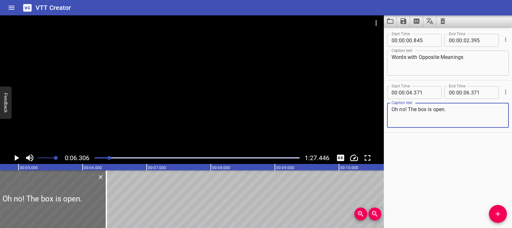
scroll to position [0, 212]
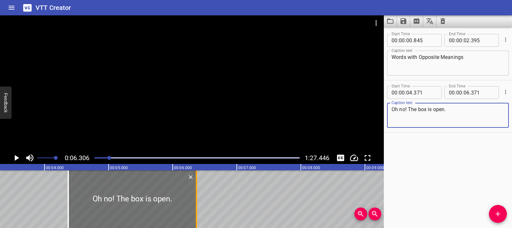
type textarea "Oh no! The box is open."
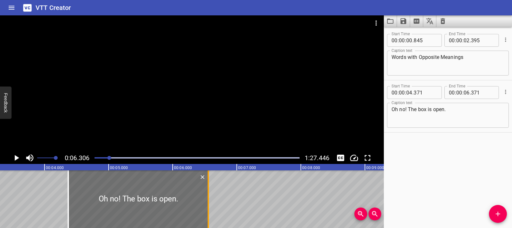
drag, startPoint x: 195, startPoint y: 202, endPoint x: 206, endPoint y: 202, distance: 10.9
click at [206, 202] on div at bounding box center [208, 199] width 6 height 58
type input "541"
click at [84, 207] on div at bounding box center [137, 199] width 139 height 58
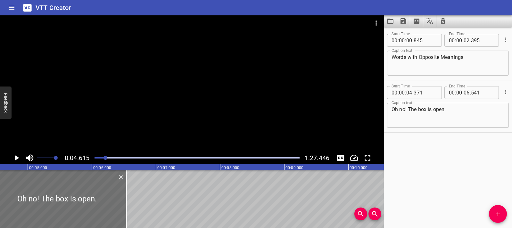
scroll to position [0, 296]
click at [21, 161] on icon "Play/Pause" at bounding box center [17, 158] width 10 height 10
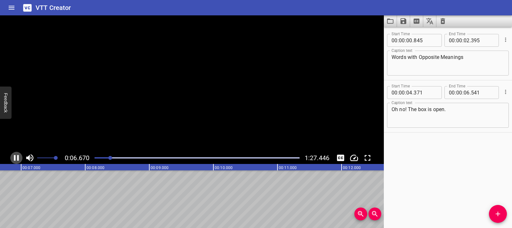
click at [21, 161] on icon "Play/Pause" at bounding box center [17, 158] width 10 height 10
click at [18, 158] on icon "Play/Pause" at bounding box center [17, 158] width 4 height 6
click at [18, 158] on icon "Play/Pause" at bounding box center [16, 158] width 5 height 6
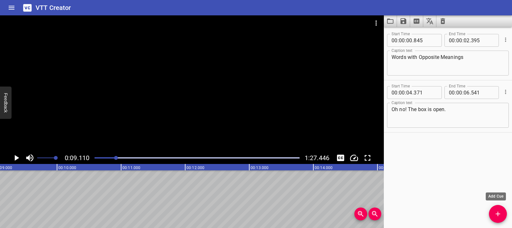
click at [496, 214] on icon "Add Cue" at bounding box center [498, 214] width 8 height 8
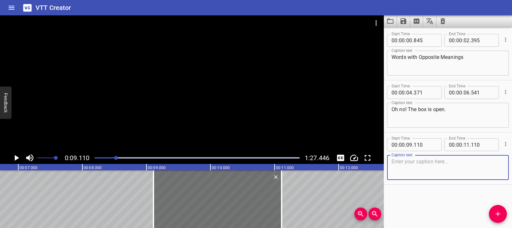
scroll to position [0, 405]
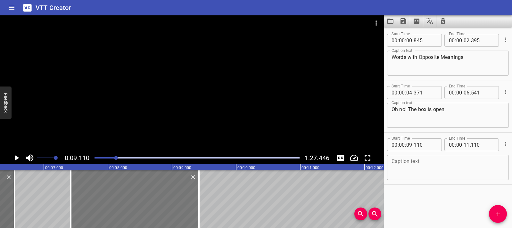
drag, startPoint x: 234, startPoint y: 198, endPoint x: 125, endPoint y: 202, distance: 108.4
click at [125, 202] on div at bounding box center [135, 199] width 128 height 58
type input "07"
type input "420"
type input "09"
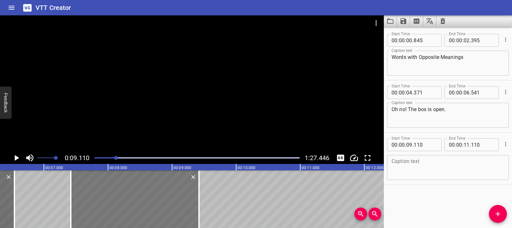
type input "420"
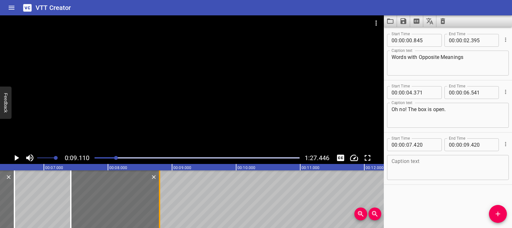
drag, startPoint x: 199, startPoint y: 202, endPoint x: 160, endPoint y: 204, distance: 39.2
click at [160, 204] on div at bounding box center [159, 199] width 1 height 58
type input "08"
type input "810"
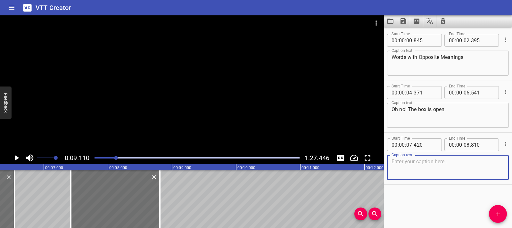
click at [417, 169] on textarea at bounding box center [448, 168] width 113 height 18
paste textarea "The box is open."
type textarea "The box is open."
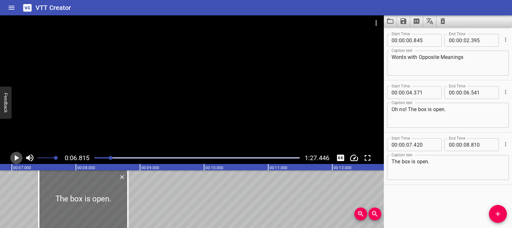
click at [15, 160] on icon "Play/Pause" at bounding box center [17, 158] width 4 height 6
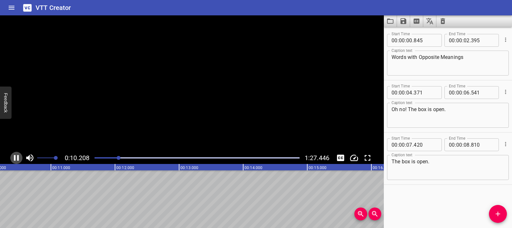
click at [15, 160] on icon "Play/Pause" at bounding box center [17, 158] width 10 height 10
click at [20, 158] on icon "Play/Pause" at bounding box center [17, 158] width 10 height 10
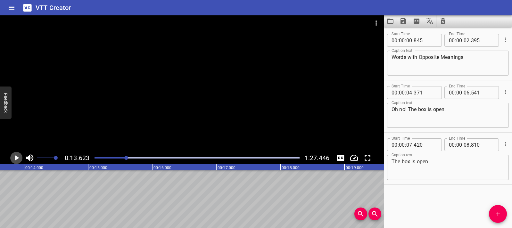
click at [14, 154] on icon "Play/Pause" at bounding box center [17, 158] width 10 height 10
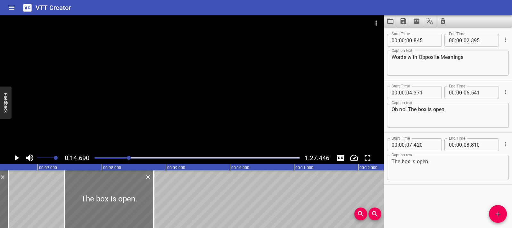
click at [74, 202] on div at bounding box center [109, 199] width 89 height 58
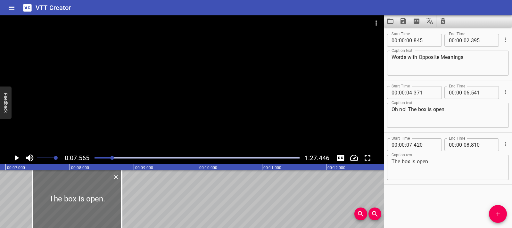
scroll to position [0, 485]
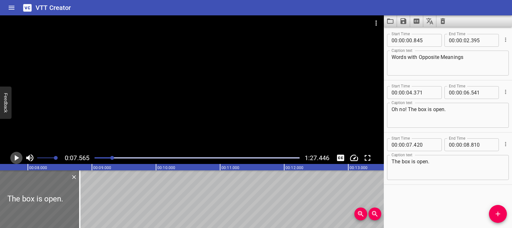
click at [15, 158] on icon "Play/Pause" at bounding box center [17, 158] width 4 height 6
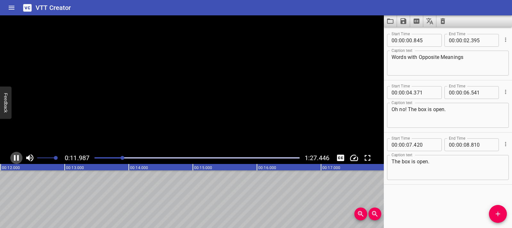
click at [15, 158] on icon "Play/Pause" at bounding box center [16, 158] width 5 height 6
click at [17, 160] on icon "Play/Pause" at bounding box center [17, 158] width 10 height 10
click at [16, 160] on icon "Play/Pause" at bounding box center [17, 158] width 10 height 10
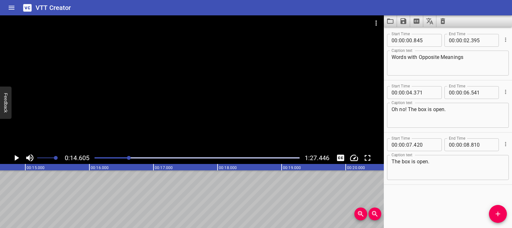
click at [165, 128] on div at bounding box center [192, 83] width 384 height 136
click at [162, 128] on div at bounding box center [192, 83] width 384 height 136
click at [205, 95] on div at bounding box center [192, 83] width 384 height 136
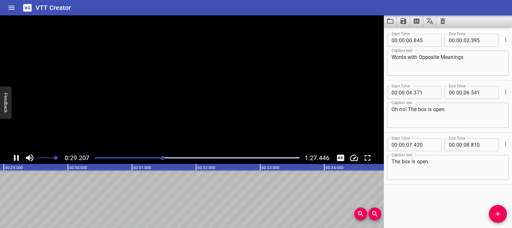
click at [211, 81] on video at bounding box center [192, 83] width 384 height 136
click at [19, 159] on icon "Play/Pause" at bounding box center [17, 158] width 10 height 10
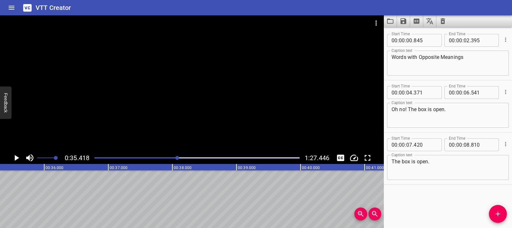
scroll to position [0, 2270]
click at [13, 160] on icon "Play/Pause" at bounding box center [17, 158] width 10 height 10
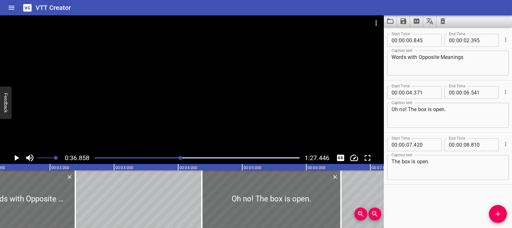
scroll to position [0, 0]
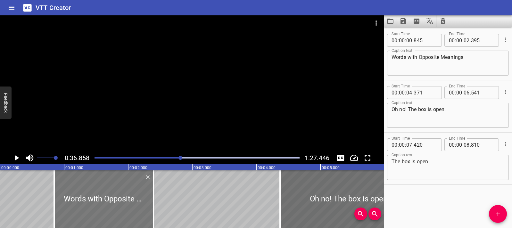
click at [88, 200] on div at bounding box center [103, 199] width 99 height 58
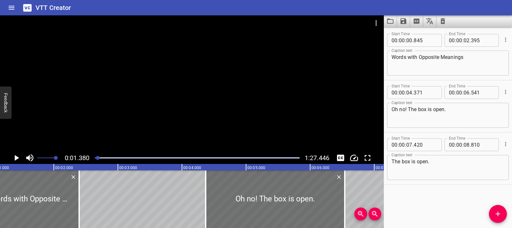
scroll to position [0, 88]
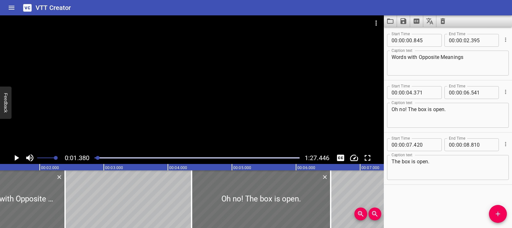
click at [13, 155] on icon "Play/Pause" at bounding box center [17, 158] width 10 height 10
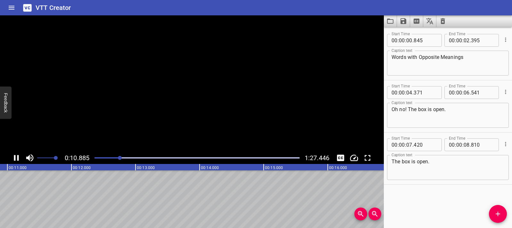
click at [16, 155] on icon "Play/Pause" at bounding box center [17, 158] width 10 height 10
click at [122, 118] on div at bounding box center [192, 83] width 384 height 136
click at [17, 158] on icon "Play/Pause" at bounding box center [16, 158] width 5 height 6
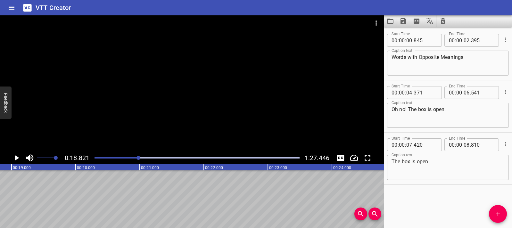
click at [15, 155] on icon "Play/Pause" at bounding box center [17, 158] width 10 height 10
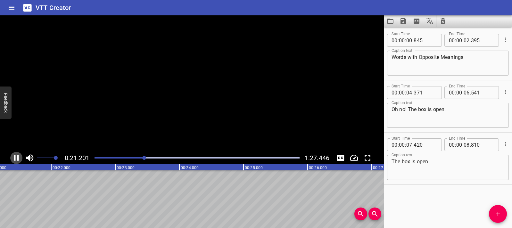
click at [15, 153] on button "Play/Pause" at bounding box center [16, 158] width 12 height 12
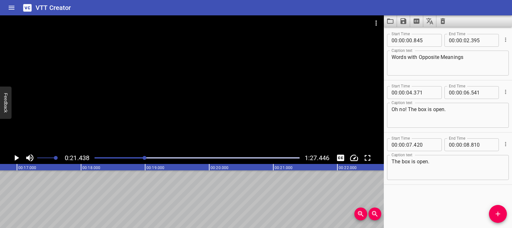
scroll to position [0, 1066]
click at [501, 215] on icon "Add Cue" at bounding box center [498, 214] width 8 height 8
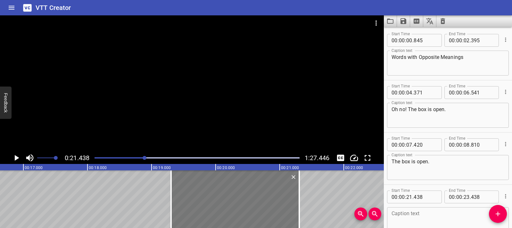
drag, startPoint x: 319, startPoint y: 191, endPoint x: 186, endPoint y: 197, distance: 133.1
click at [186, 197] on div at bounding box center [235, 199] width 128 height 58
type input "19"
type input "273"
type input "21"
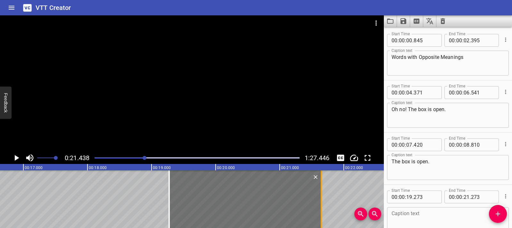
drag, startPoint x: 296, startPoint y: 198, endPoint x: 324, endPoint y: 197, distance: 27.6
click at [322, 197] on div at bounding box center [321, 199] width 1 height 58
type input "703"
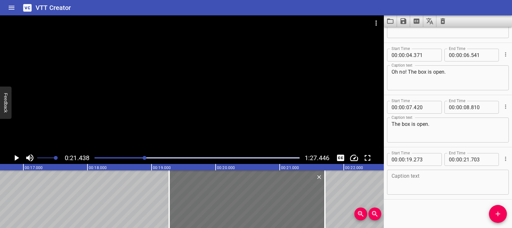
scroll to position [38, 0]
click at [400, 184] on textarea at bounding box center [448, 182] width 113 height 18
paste textarea "Are they the same? Or different?"
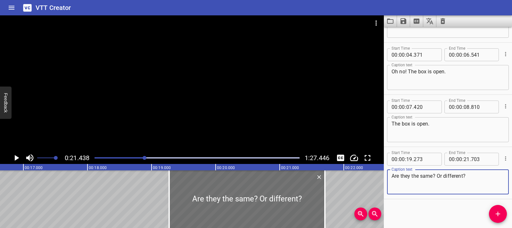
scroll to position [0, 1167]
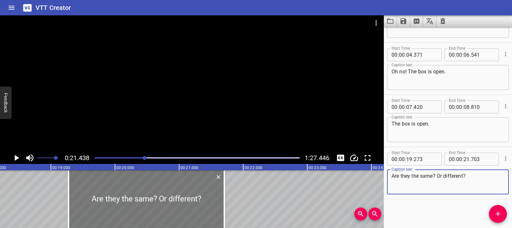
type textarea "Are they the same? Or different?"
click at [112, 186] on div at bounding box center [147, 199] width 156 height 58
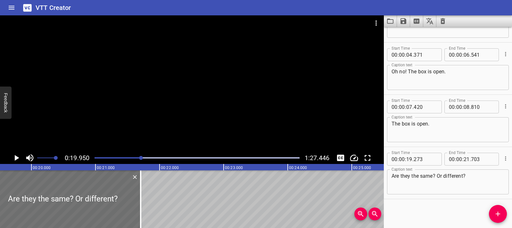
scroll to position [0, 1237]
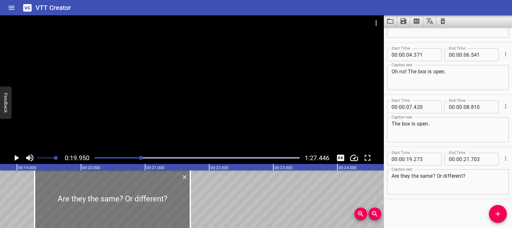
click at [58, 194] on div at bounding box center [113, 199] width 156 height 58
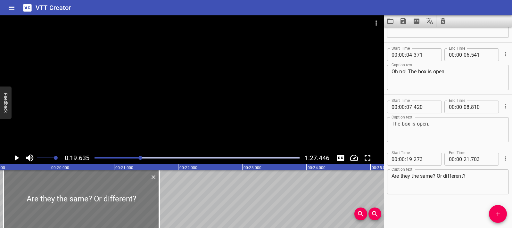
scroll to position [0, 1258]
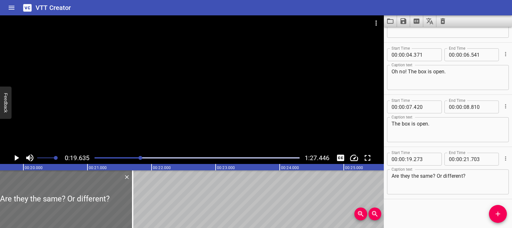
click at [17, 159] on icon "Play/Pause" at bounding box center [17, 158] width 10 height 10
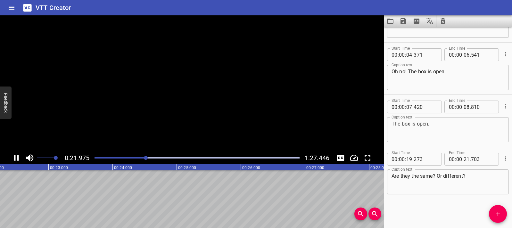
click at [17, 159] on icon "Play/Pause" at bounding box center [16, 158] width 5 height 6
click at [17, 159] on icon "Play/Pause" at bounding box center [17, 158] width 10 height 10
click at [17, 159] on icon "Play/Pause" at bounding box center [16, 158] width 5 height 6
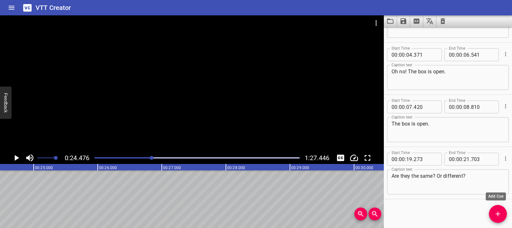
click at [495, 209] on button "Add Cue" at bounding box center [498, 214] width 18 height 18
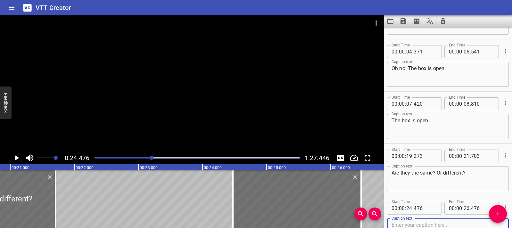
scroll to position [0, 1329]
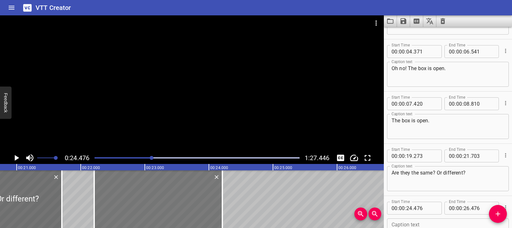
drag, startPoint x: 295, startPoint y: 208, endPoint x: 150, endPoint y: 216, distance: 145.4
click at [150, 216] on div at bounding box center [158, 199] width 128 height 58
type input "22"
type input "211"
type input "24"
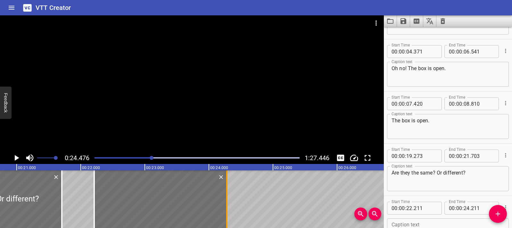
drag, startPoint x: 223, startPoint y: 204, endPoint x: 228, endPoint y: 204, distance: 4.5
click at [228, 204] on div at bounding box center [227, 199] width 6 height 58
type input "281"
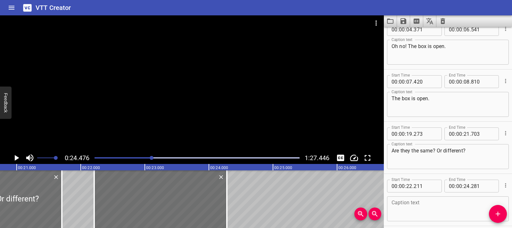
scroll to position [90, 0]
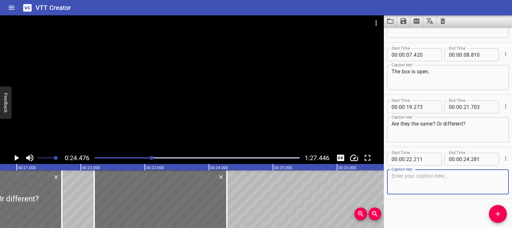
click at [423, 186] on textarea at bounding box center [448, 182] width 113 height 18
paste textarea "They are different, or opposites."
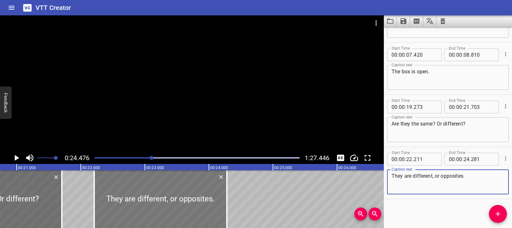
type textarea "They are different, or opposites."
click at [101, 188] on div at bounding box center [160, 199] width 133 height 58
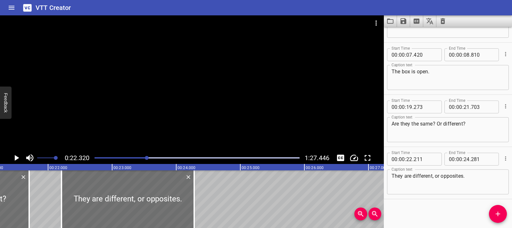
scroll to position [0, 1430]
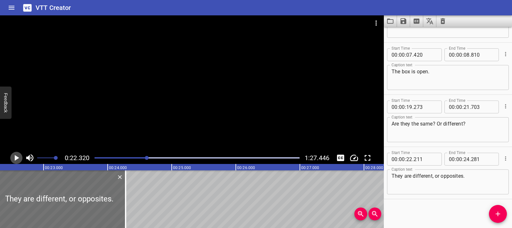
click at [14, 160] on icon "Play/Pause" at bounding box center [17, 158] width 10 height 10
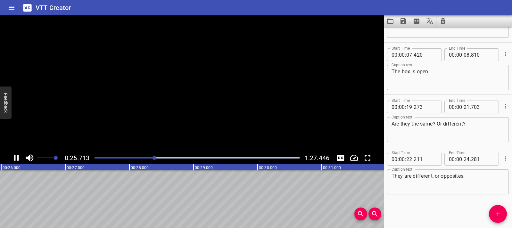
click at [14, 160] on icon "Play/Pause" at bounding box center [16, 158] width 5 height 6
click at [19, 161] on icon "Play/Pause" at bounding box center [17, 158] width 10 height 10
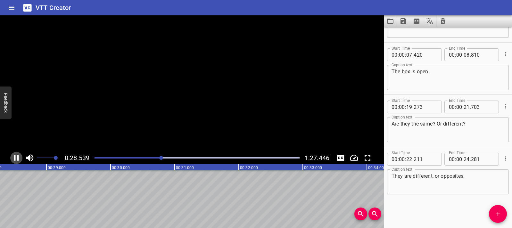
click at [19, 161] on icon "Play/Pause" at bounding box center [17, 158] width 10 height 10
click at [14, 160] on icon "Play/Pause" at bounding box center [17, 158] width 10 height 10
click at [14, 160] on icon "Play/Pause" at bounding box center [16, 158] width 5 height 6
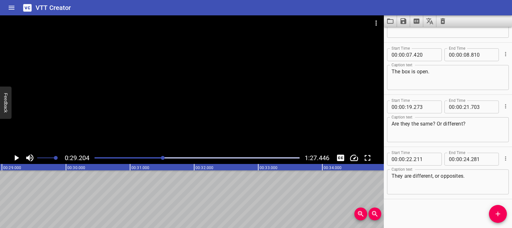
scroll to position [0, 1871]
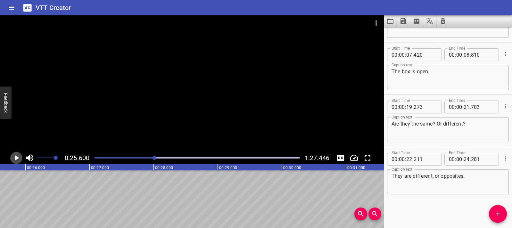
click at [12, 160] on icon "Play/Pause" at bounding box center [17, 158] width 10 height 10
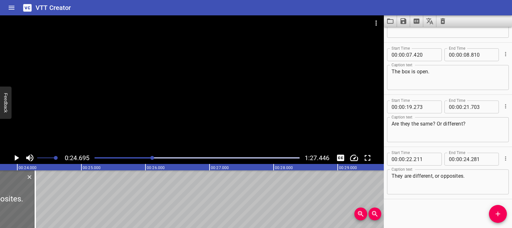
scroll to position [0, 1582]
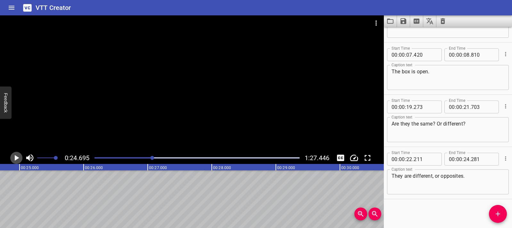
click at [16, 161] on icon "Play/Pause" at bounding box center [17, 158] width 10 height 10
click at [105, 106] on div at bounding box center [192, 83] width 384 height 136
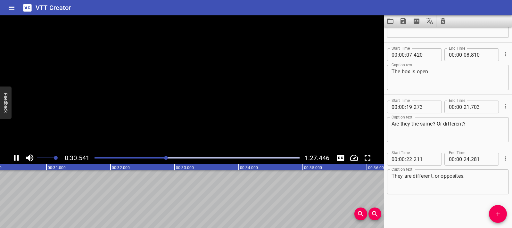
click at [105, 106] on video at bounding box center [192, 83] width 384 height 136
click at [203, 69] on div at bounding box center [192, 83] width 384 height 136
click at [64, 107] on div at bounding box center [192, 83] width 384 height 136
click at [92, 106] on div at bounding box center [192, 83] width 384 height 136
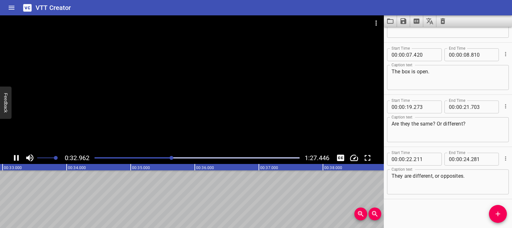
scroll to position [0, 2128]
click at [20, 158] on icon "Play/Pause" at bounding box center [17, 158] width 10 height 10
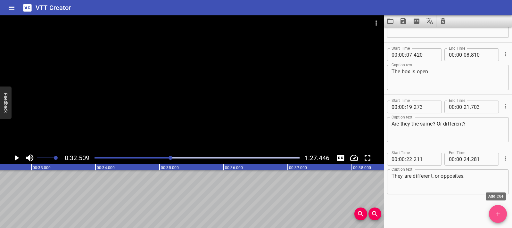
click at [495, 213] on icon "Add Cue" at bounding box center [498, 214] width 8 height 8
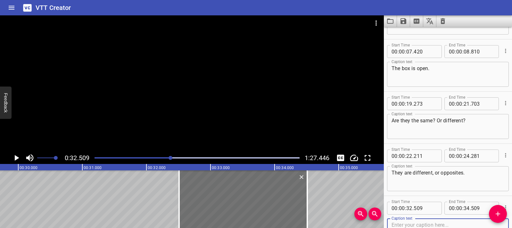
scroll to position [0, 1891]
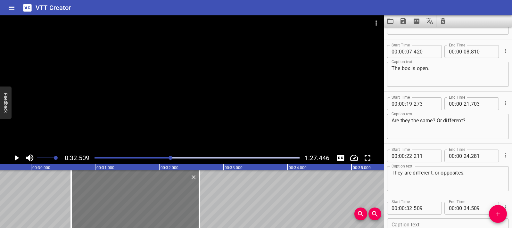
drag, startPoint x: 226, startPoint y: 213, endPoint x: 105, endPoint y: 210, distance: 120.8
click at [105, 210] on div at bounding box center [135, 199] width 128 height 58
type input "30"
type input "624"
type input "32"
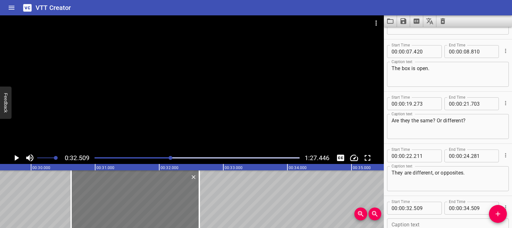
type input "624"
click at [195, 200] on div at bounding box center [136, 199] width 128 height 58
type input "634"
drag, startPoint x: 201, startPoint y: 199, endPoint x: 181, endPoint y: 200, distance: 19.9
click at [181, 200] on div at bounding box center [180, 199] width 6 height 58
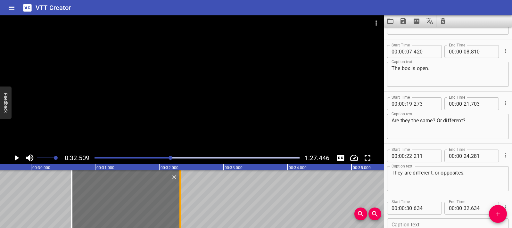
type input "324"
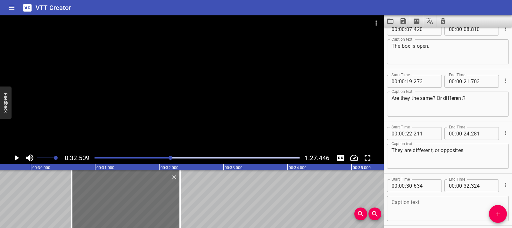
scroll to position [142, 0]
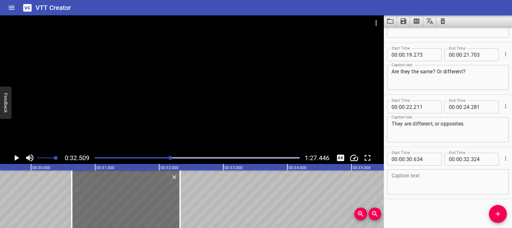
click at [411, 184] on textarea at bounding box center [448, 182] width 113 height 18
paste textarea "Now the box is empty."
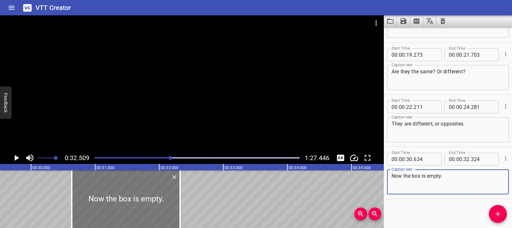
type textarea "Now the box is empty."
click at [90, 184] on div at bounding box center [126, 199] width 108 height 58
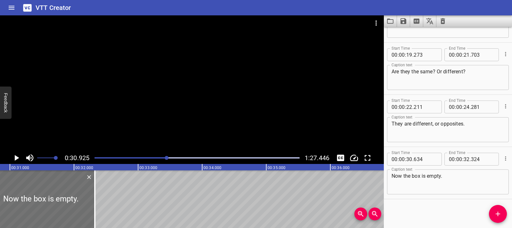
scroll to position [0, 1982]
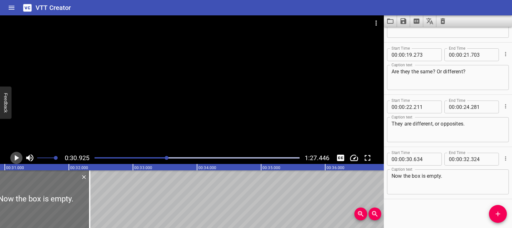
click at [14, 158] on icon "Play/Pause" at bounding box center [17, 158] width 10 height 10
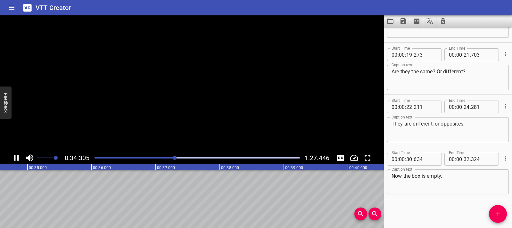
click at [14, 158] on icon "Play/Pause" at bounding box center [16, 158] width 5 height 6
click at [163, 81] on div at bounding box center [192, 83] width 384 height 136
click at [12, 160] on icon "Play/Pause" at bounding box center [17, 158] width 10 height 10
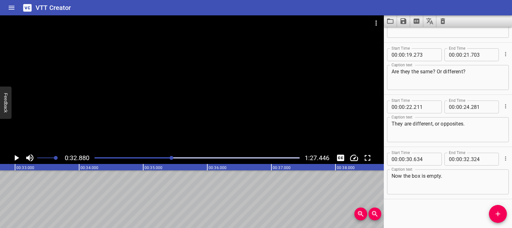
scroll to position [0, 2107]
click at [6, 158] on div "0:32.880 1:27.446" at bounding box center [192, 158] width 384 height 12
click at [16, 160] on icon "Play/Pause" at bounding box center [17, 158] width 4 height 6
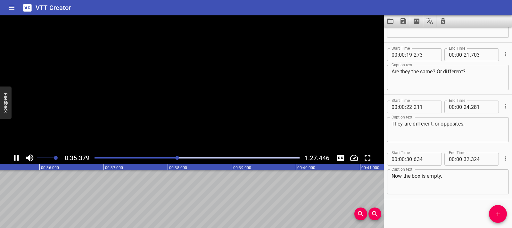
click at [16, 160] on icon "Play/Pause" at bounding box center [17, 158] width 10 height 10
click at [490, 220] on div "Start Time 00 : 00 : 00 . 845 Start Time End Time 00 : 00 : 02 . 395 End Time C…" at bounding box center [448, 127] width 128 height 201
click at [494, 216] on icon "Add Cue" at bounding box center [498, 214] width 8 height 8
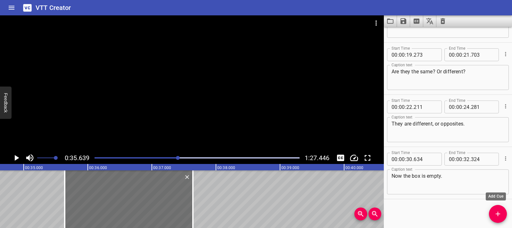
scroll to position [145, 0]
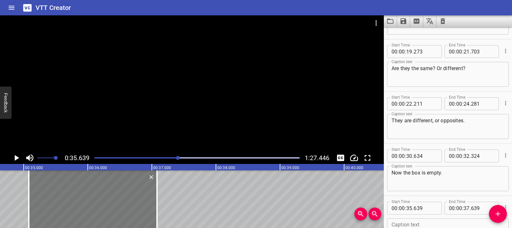
drag, startPoint x: 135, startPoint y: 217, endPoint x: 99, endPoint y: 213, distance: 36.1
click at [99, 213] on div at bounding box center [93, 199] width 128 height 58
type input "079"
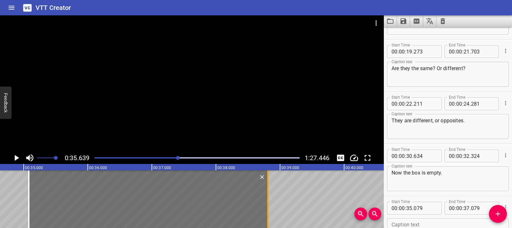
drag, startPoint x: 157, startPoint y: 210, endPoint x: 268, endPoint y: 212, distance: 110.9
click at [268, 212] on div at bounding box center [267, 199] width 1 height 58
type input "38"
type input "809"
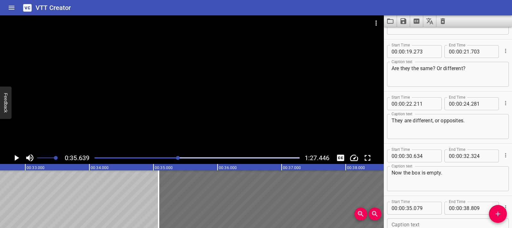
scroll to position [0, 2083]
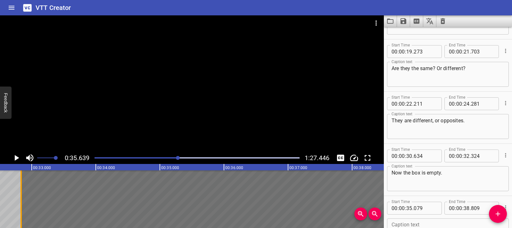
drag, startPoint x: 122, startPoint y: 210, endPoint x: 18, endPoint y: 200, distance: 104.0
click at [18, 200] on div at bounding box center [21, 199] width 6 height 58
type input "32"
type input "834"
click at [27, 188] on div at bounding box center [212, 199] width 383 height 58
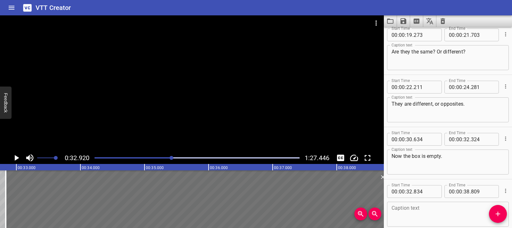
scroll to position [194, 0]
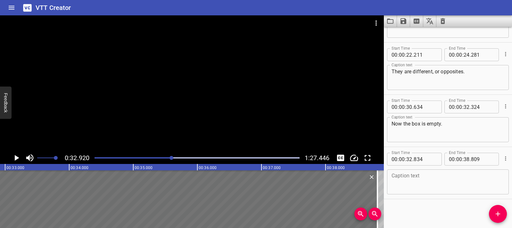
click at [18, 161] on icon "Play/Pause" at bounding box center [17, 158] width 10 height 10
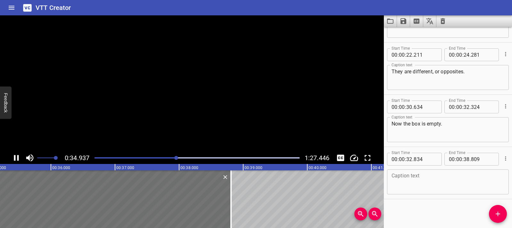
click at [18, 161] on icon "Play/Pause" at bounding box center [17, 158] width 10 height 10
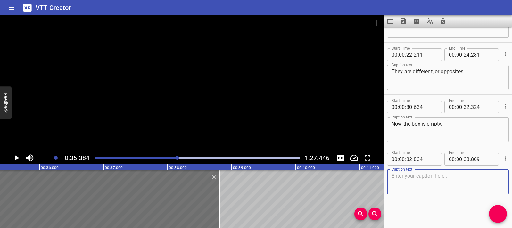
click at [455, 180] on textarea at bounding box center [448, 182] width 113 height 18
paste textarea "Full and empty are opposites– they mean different things."
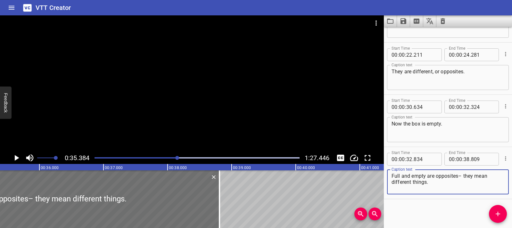
type textarea "Full and empty are opposites– they mean different things."
click at [13, 159] on icon "Play/Pause" at bounding box center [17, 158] width 10 height 10
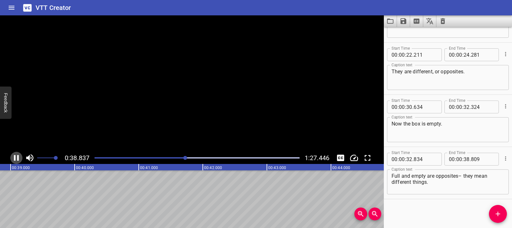
click at [13, 159] on icon "Play/Pause" at bounding box center [17, 158] width 10 height 10
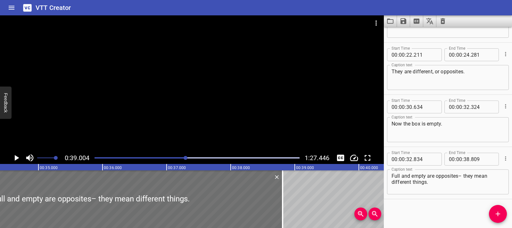
scroll to position [0, 2211]
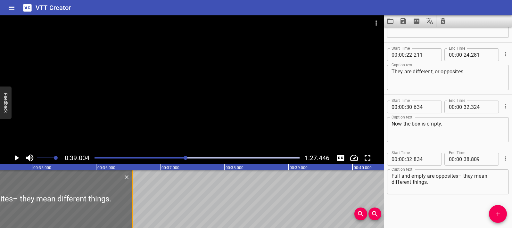
drag, startPoint x: 276, startPoint y: 201, endPoint x: 127, endPoint y: 203, distance: 149.3
click at [132, 203] on div at bounding box center [132, 199] width 1 height 58
type input "36"
type input "479"
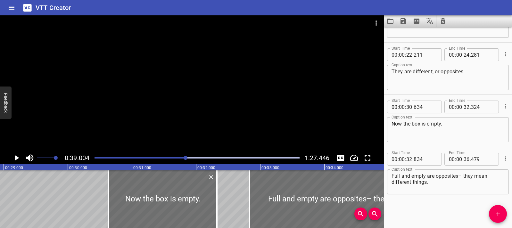
scroll to position [0, 1861]
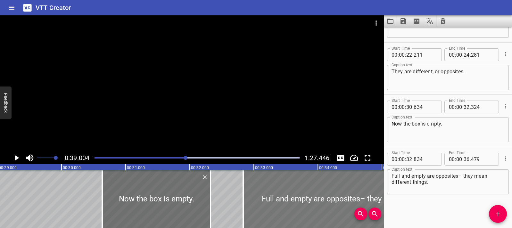
click at [254, 196] on div at bounding box center [360, 199] width 234 height 58
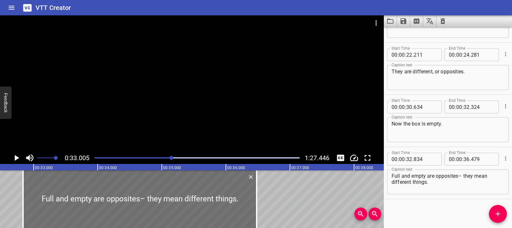
scroll to position [0, 2115]
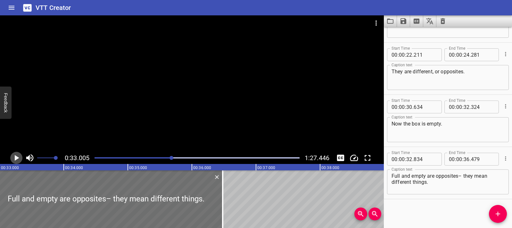
click at [17, 157] on icon "Play/Pause" at bounding box center [17, 158] width 4 height 6
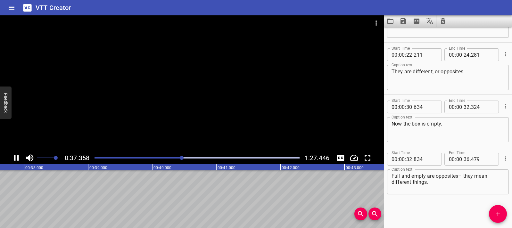
click at [19, 158] on icon "Play/Pause" at bounding box center [17, 158] width 10 height 10
click at [145, 82] on div at bounding box center [192, 83] width 384 height 136
click at [145, 82] on video at bounding box center [192, 83] width 384 height 136
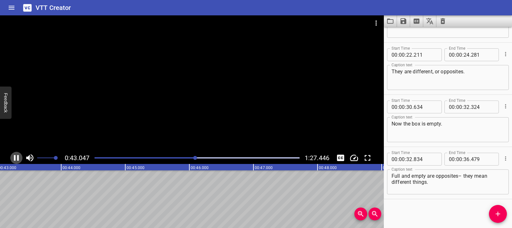
click at [19, 156] on icon "Play/Pause" at bounding box center [17, 158] width 10 height 10
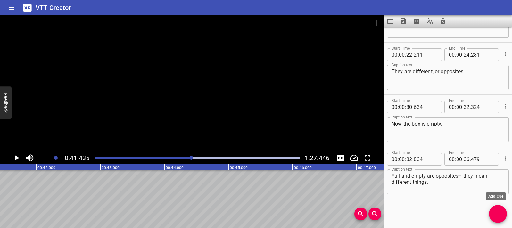
drag, startPoint x: 497, startPoint y: 217, endPoint x: 486, endPoint y: 217, distance: 10.9
click at [495, 217] on icon "Add Cue" at bounding box center [498, 214] width 8 height 8
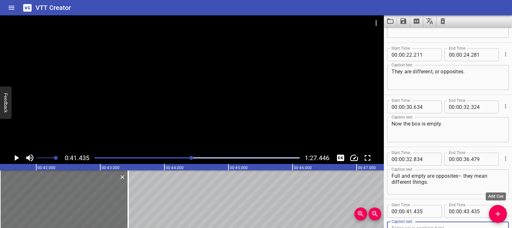
scroll to position [198, 0]
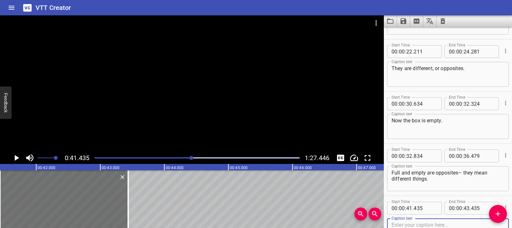
click at [19, 159] on icon "Play/Pause" at bounding box center [17, 158] width 10 height 10
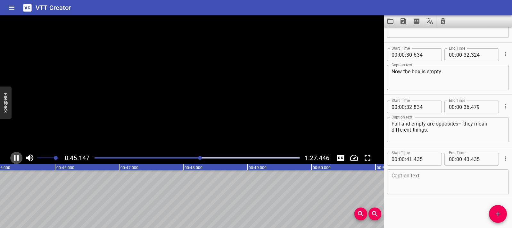
click at [19, 159] on icon "Play/Pause" at bounding box center [17, 158] width 10 height 10
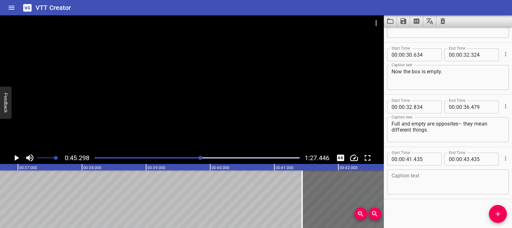
scroll to position [0, 2488]
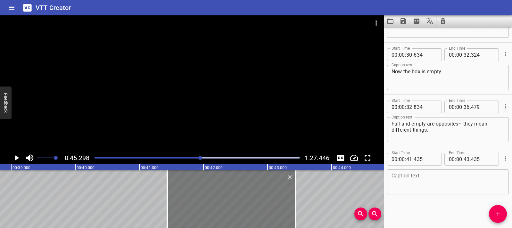
click at [174, 203] on div at bounding box center [231, 199] width 128 height 58
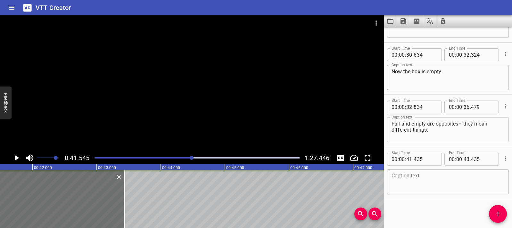
scroll to position [0, 2662]
click at [17, 159] on icon "Play/Pause" at bounding box center [17, 158] width 10 height 10
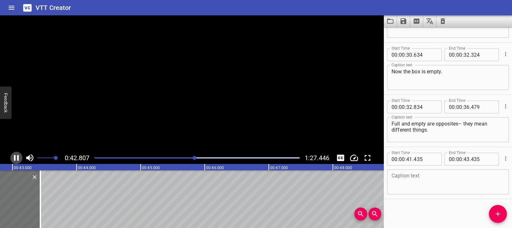
click at [17, 159] on icon "Play/Pause" at bounding box center [17, 158] width 10 height 10
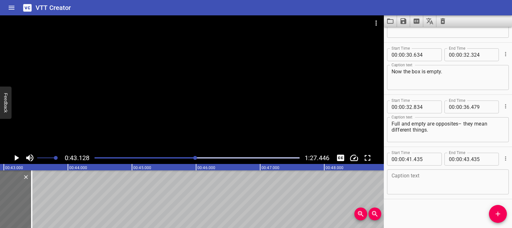
scroll to position [0, 2764]
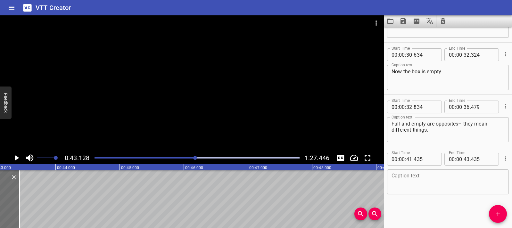
click at [117, 102] on div at bounding box center [192, 83] width 384 height 136
click at [117, 102] on video at bounding box center [192, 83] width 384 height 136
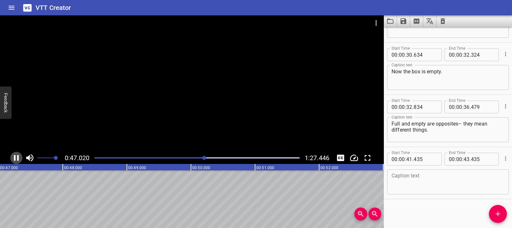
click at [20, 157] on icon "Play/Pause" at bounding box center [17, 158] width 10 height 10
click at [17, 159] on icon "Play/Pause" at bounding box center [17, 158] width 4 height 6
click at [17, 159] on icon "Play/Pause" at bounding box center [17, 158] width 10 height 10
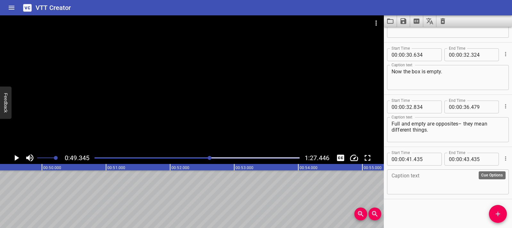
click at [502, 159] on icon "Cue Options" at bounding box center [505, 158] width 6 height 6
click at [478, 168] on li "Delete Cue" at bounding box center [479, 170] width 56 height 12
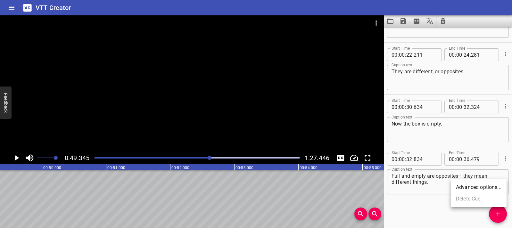
scroll to position [194, 0]
click at [17, 156] on icon "Play/Pause" at bounding box center [17, 158] width 10 height 10
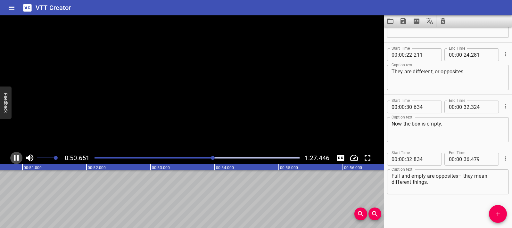
click at [17, 156] on icon "Play/Pause" at bounding box center [16, 158] width 5 height 6
click at [120, 122] on div at bounding box center [192, 83] width 384 height 136
click at [17, 159] on icon "Play/Pause" at bounding box center [17, 158] width 10 height 10
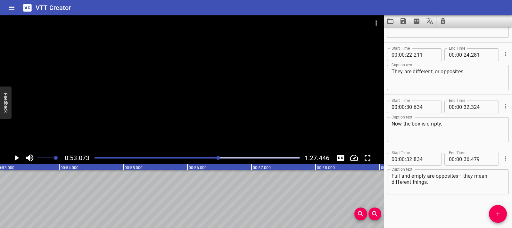
click at [17, 159] on icon "Play/Pause" at bounding box center [17, 158] width 4 height 6
click at [17, 159] on icon "Play/Pause" at bounding box center [17, 158] width 10 height 10
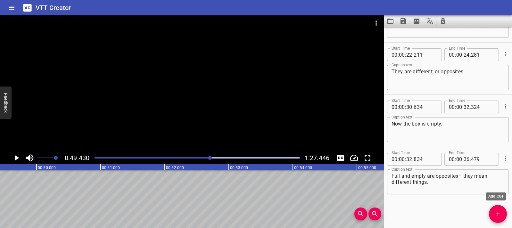
click at [491, 214] on span "Add Cue" at bounding box center [498, 214] width 18 height 8
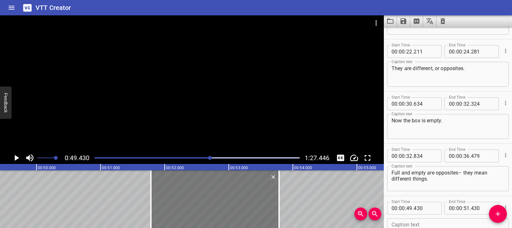
drag, startPoint x: 66, startPoint y: 202, endPoint x: 217, endPoint y: 209, distance: 151.1
click at [217, 209] on div at bounding box center [215, 199] width 128 height 58
type input "51"
type input "785"
type input "53"
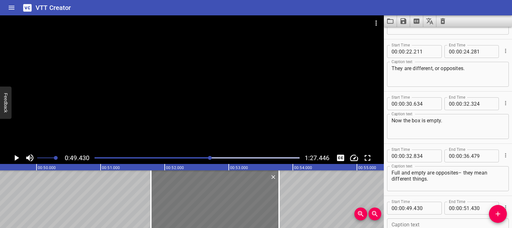
type input "785"
click at [192, 203] on div at bounding box center [215, 199] width 128 height 58
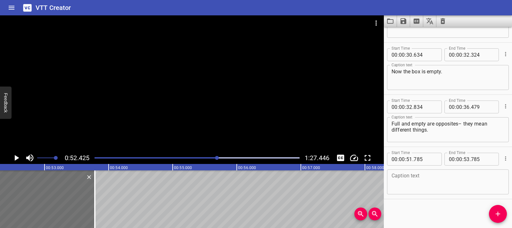
scroll to position [0, 3359]
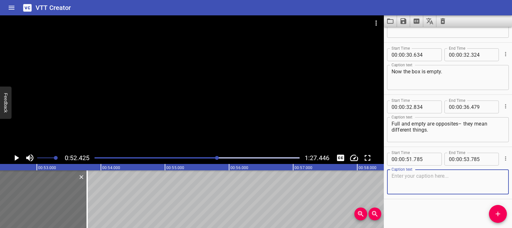
click at [416, 182] on textarea at bounding box center [448, 182] width 113 height 18
paste textarea "Up and down — are those opposites? [pause] Yes — they are!"
click at [495, 177] on textarea "Up and down — are those opposites? [pause] Yes — they are!" at bounding box center [448, 182] width 113 height 18
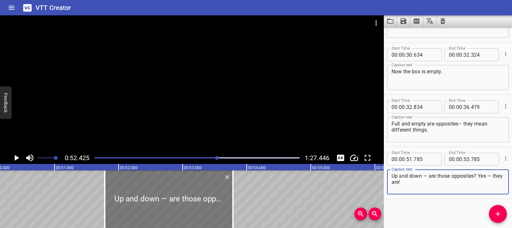
type textarea "Up and down — are those opposites? Yes — they are!"
click at [115, 196] on div at bounding box center [169, 199] width 128 height 58
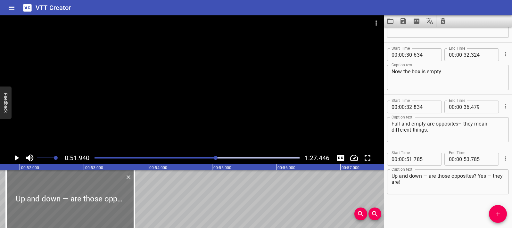
scroll to position [0, 3328]
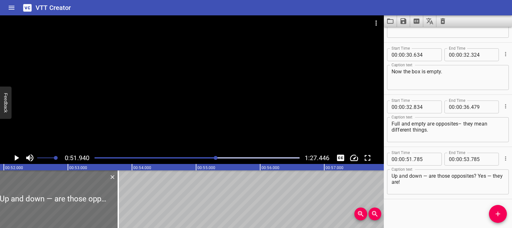
click at [19, 157] on icon "Play/Pause" at bounding box center [17, 158] width 10 height 10
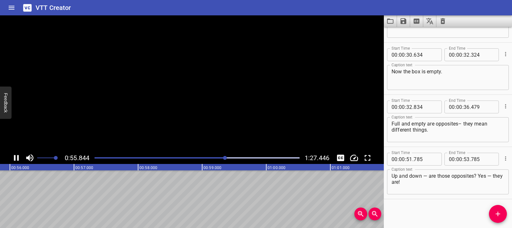
click at [19, 157] on icon "Play/Pause" at bounding box center [17, 158] width 10 height 10
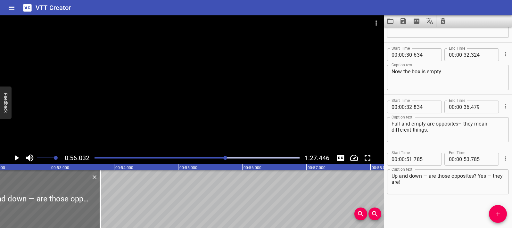
scroll to position [0, 3108]
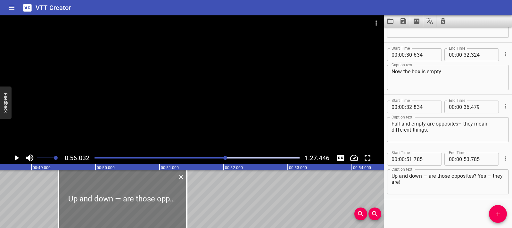
drag, startPoint x: 229, startPoint y: 207, endPoint x: 78, endPoint y: 200, distance: 151.7
click at [78, 200] on div at bounding box center [123, 199] width 128 height 58
type input "49"
type input "420"
type input "51"
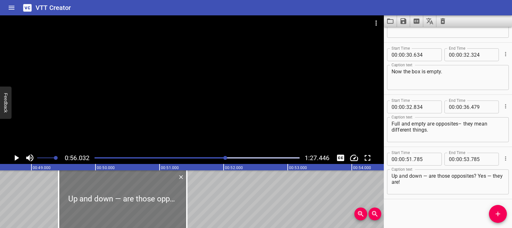
type input "420"
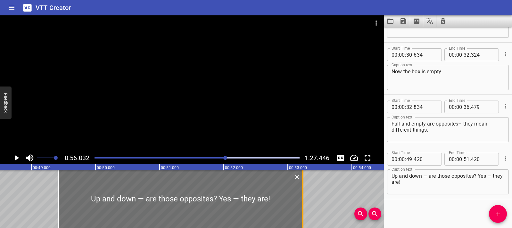
drag, startPoint x: 185, startPoint y: 201, endPoint x: 301, endPoint y: 203, distance: 116.3
click at [301, 203] on div at bounding box center [303, 199] width 6 height 58
type input "53"
type input "235"
click at [63, 195] on div at bounding box center [180, 199] width 244 height 58
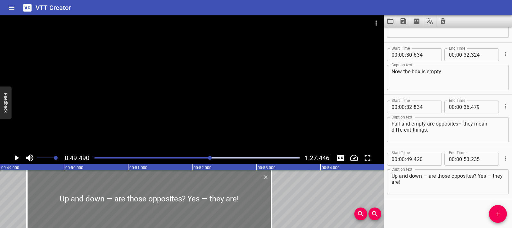
scroll to position [0, 3171]
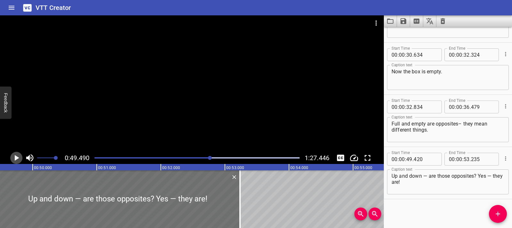
click at [16, 159] on icon "Play/Pause" at bounding box center [17, 158] width 4 height 6
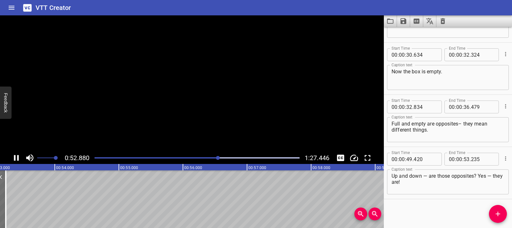
click at [16, 159] on icon "Play/Pause" at bounding box center [17, 158] width 10 height 10
click at [14, 156] on icon "Play/Pause" at bounding box center [17, 158] width 10 height 10
click at [14, 156] on icon "Play/Pause" at bounding box center [16, 158] width 5 height 6
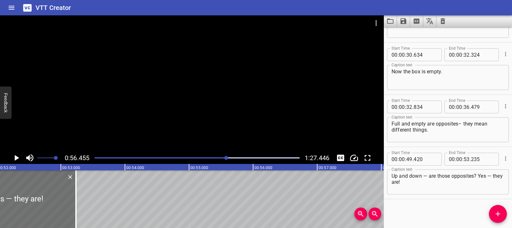
scroll to position [0, 3322]
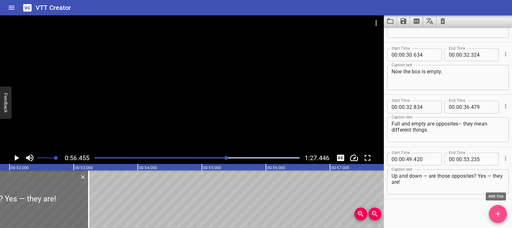
drag, startPoint x: 502, startPoint y: 211, endPoint x: 406, endPoint y: 208, distance: 96.2
click at [502, 211] on span "Add Cue" at bounding box center [498, 214] width 18 height 8
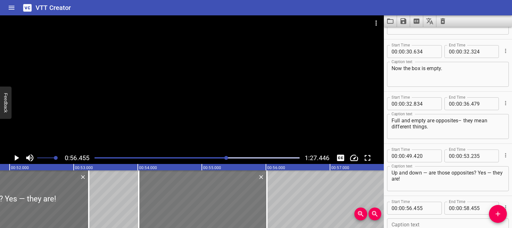
drag, startPoint x: 329, startPoint y: 193, endPoint x: 172, endPoint y: 195, distance: 156.4
click at [172, 195] on div at bounding box center [203, 199] width 128 height 58
type input "54"
type input "015"
type input "56"
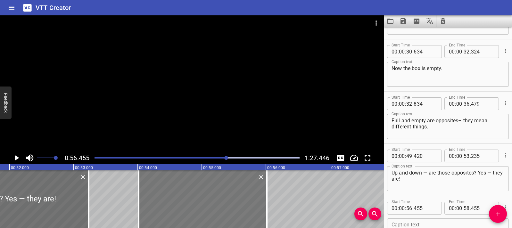
type input "015"
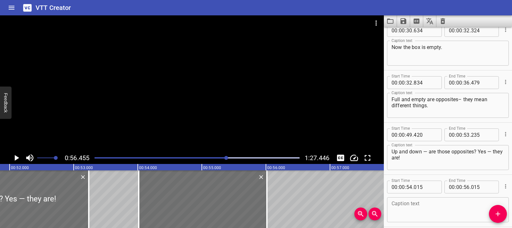
scroll to position [299, 0]
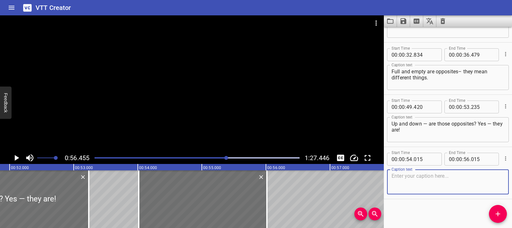
click at [399, 180] on textarea at bounding box center [448, 182] width 113 height 18
paste textarea "What’s the opposite of open?"
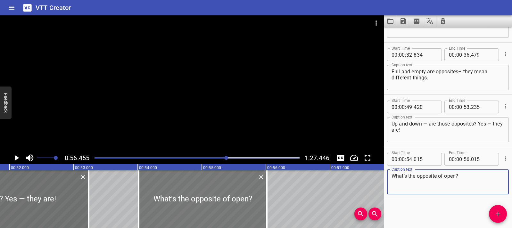
click at [149, 197] on div at bounding box center [203, 199] width 128 height 58
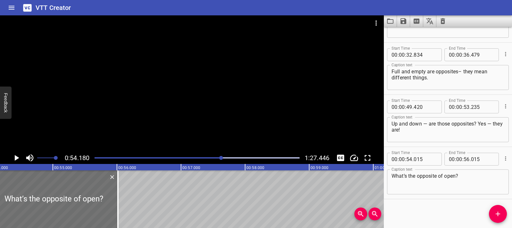
scroll to position [0, 3472]
click at [20, 160] on icon "Play/Pause" at bounding box center [17, 158] width 10 height 10
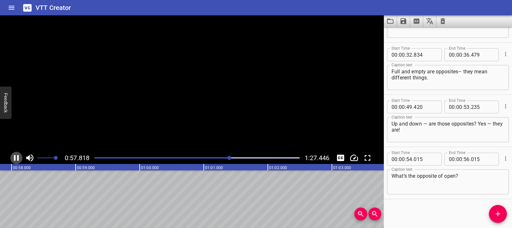
click at [20, 160] on icon "Play/Pause" at bounding box center [17, 158] width 10 height 10
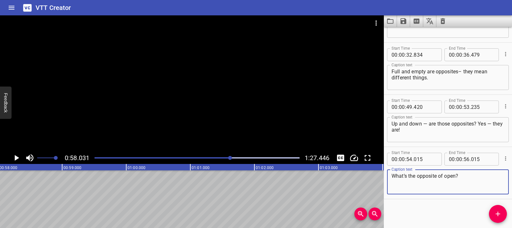
click at [464, 178] on textarea "What’s the opposite of open?" at bounding box center [448, 182] width 113 height 18
paste textarea "That’s right — closed!"
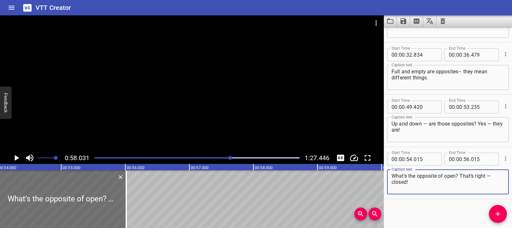
scroll to position [0, 3457]
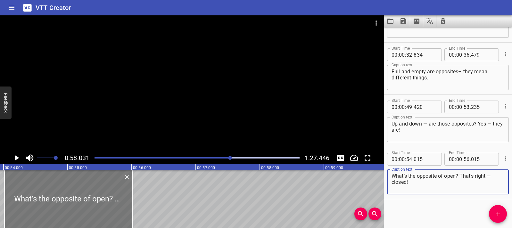
type textarea "What’s the opposite of open? That’s right — closed!"
click at [16, 194] on div at bounding box center [68, 199] width 128 height 58
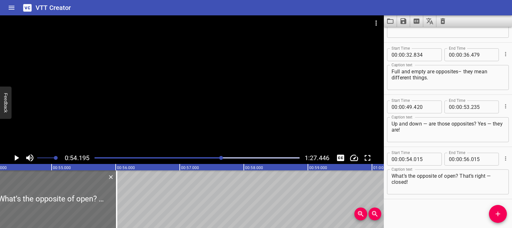
click at [14, 160] on icon "Play/Pause" at bounding box center [17, 158] width 10 height 10
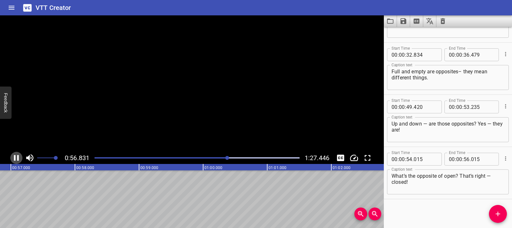
click at [14, 160] on icon "Play/Pause" at bounding box center [16, 158] width 5 height 6
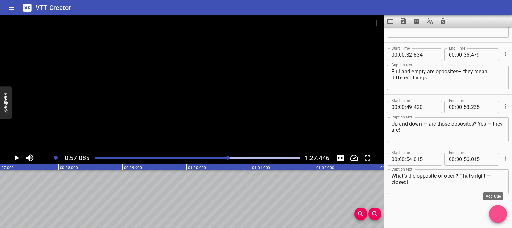
click at [504, 214] on span "Add Cue" at bounding box center [498, 214] width 18 height 8
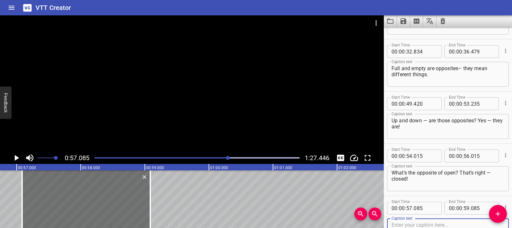
scroll to position [0, 3623]
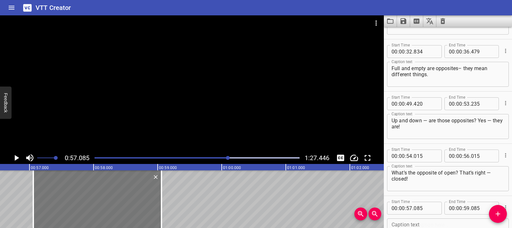
click at [149, 210] on div at bounding box center [97, 199] width 128 height 58
type input "060"
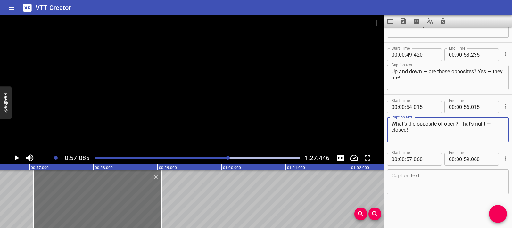
drag, startPoint x: 460, startPoint y: 124, endPoint x: 462, endPoint y: 136, distance: 11.4
click at [462, 136] on textarea "What’s the opposite of open? That’s right — closed!" at bounding box center [448, 130] width 113 height 18
type textarea "What’s the opposite of open?"
click at [400, 177] on textarea at bounding box center [448, 182] width 113 height 18
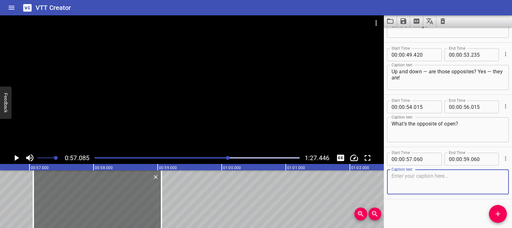
paste textarea "That’s right — closed!"
type textarea "That’s right — closed!"
click at [41, 192] on div at bounding box center [97, 199] width 128 height 58
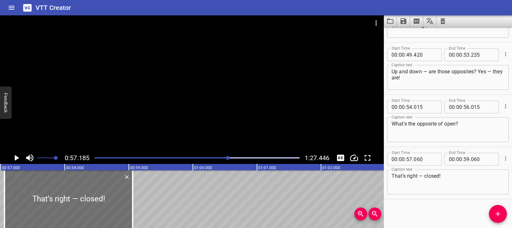
scroll to position [0, 3664]
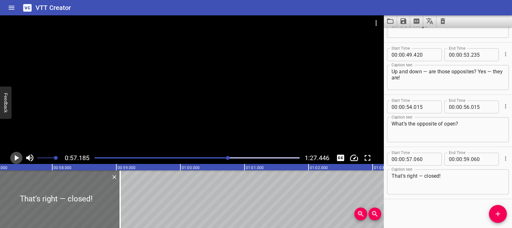
click at [15, 158] on icon "Play/Pause" at bounding box center [17, 158] width 4 height 6
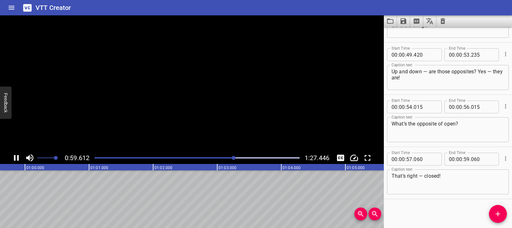
click at [15, 158] on icon "Play/Pause" at bounding box center [16, 158] width 5 height 6
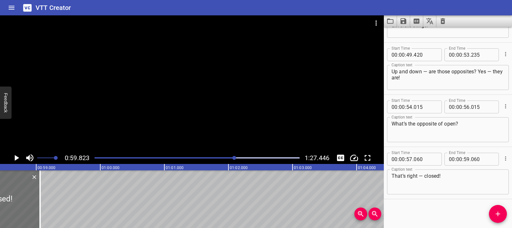
scroll to position [0, 3738]
drag, startPoint x: 45, startPoint y: 200, endPoint x: 28, endPoint y: 201, distance: 17.7
click at [28, 201] on div at bounding box center [29, 199] width 6 height 58
type input "58"
type input "785"
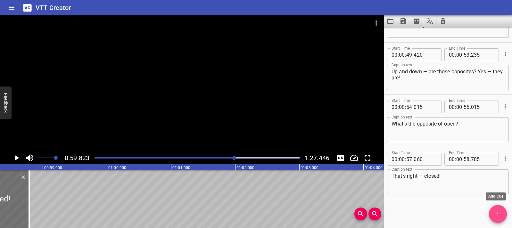
click at [491, 216] on span "Add Cue" at bounding box center [498, 214] width 18 height 8
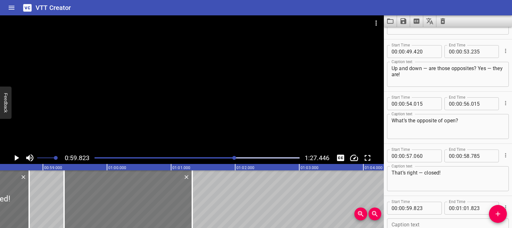
drag, startPoint x: 198, startPoint y: 193, endPoint x: 166, endPoint y: 193, distance: 31.7
click at [166, 193] on div at bounding box center [128, 199] width 128 height 58
type input "328"
click at [75, 186] on div at bounding box center [128, 199] width 128 height 58
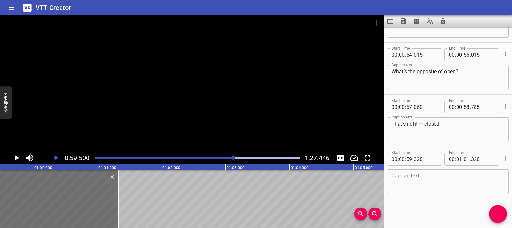
scroll to position [0, 3813]
click at [15, 160] on icon "Play/Pause" at bounding box center [17, 158] width 4 height 6
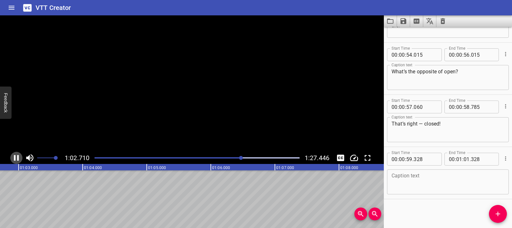
click at [15, 160] on icon "Play/Pause" at bounding box center [16, 158] width 5 height 6
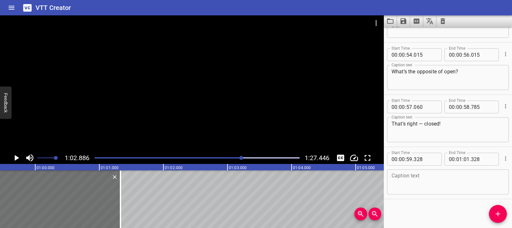
scroll to position [0, 3803]
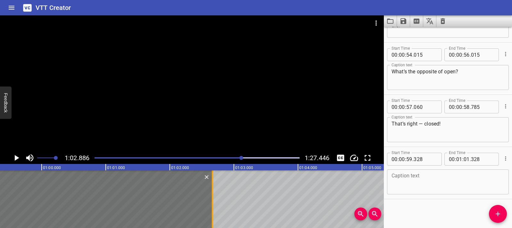
drag, startPoint x: 126, startPoint y: 199, endPoint x: 212, endPoint y: 205, distance: 85.8
click at [212, 205] on div at bounding box center [212, 199] width 1 height 58
type input "02"
type input "663"
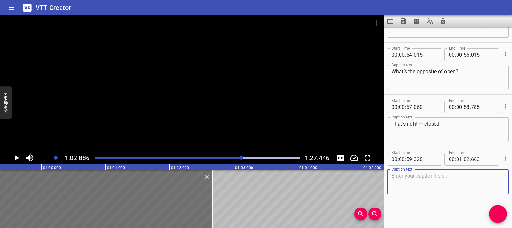
click at [436, 181] on textarea at bounding box center [448, 182] width 113 height 18
paste textarea "What’s the opposite of up? [pause] It is down!"
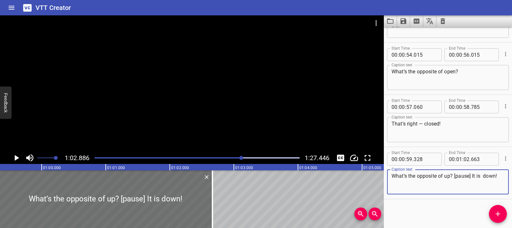
click at [472, 179] on textarea "What’s the opposite of up? [pause] It is down!" at bounding box center [448, 182] width 113 height 18
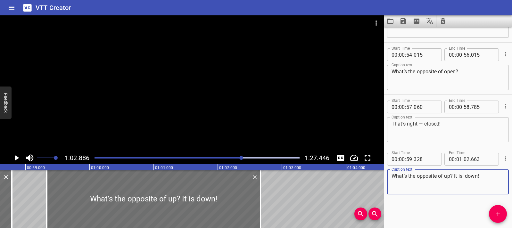
scroll to position [0, 3742]
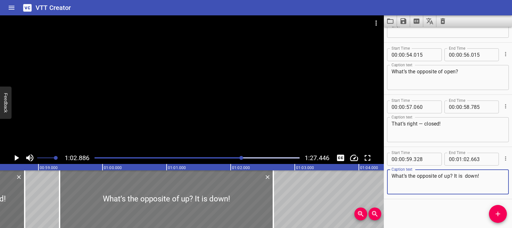
type textarea "What’s the opposite of up? It is down!"
click at [64, 187] on div at bounding box center [167, 199] width 214 height 58
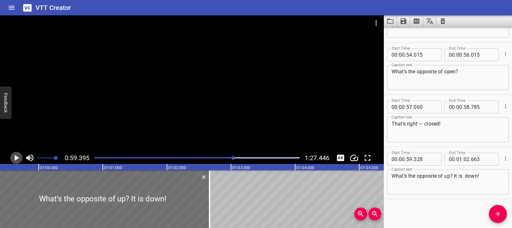
click at [19, 157] on icon "Play/Pause" at bounding box center [17, 158] width 10 height 10
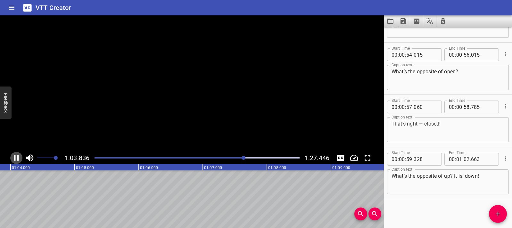
click at [19, 157] on icon "Play/Pause" at bounding box center [17, 158] width 10 height 10
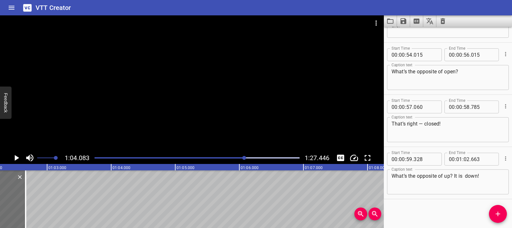
scroll to position [0, 3945]
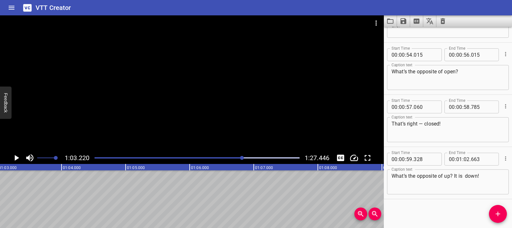
scroll to position [0, 4051]
click at [16, 157] on icon "Play/Pause" at bounding box center [17, 158] width 4 height 6
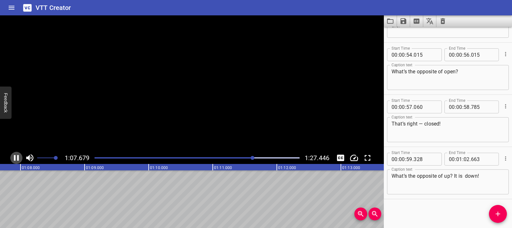
click at [16, 157] on icon "Play/Pause" at bounding box center [17, 158] width 10 height 10
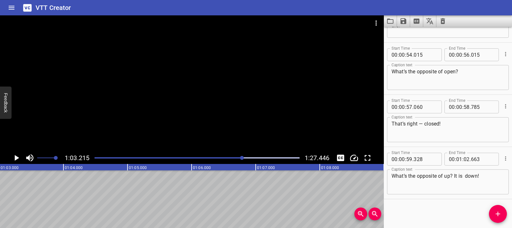
scroll to position [0, 4051]
click at [495, 214] on icon "Add Cue" at bounding box center [498, 214] width 8 height 8
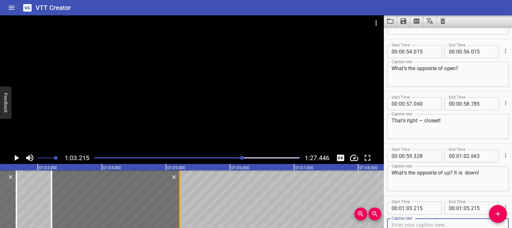
scroll to position [0, 3993]
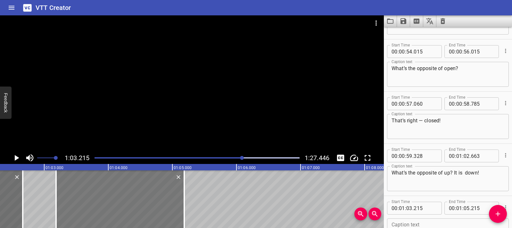
click at [166, 216] on div at bounding box center [120, 199] width 128 height 58
type input "185"
click at [80, 192] on div at bounding box center [117, 199] width 128 height 58
type input "140"
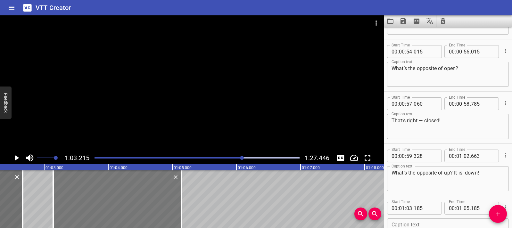
type input "140"
click at [59, 190] on div at bounding box center [117, 199] width 128 height 58
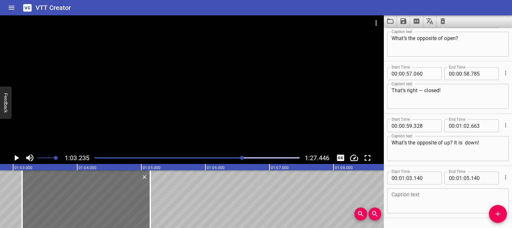
scroll to position [456, 0]
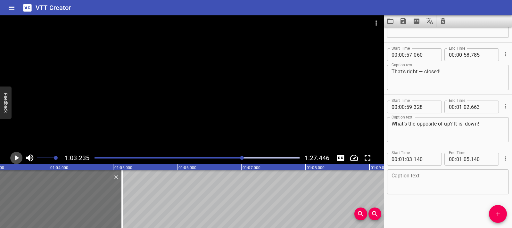
click at [15, 154] on icon "Play/Pause" at bounding box center [17, 158] width 10 height 10
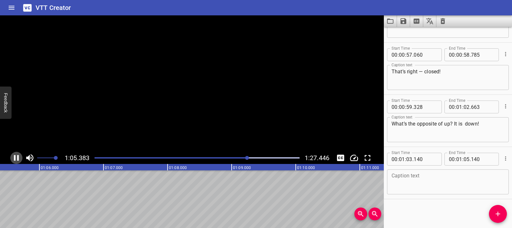
click at [15, 154] on icon "Play/Pause" at bounding box center [17, 158] width 10 height 10
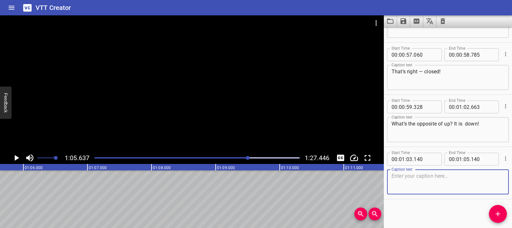
click at [406, 179] on textarea at bounding box center [448, 182] width 113 height 18
paste textarea "And what’s the opposite of full? [pause] Yes — empty!"
click at [484, 177] on textarea "And what’s the opposite of full? [pause] Yes — empty!" at bounding box center [448, 182] width 113 height 18
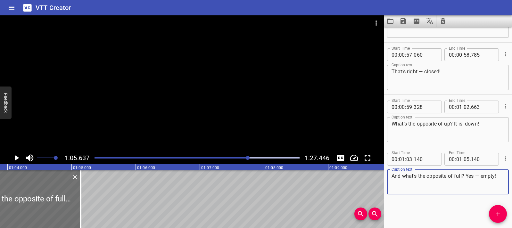
scroll to position [0, 4061]
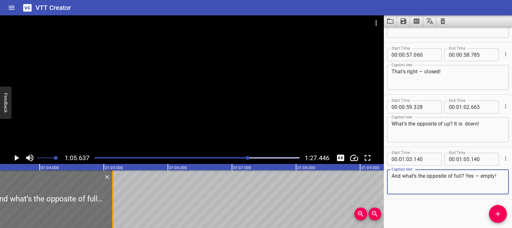
type textarea "And what’s the opposite of full? Yes — empty!"
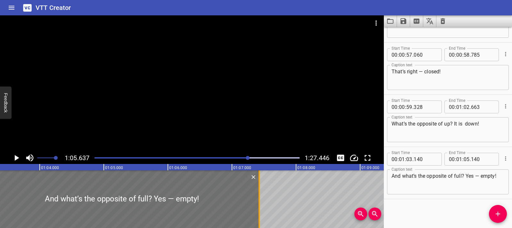
drag, startPoint x: 113, startPoint y: 200, endPoint x: 260, endPoint y: 202, distance: 146.4
click at [260, 202] on div at bounding box center [259, 199] width 1 height 58
type input "07"
type input "425"
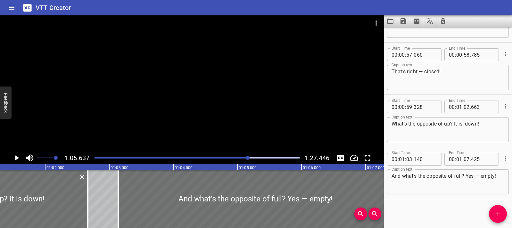
scroll to position [0, 3883]
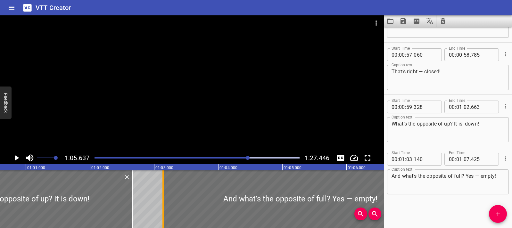
click at [165, 191] on div at bounding box center [163, 199] width 6 height 58
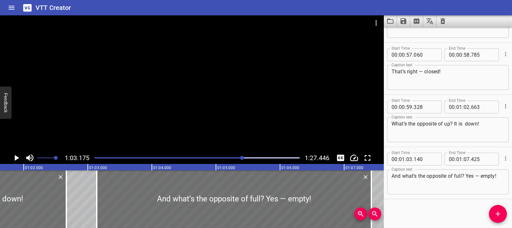
scroll to position [0, 3943]
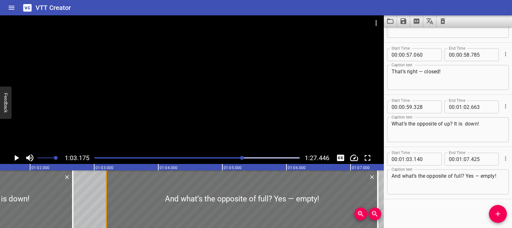
click at [106, 200] on div at bounding box center [105, 199] width 1 height 58
type input "185"
click at [112, 196] on div at bounding box center [242, 199] width 272 height 58
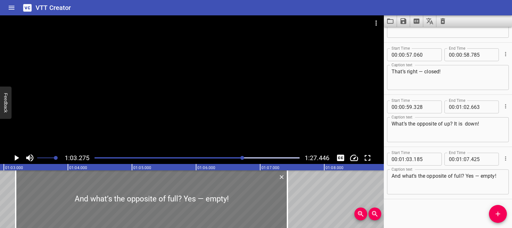
scroll to position [0, 4055]
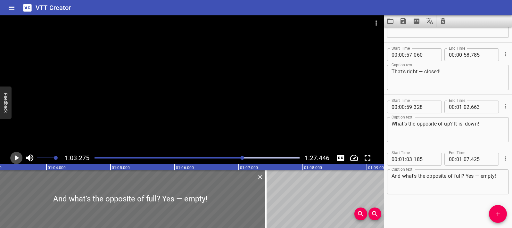
click at [16, 160] on icon "Play/Pause" at bounding box center [17, 158] width 4 height 6
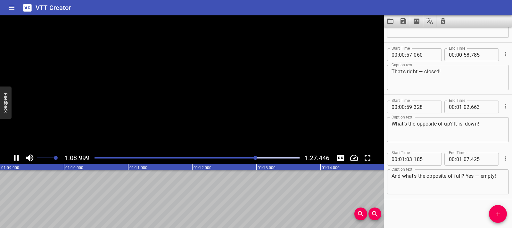
click at [16, 160] on icon "Play/Pause" at bounding box center [17, 158] width 10 height 10
click at [142, 111] on div at bounding box center [192, 83] width 384 height 136
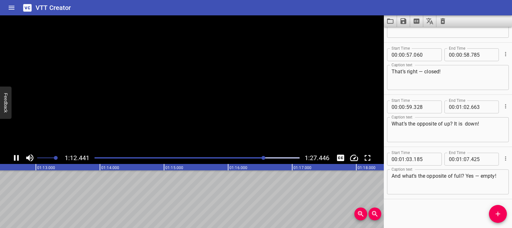
click at [142, 111] on video at bounding box center [192, 83] width 384 height 136
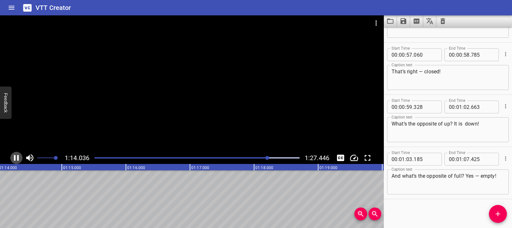
click at [15, 156] on icon "Play/Pause" at bounding box center [16, 158] width 5 height 6
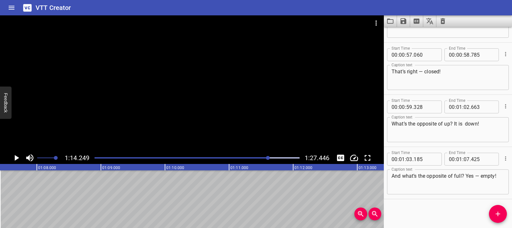
scroll to position [0, 4314]
click at [501, 216] on icon "Add Cue" at bounding box center [498, 214] width 8 height 8
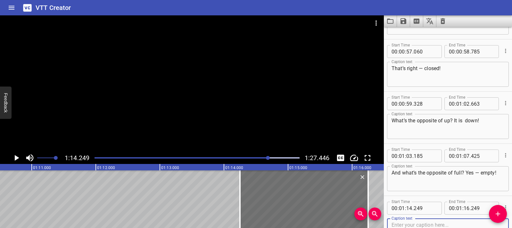
scroll to position [0, 4473]
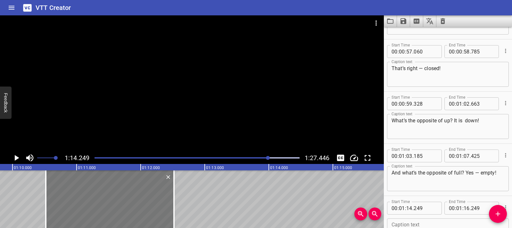
drag, startPoint x: 312, startPoint y: 210, endPoint x: 73, endPoint y: 210, distance: 239.0
click at [73, 210] on div at bounding box center [110, 199] width 128 height 58
type input "10"
type input "519"
type input "12"
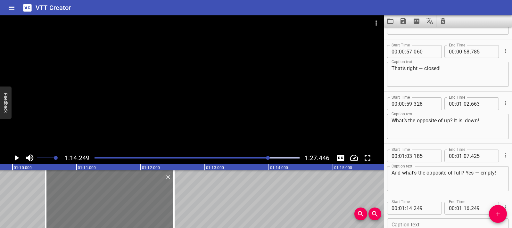
type input "519"
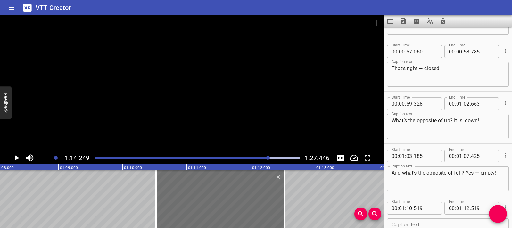
scroll to position [0, 4350]
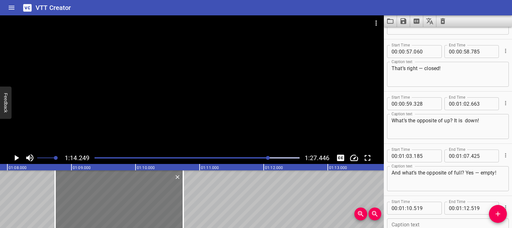
drag, startPoint x: 238, startPoint y: 203, endPoint x: 122, endPoint y: 205, distance: 115.4
click at [122, 205] on div at bounding box center [119, 199] width 128 height 58
type input "08"
type input "719"
type input "10"
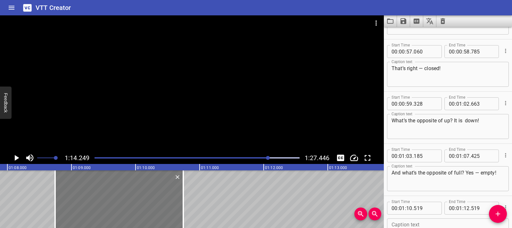
type input "719"
click at [122, 205] on div at bounding box center [118, 199] width 128 height 58
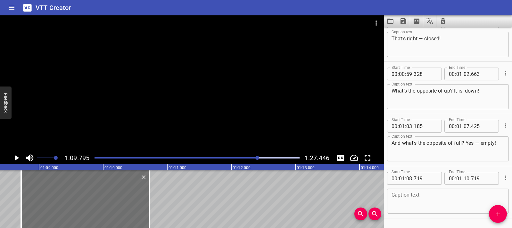
scroll to position [508, 0]
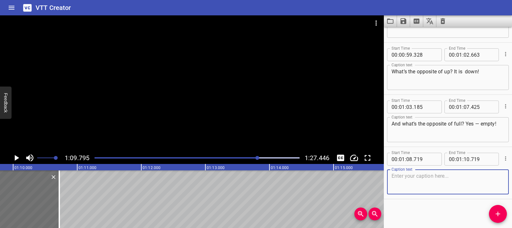
click at [427, 181] on textarea at bounding box center [448, 182] width 113 height 18
paste textarea "Opposites help us talk about how things are different."
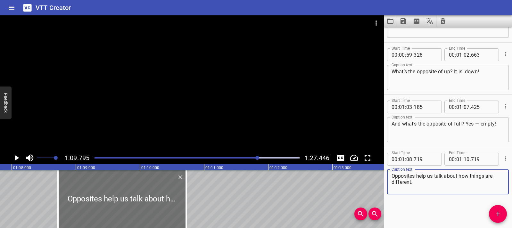
scroll to position [0, 4294]
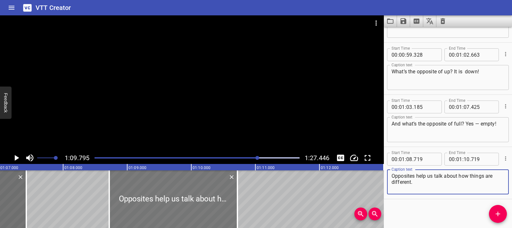
type textarea "Opposites help us talk about how things are different."
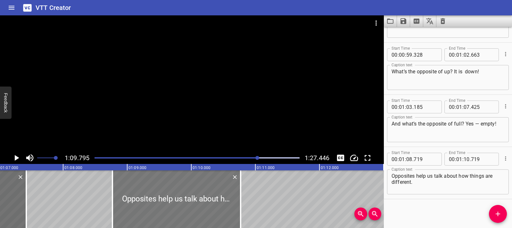
click at [188, 196] on div at bounding box center [176, 199] width 128 height 58
type input "779"
click at [130, 192] on div at bounding box center [177, 199] width 128 height 58
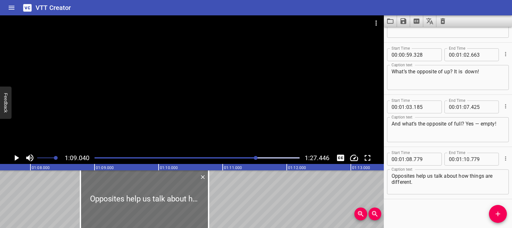
scroll to position [0, 4424]
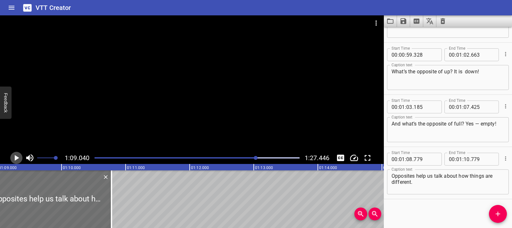
click at [20, 159] on icon "Play/Pause" at bounding box center [17, 158] width 10 height 10
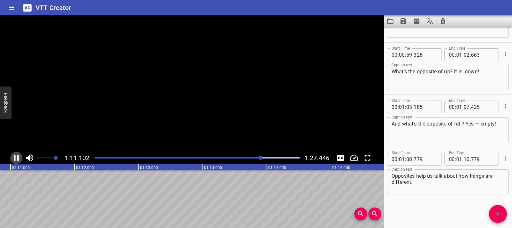
click at [20, 159] on icon "Play/Pause" at bounding box center [17, 158] width 10 height 10
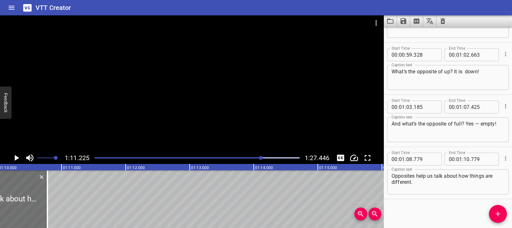
scroll to position [0, 4469]
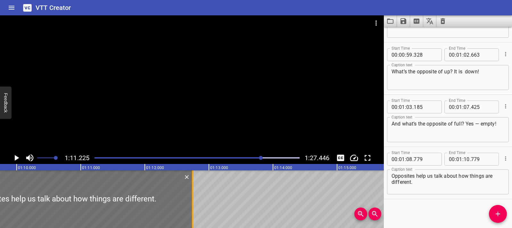
drag, startPoint x: 65, startPoint y: 196, endPoint x: 191, endPoint y: 203, distance: 126.1
click at [191, 203] on div at bounding box center [192, 199] width 6 height 58
type input "12"
click at [17, 160] on icon "Play/Pause" at bounding box center [17, 158] width 10 height 10
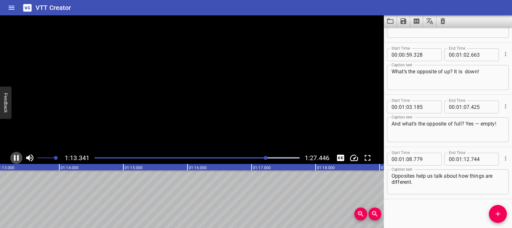
click at [17, 160] on icon "Play/Pause" at bounding box center [17, 158] width 10 height 10
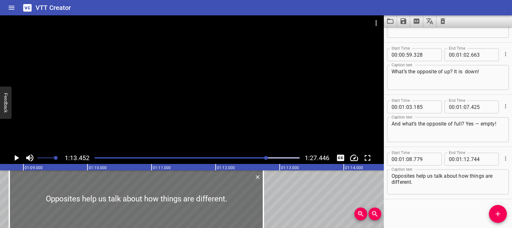
scroll to position [0, 4366]
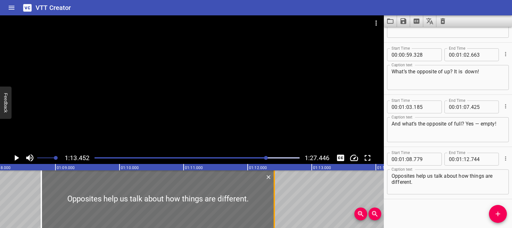
drag, startPoint x: 296, startPoint y: 205, endPoint x: 275, endPoint y: 206, distance: 21.2
click at [275, 206] on div at bounding box center [274, 199] width 1 height 58
type input "414"
click at [148, 120] on div at bounding box center [192, 83] width 384 height 136
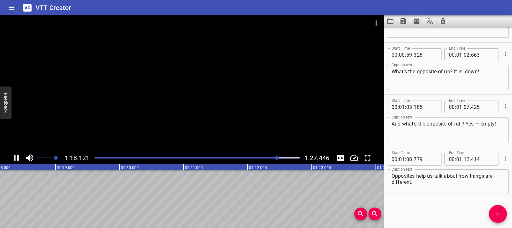
click at [18, 158] on icon "Play/Pause" at bounding box center [16, 158] width 5 height 6
click at [134, 102] on div at bounding box center [192, 83] width 384 height 136
click at [169, 105] on div at bounding box center [192, 83] width 384 height 136
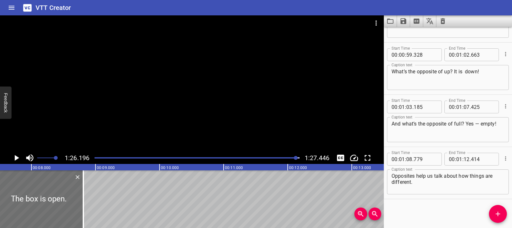
scroll to position [0, 0]
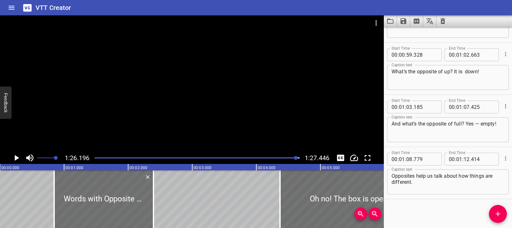
click at [96, 159] on div at bounding box center [197, 157] width 213 height 9
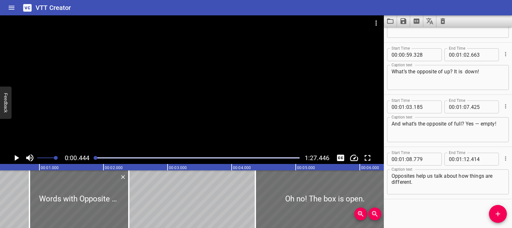
scroll to position [0, 29]
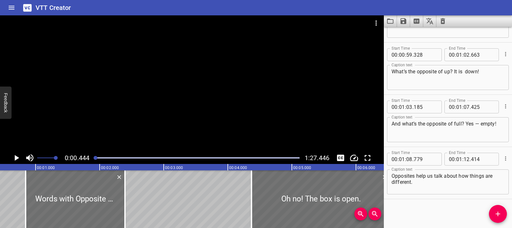
click at [147, 120] on div at bounding box center [192, 83] width 384 height 136
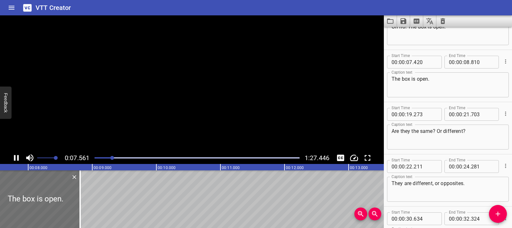
scroll to position [104, 0]
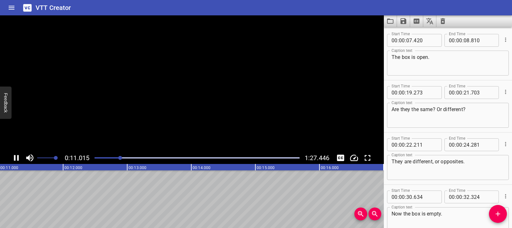
click at [147, 120] on video at bounding box center [192, 83] width 384 height 136
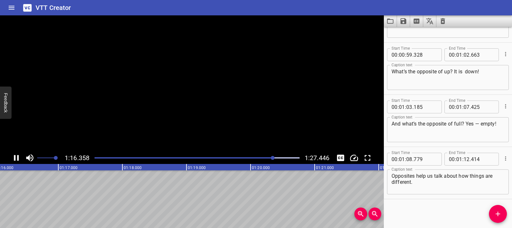
scroll to position [0, 4893]
click at [95, 159] on div at bounding box center [197, 157] width 213 height 9
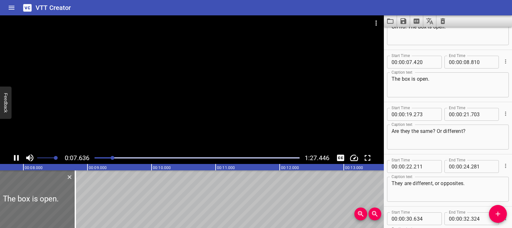
scroll to position [104, 0]
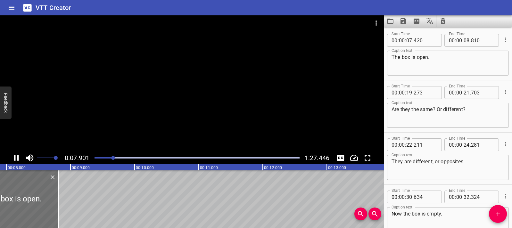
click at [134, 120] on div at bounding box center [192, 83] width 384 height 136
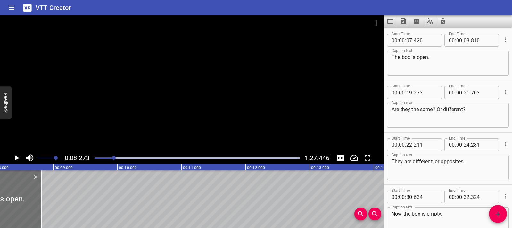
scroll to position [0, 530]
click at [134, 120] on div at bounding box center [192, 83] width 384 height 136
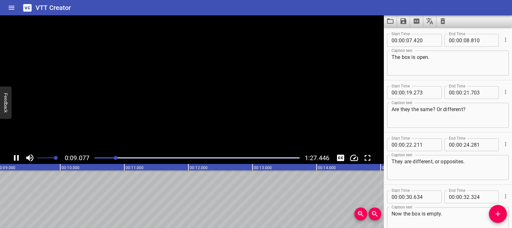
click at [134, 120] on video at bounding box center [192, 83] width 384 height 136
click at [96, 158] on div "Play progress" at bounding box center [18, 157] width 205 height 1
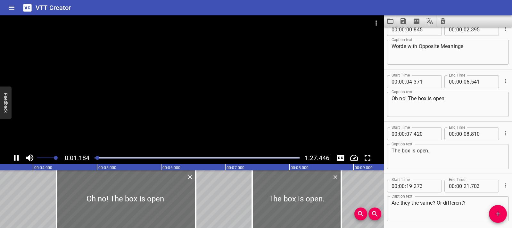
scroll to position [0, 0]
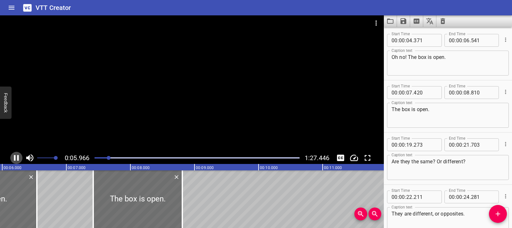
click at [22, 157] on button "Play/Pause" at bounding box center [16, 158] width 12 height 12
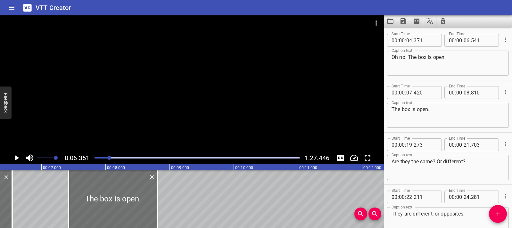
click at [100, 157] on div at bounding box center [197, 157] width 213 height 9
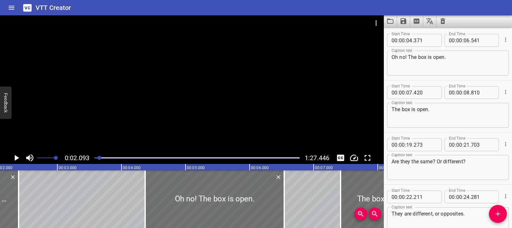
scroll to position [0, 134]
click at [32, 160] on icon "Toggle mute" at bounding box center [29, 157] width 7 height 7
click at [20, 159] on icon "Play/Pause" at bounding box center [17, 158] width 10 height 10
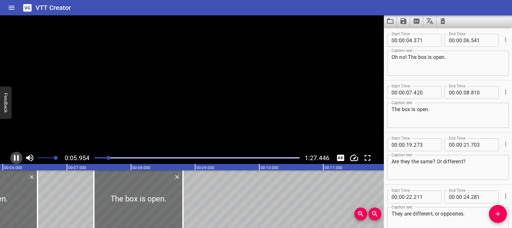
click at [20, 159] on icon "Play/Pause" at bounding box center [17, 158] width 10 height 10
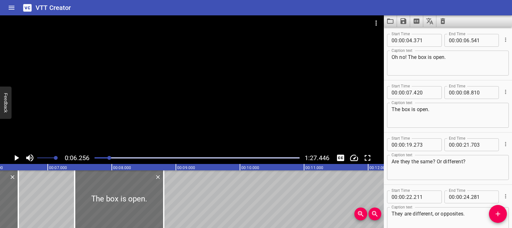
scroll to position [51, 0]
click at [13, 177] on icon "Delete" at bounding box center [13, 177] width 4 height 4
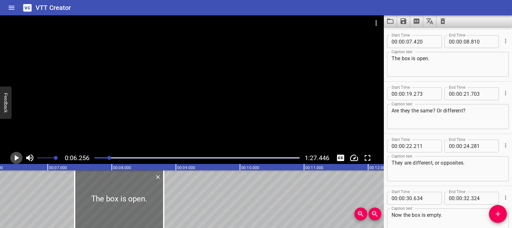
click at [18, 161] on icon "Play/Pause" at bounding box center [17, 158] width 10 height 10
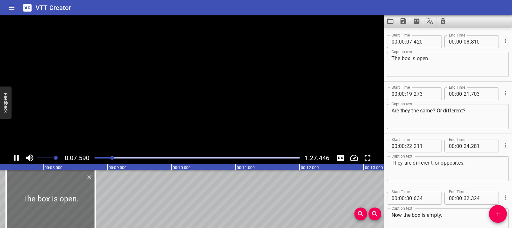
scroll to position [52, 0]
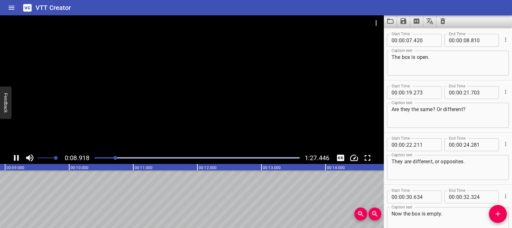
click at [291, 131] on div at bounding box center [192, 83] width 384 height 136
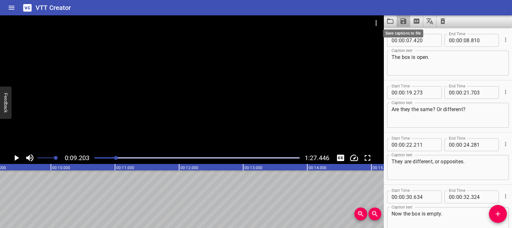
click at [401, 24] on icon "Save captions to file" at bounding box center [404, 21] width 8 height 8
click at [408, 31] on li "Save to VTT file" at bounding box center [420, 35] width 47 height 12
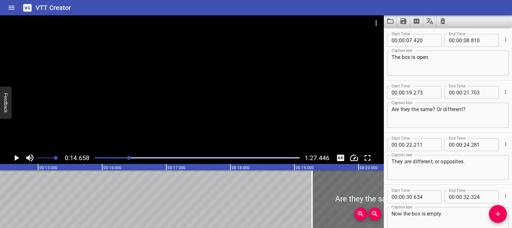
scroll to position [0, 939]
